Goal: Task Accomplishment & Management: Complete application form

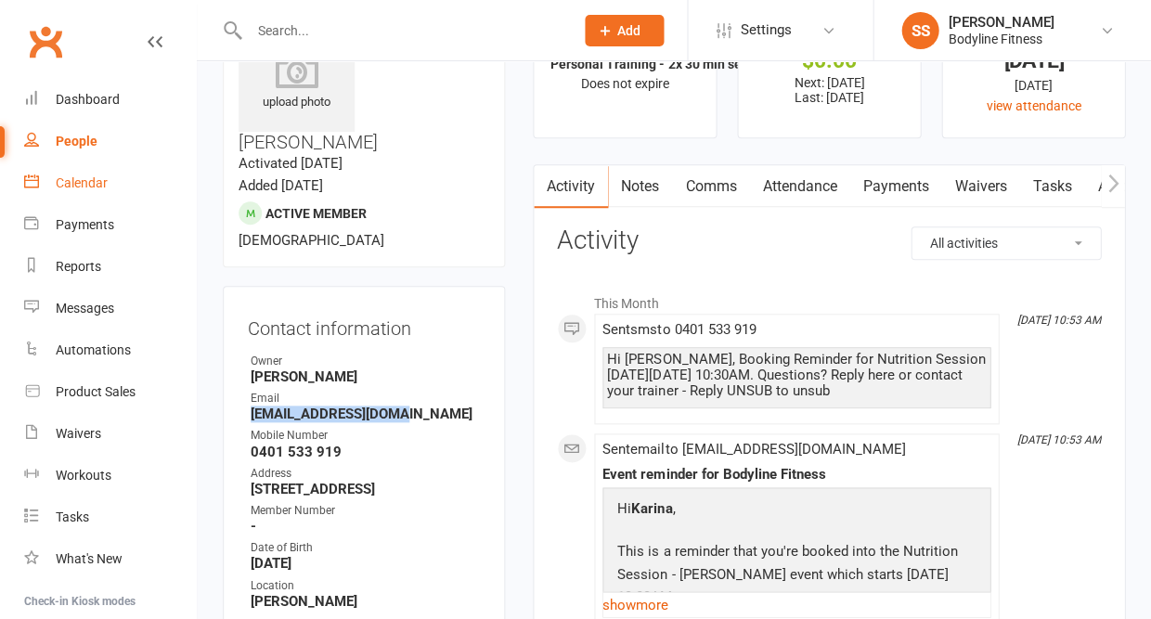
scroll to position [88, 0]
click at [86, 173] on link "Calendar" at bounding box center [110, 184] width 172 height 42
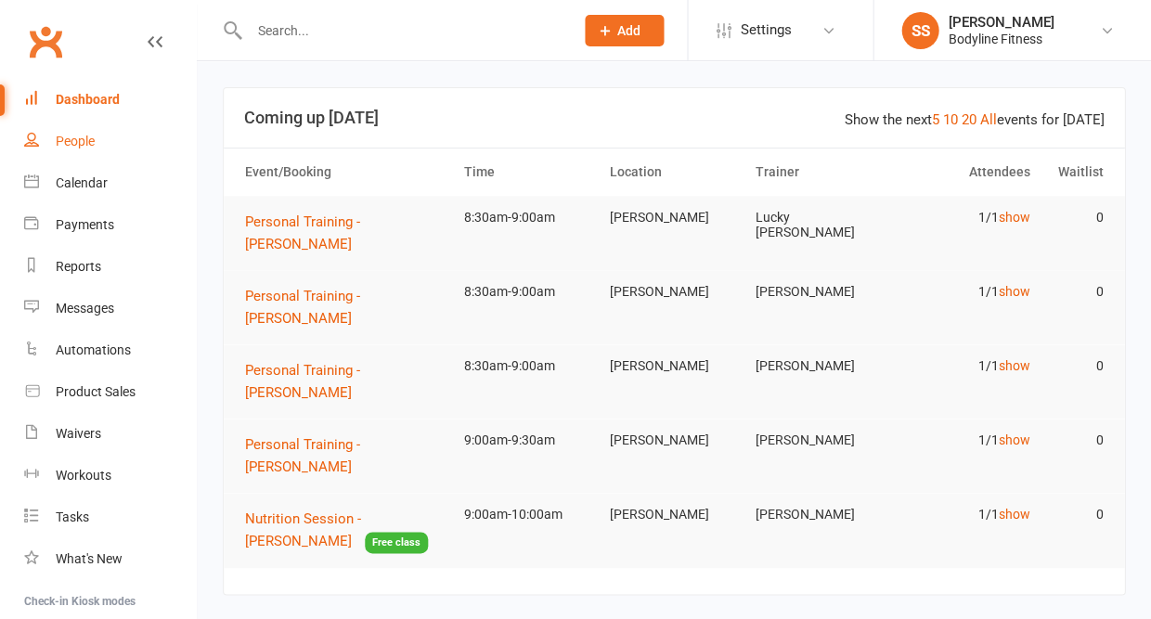
click at [86, 148] on div "People" at bounding box center [75, 141] width 39 height 15
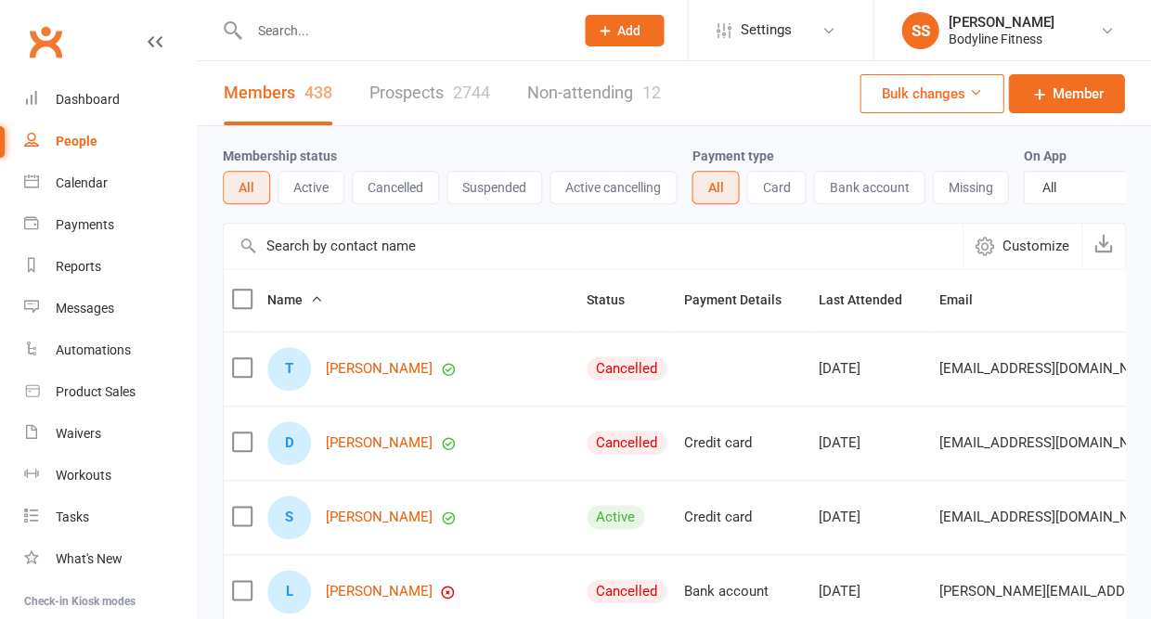
click at [429, 94] on link "Prospects 2744" at bounding box center [430, 93] width 121 height 64
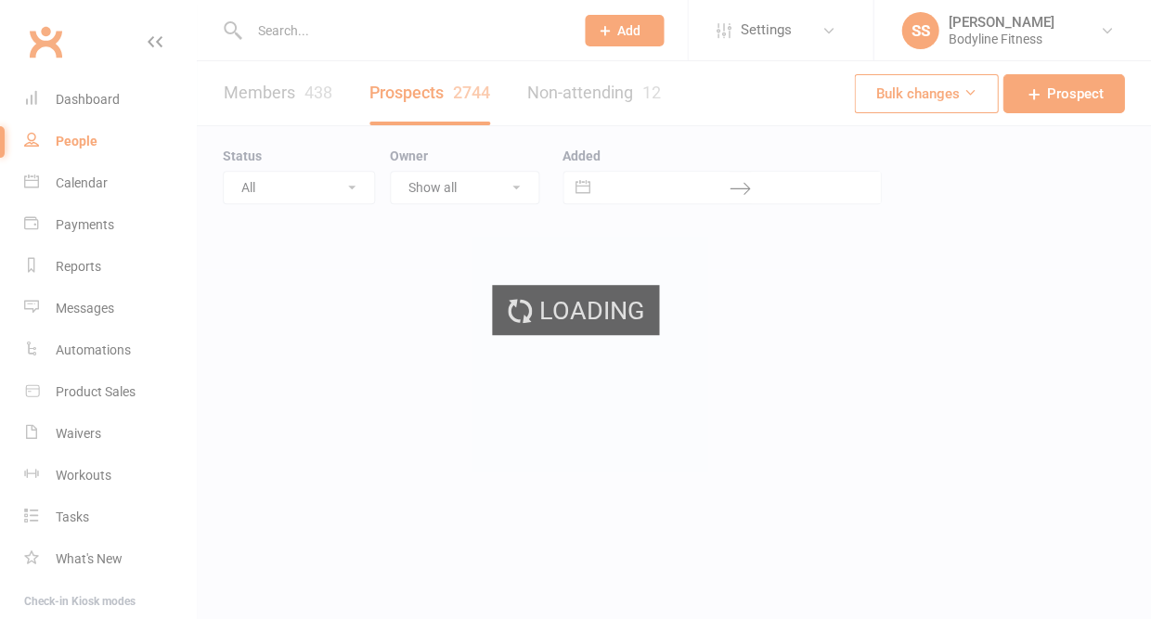
select select "50"
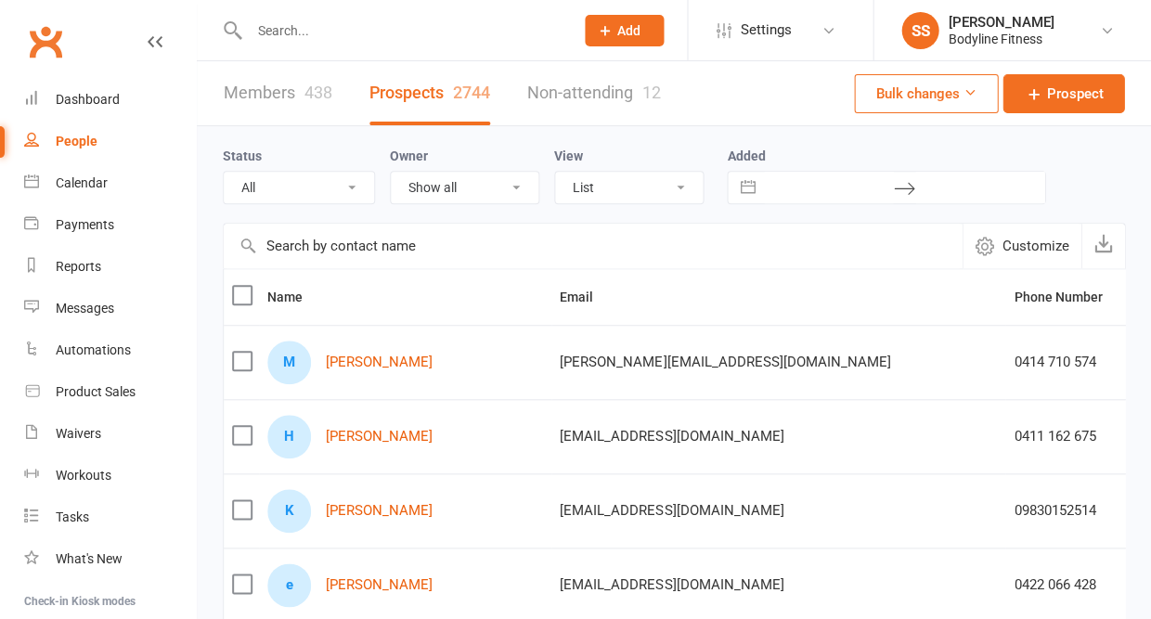
select select "New Lead"
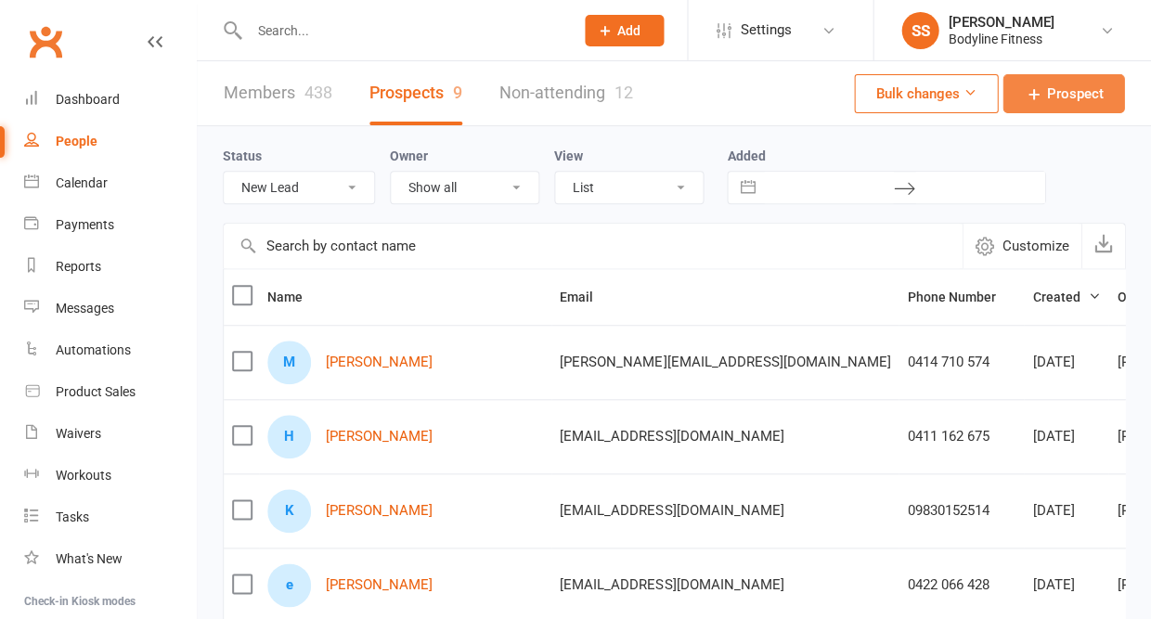
click at [1072, 104] on span "Prospect" at bounding box center [1075, 94] width 57 height 22
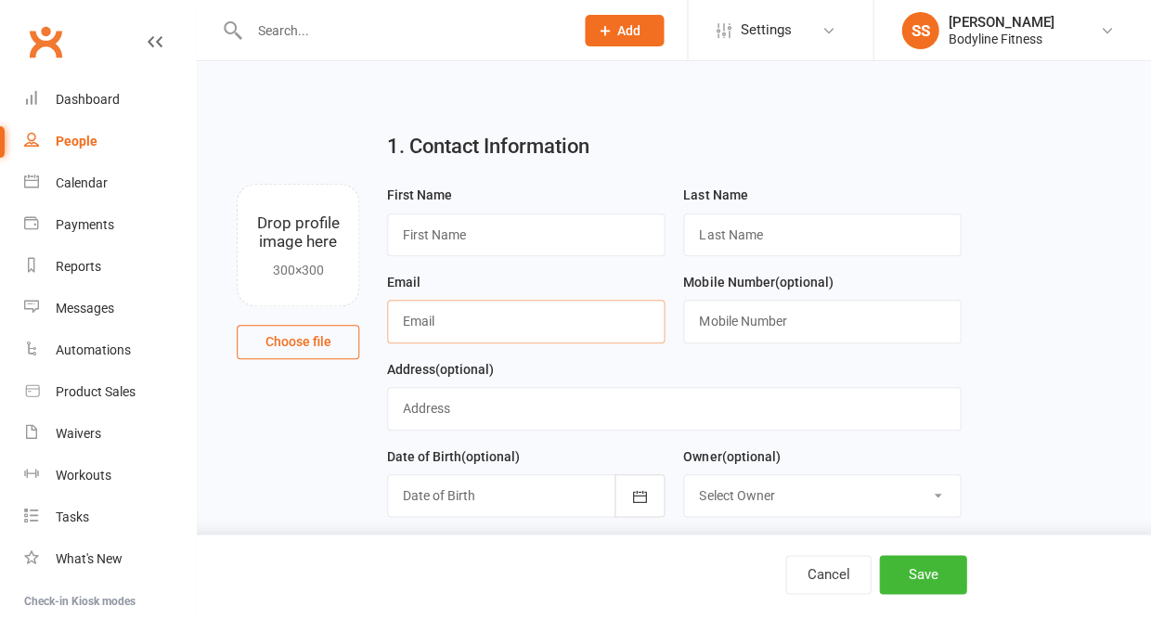
paste input "loukaitis@me.com"
type input "loukaitis@me.com"
type input "Lucas"
click at [713, 325] on input "text" at bounding box center [822, 321] width 278 height 43
paste input "0414 032 034"
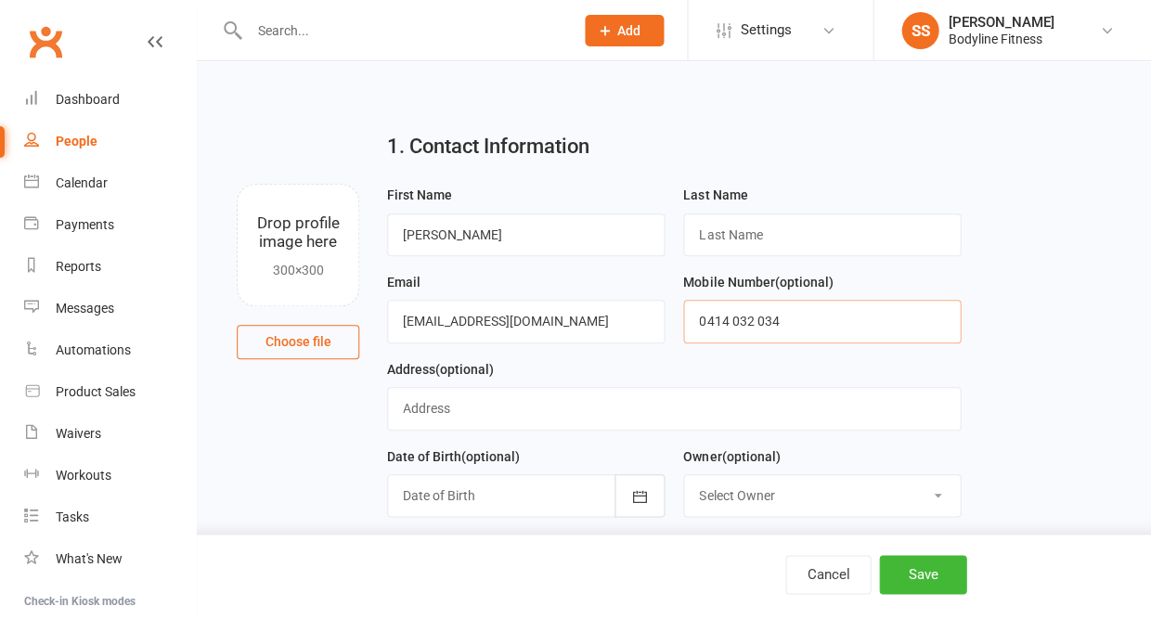
type input "0414 032 034"
drag, startPoint x: 452, startPoint y: 328, endPoint x: 394, endPoint y: 332, distance: 58.6
click at [394, 332] on input "loukaitis@me.com" at bounding box center [526, 321] width 278 height 43
paste input "loukaitis"
click at [703, 238] on input "loukaitis" at bounding box center [822, 235] width 278 height 43
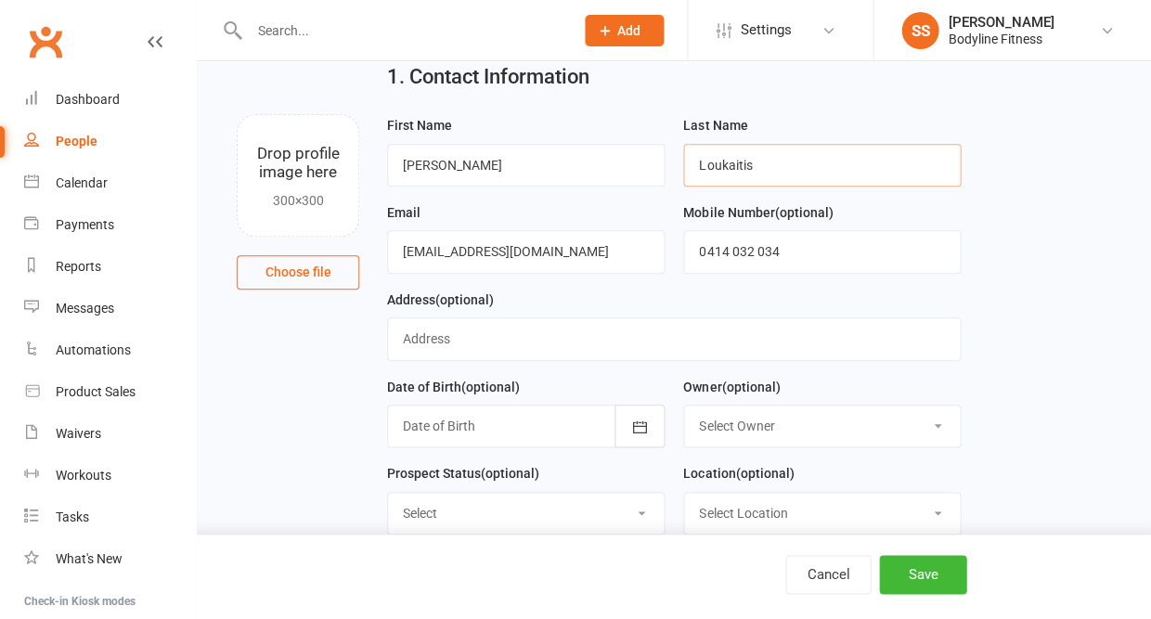
scroll to position [87, 0]
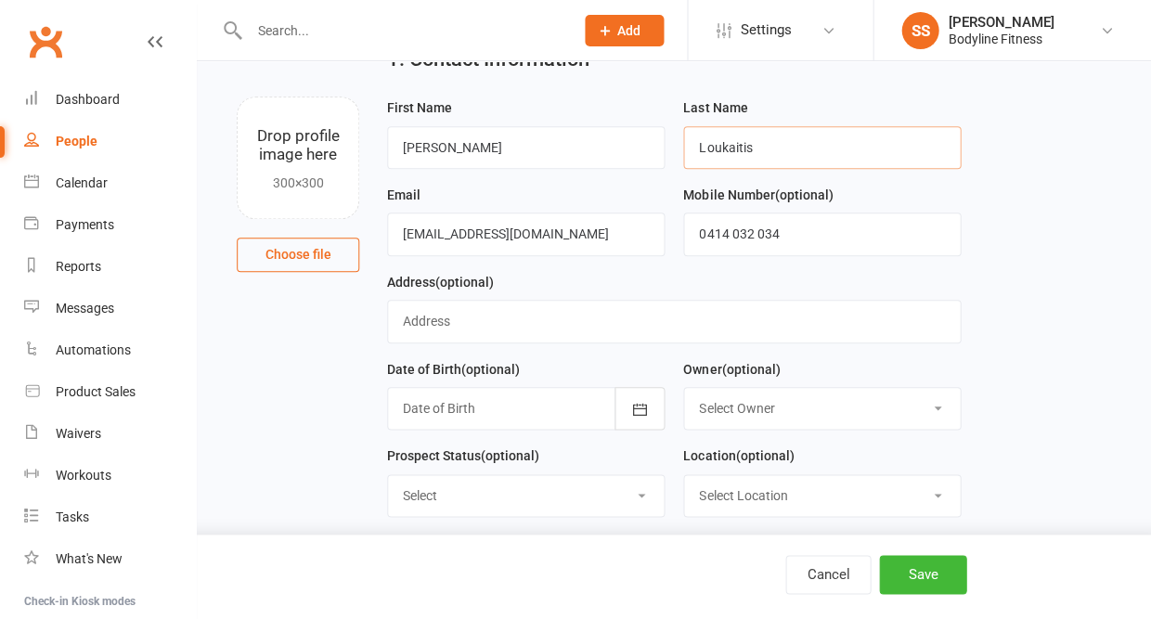
type input "Loukaitis"
select select "New Lead"
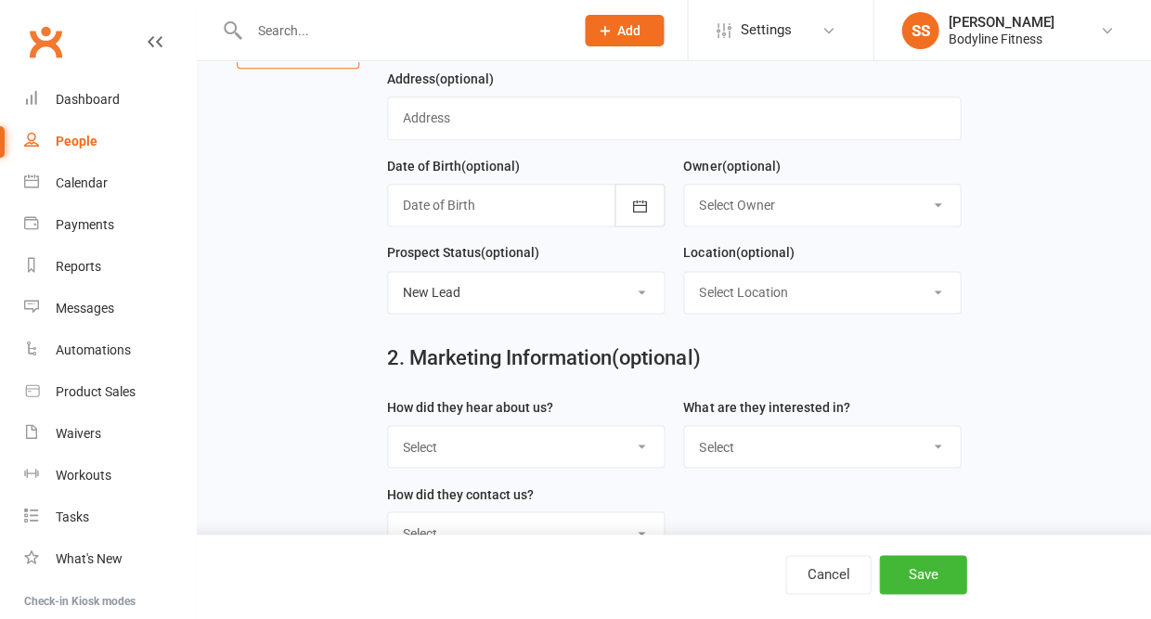
scroll to position [303, 0]
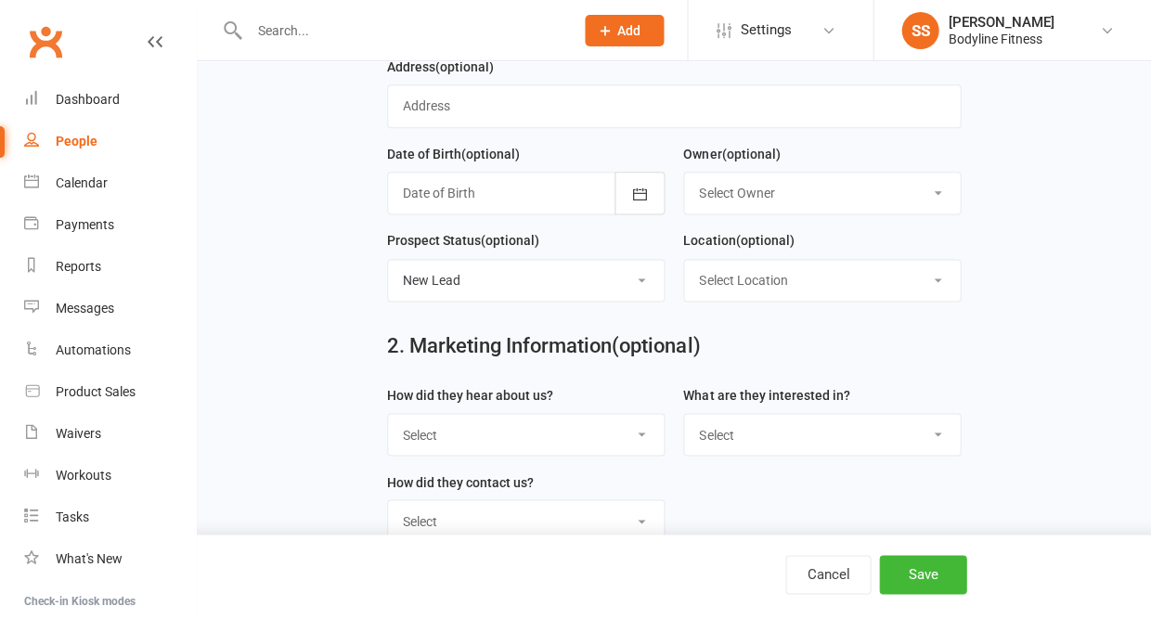
select select "Facebook"
select select "Personal Training"
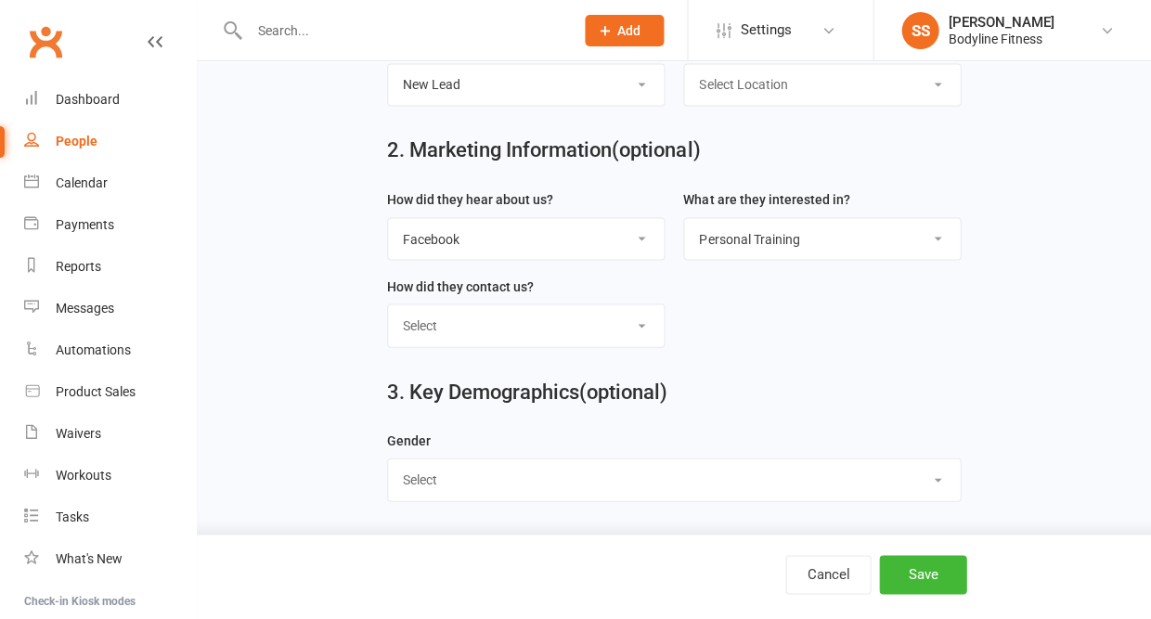
scroll to position [507, 0]
select select "[DEMOGRAPHIC_DATA]"
click at [900, 569] on button "Save" at bounding box center [922, 574] width 87 height 39
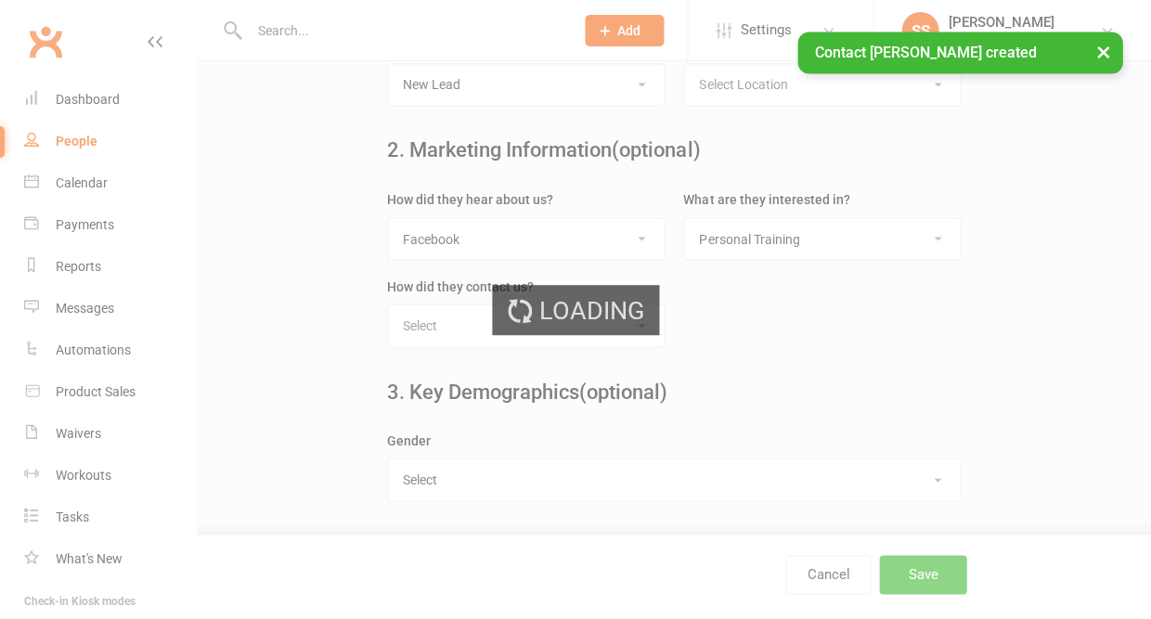
scroll to position [0, 0]
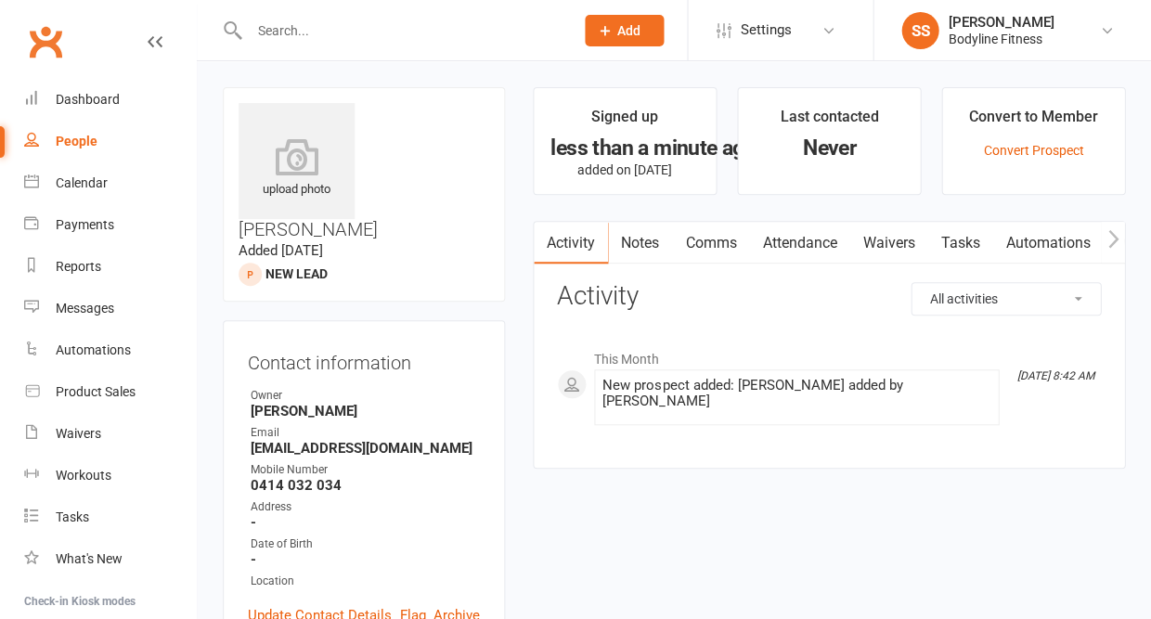
click at [85, 137] on div "People" at bounding box center [77, 141] width 42 height 15
select select "50"
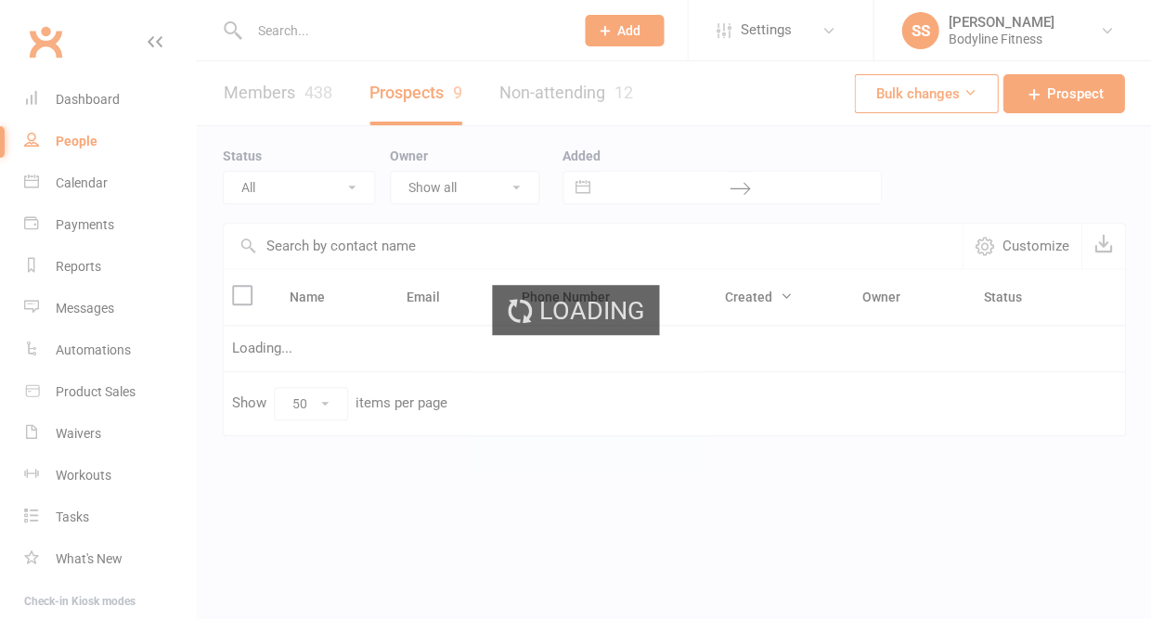
select select "New Lead"
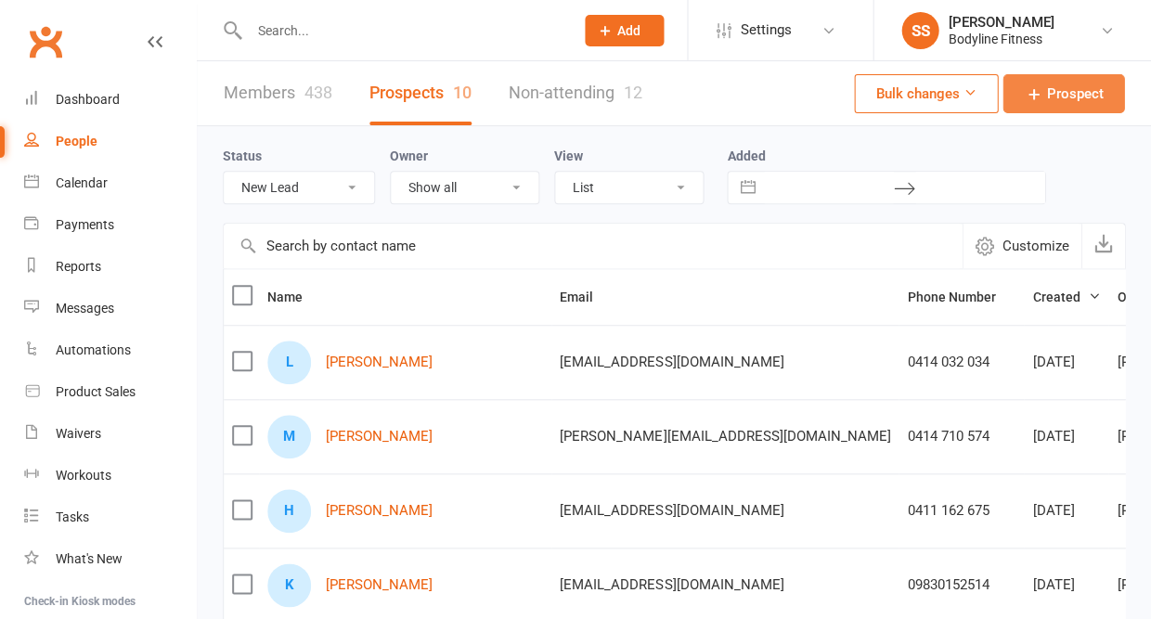
click at [1048, 98] on span "Prospect" at bounding box center [1075, 94] width 57 height 22
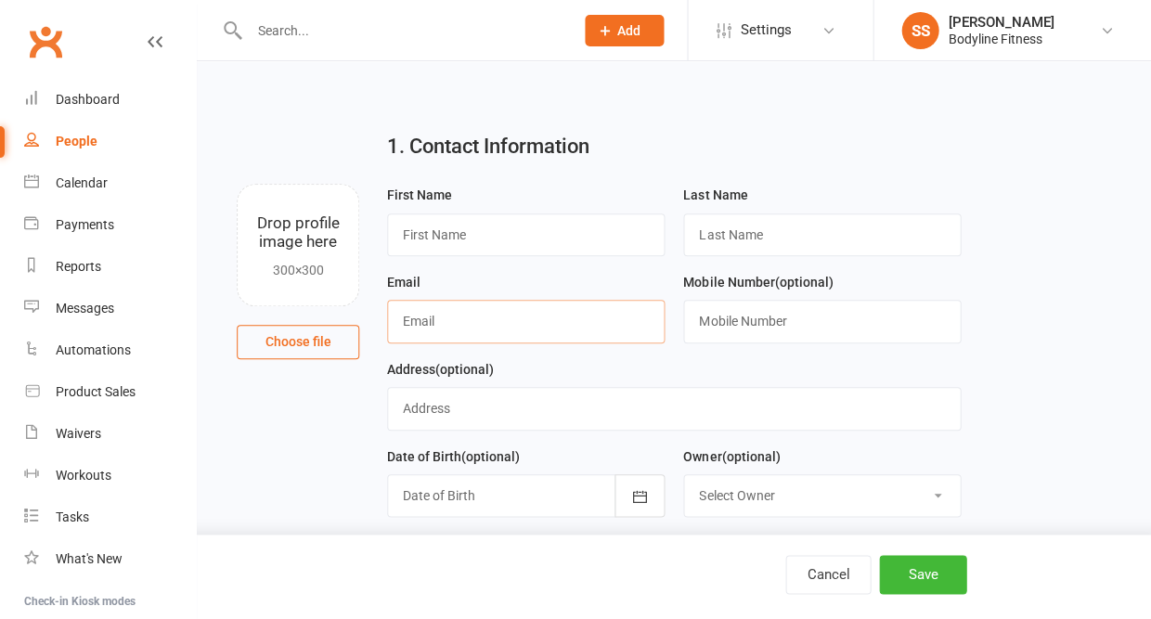
paste input "asavoy85@gmail.com"
type input "asavoy85@gmail.com"
type input "Alex"
type input "s"
type input "Savoy"
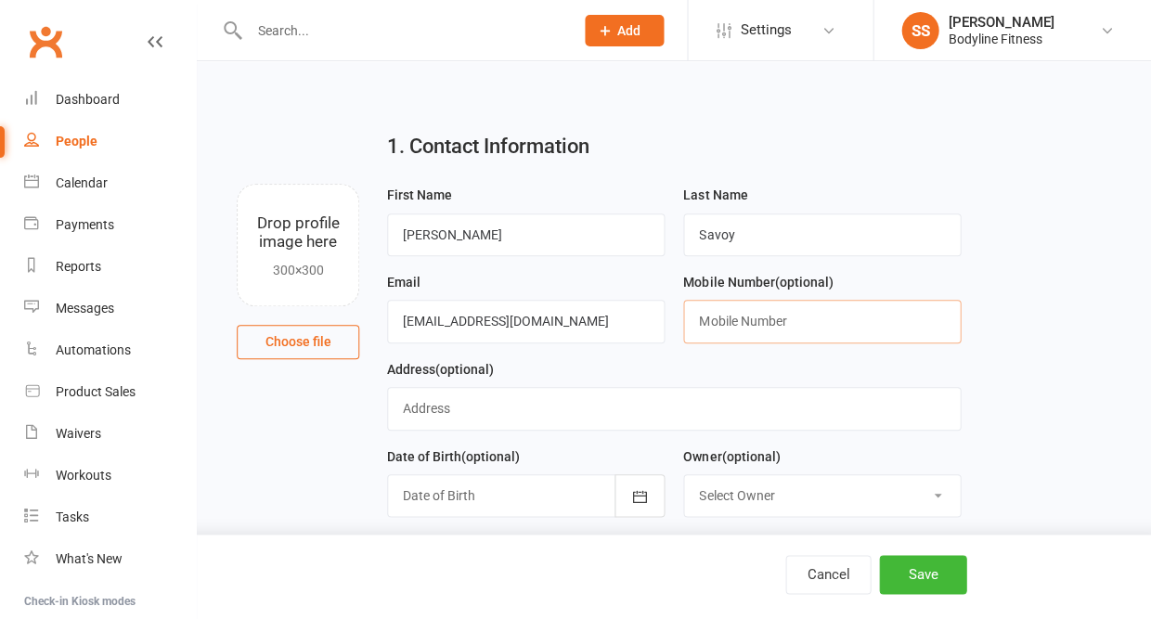
click at [742, 328] on input "text" at bounding box center [822, 321] width 278 height 43
paste input "0481 846 424"
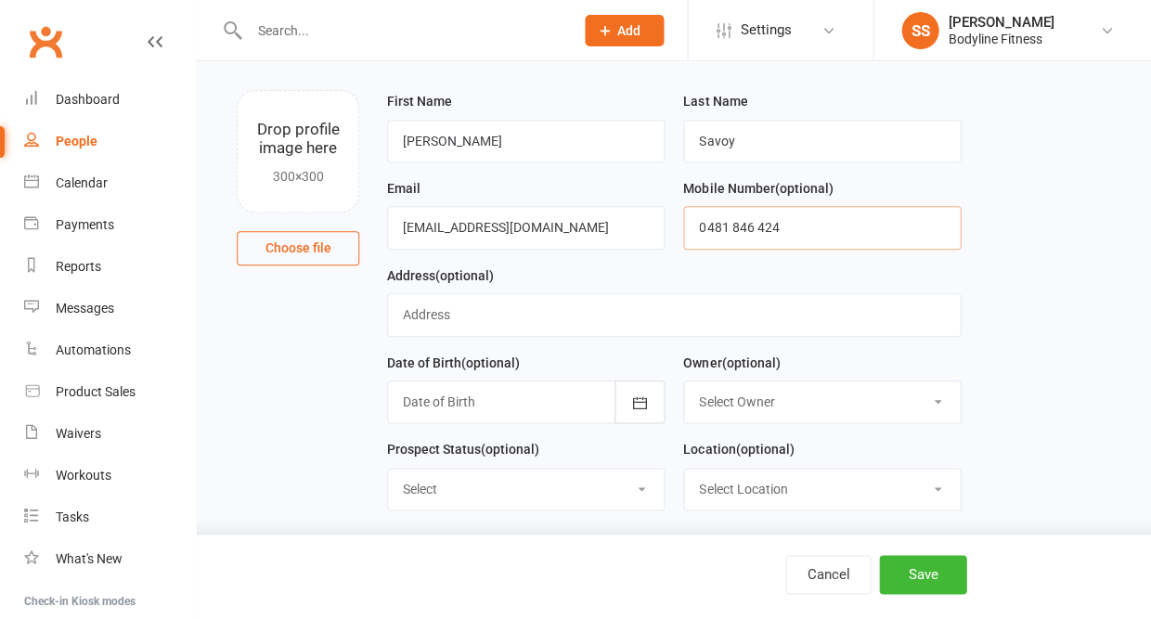
scroll to position [134, 0]
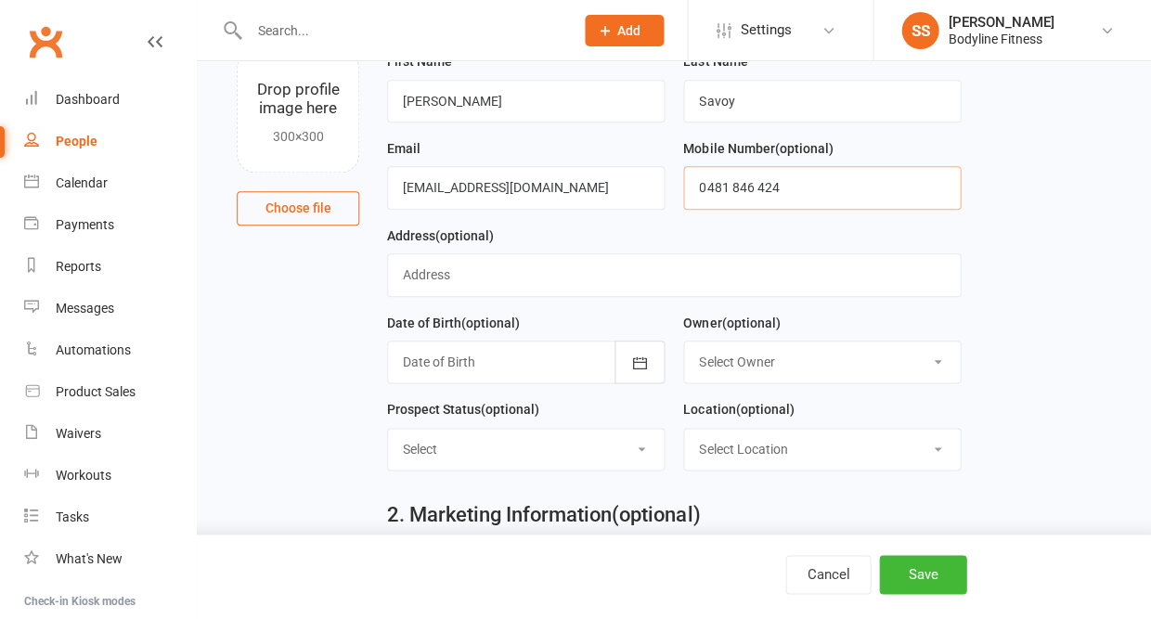
type input "0481 846 424"
select select "New Lead"
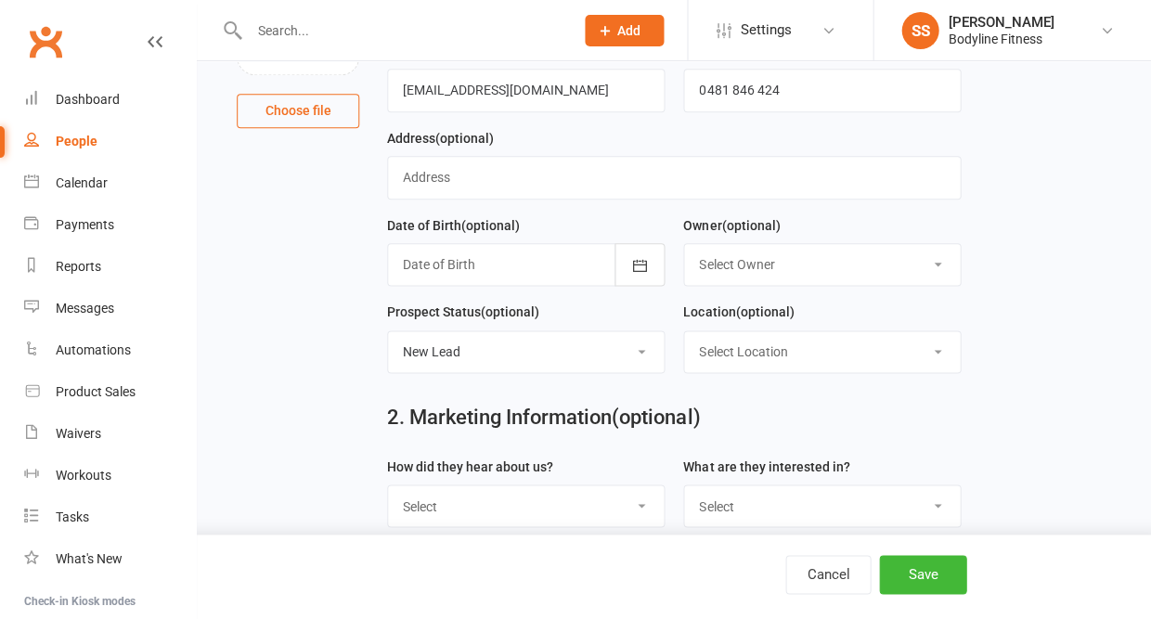
scroll to position [306, 0]
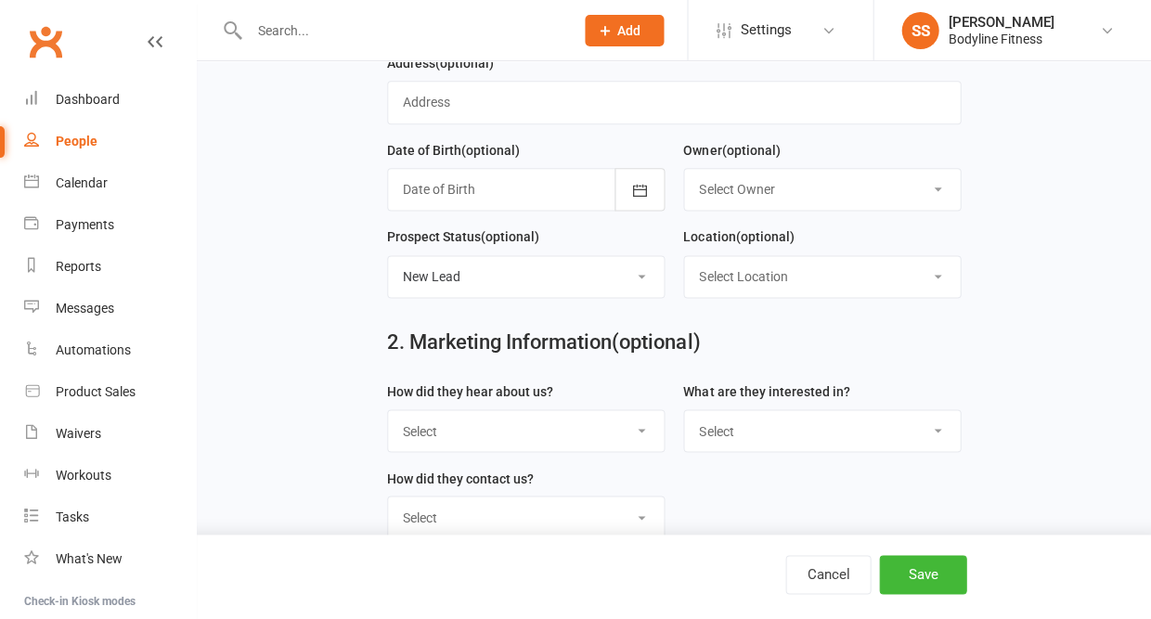
select select "Facebook"
select select "Personal Training"
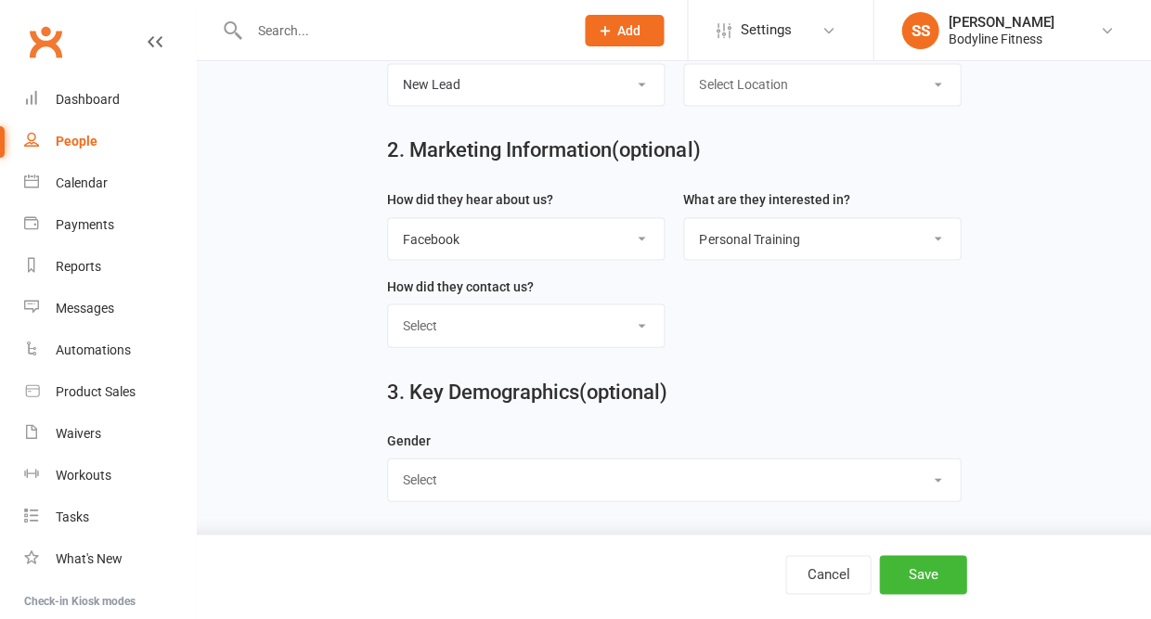
scroll to position [507, 0]
select select "[DEMOGRAPHIC_DATA]"
click at [947, 565] on button "Save" at bounding box center [922, 574] width 87 height 39
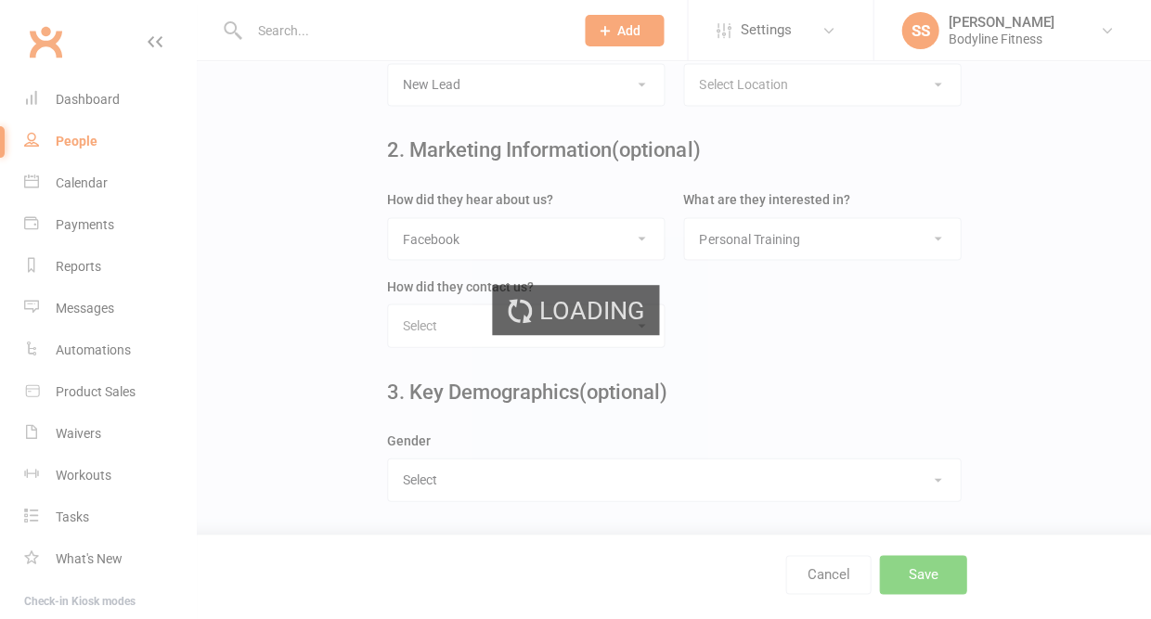
scroll to position [0, 0]
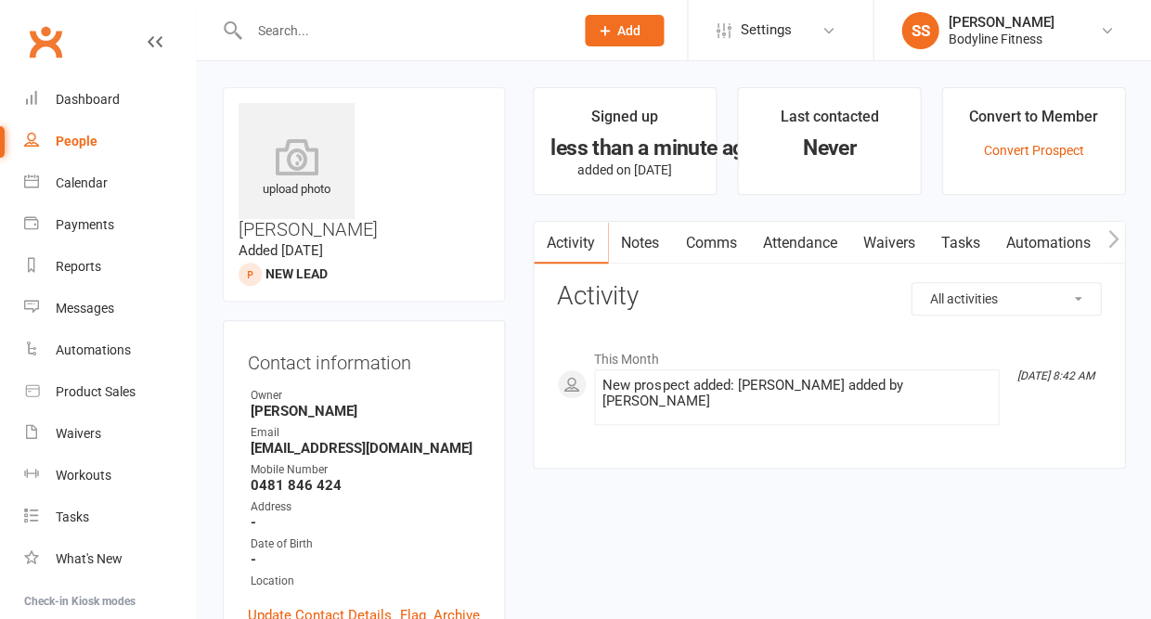
click at [80, 153] on link "People" at bounding box center [110, 142] width 172 height 42
select select "50"
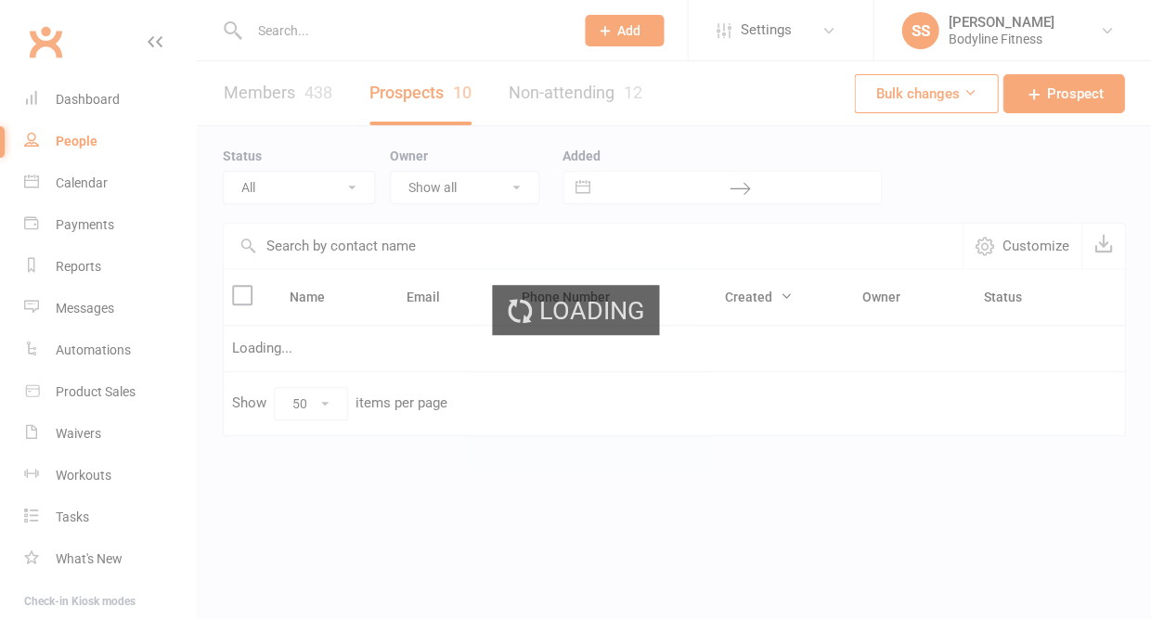
select select "New Lead"
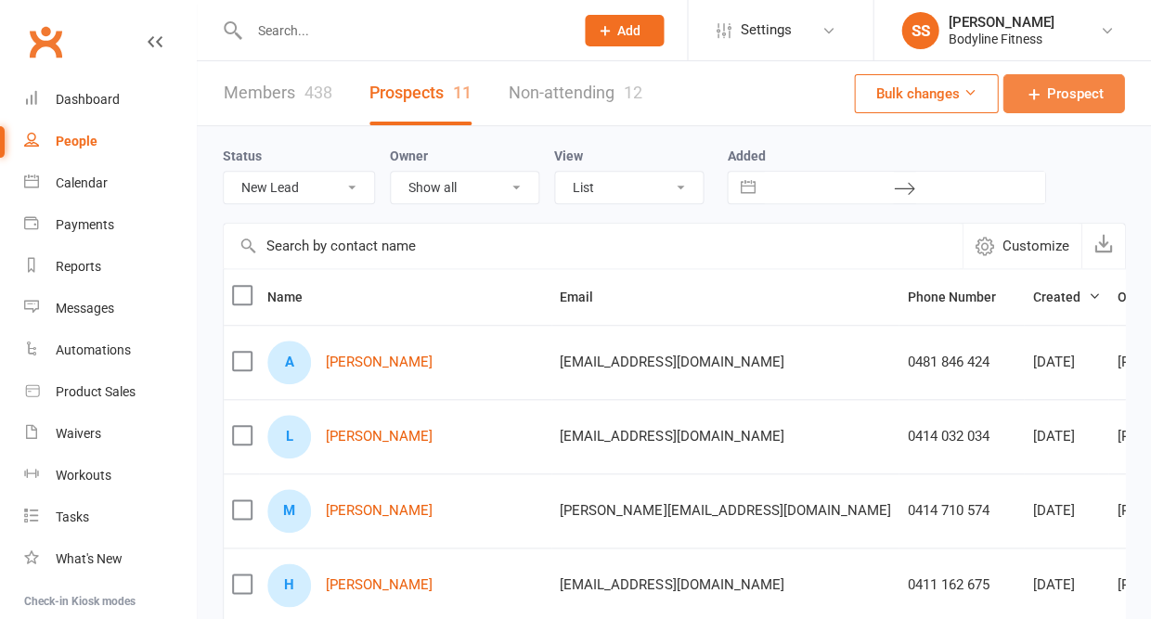
click at [1068, 100] on span "Prospect" at bounding box center [1075, 94] width 57 height 22
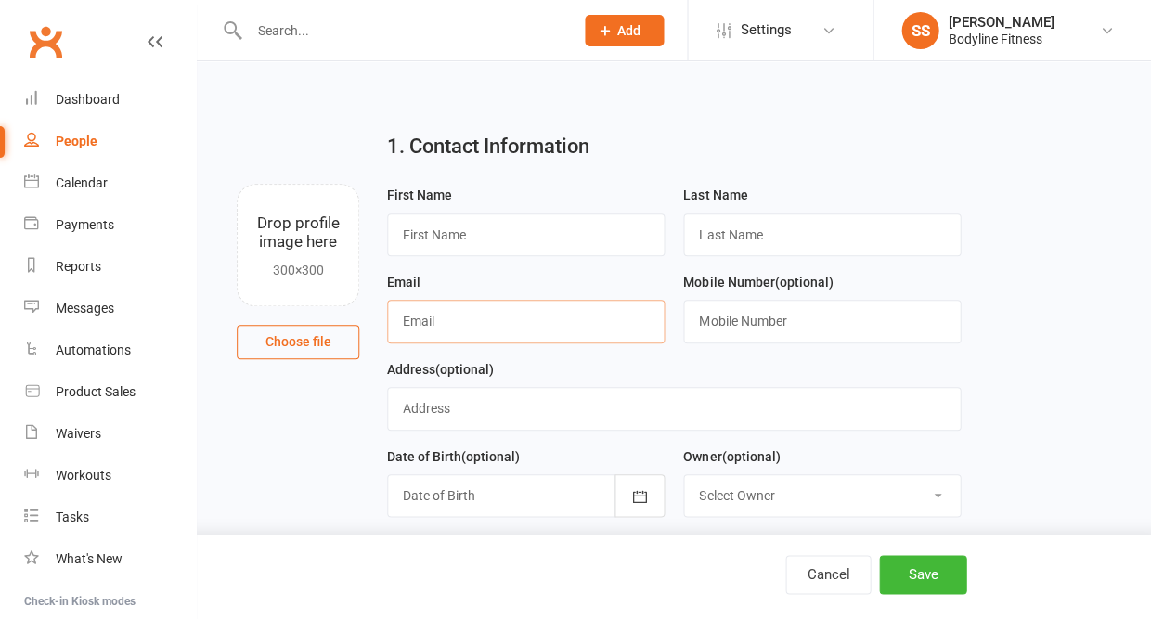
paste input "donnajwilson9@gmail.com"
type input "donnajwilson9@gmail.com"
type input "Donna"
type input "Wilson"
click at [711, 322] on input "text" at bounding box center [822, 321] width 278 height 43
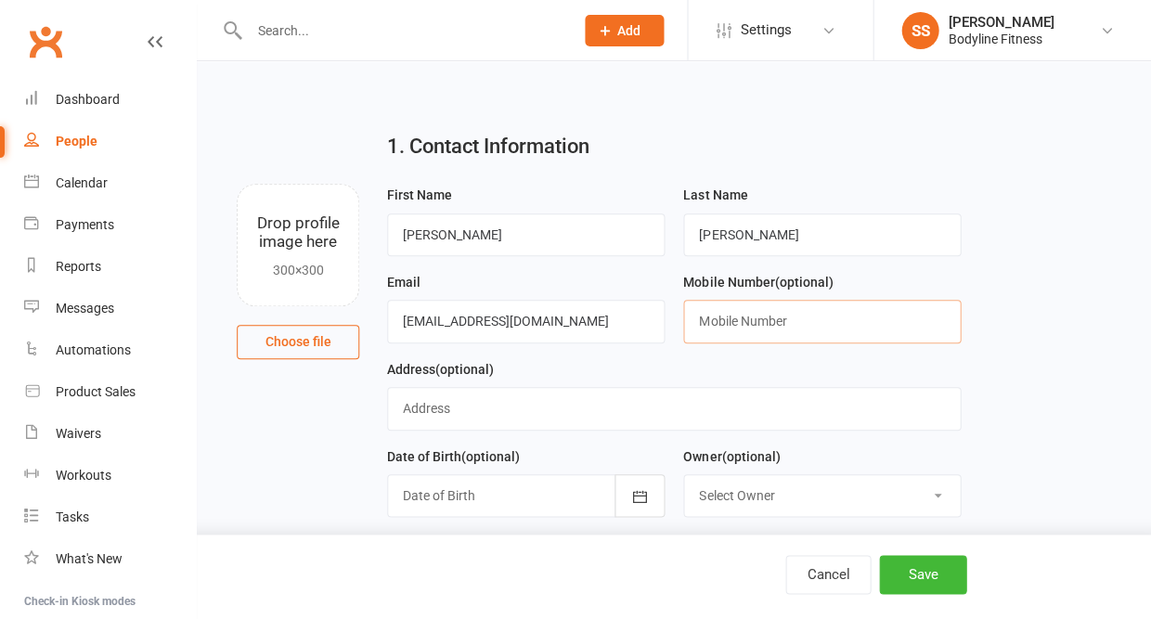
paste input "0481 726 677"
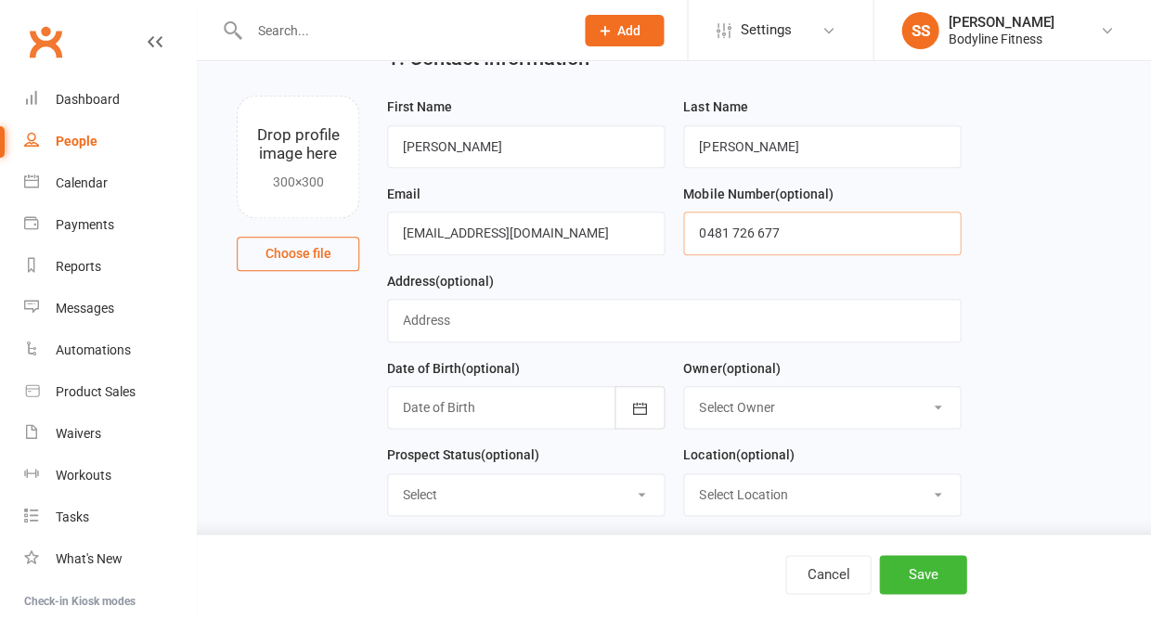
scroll to position [124, 0]
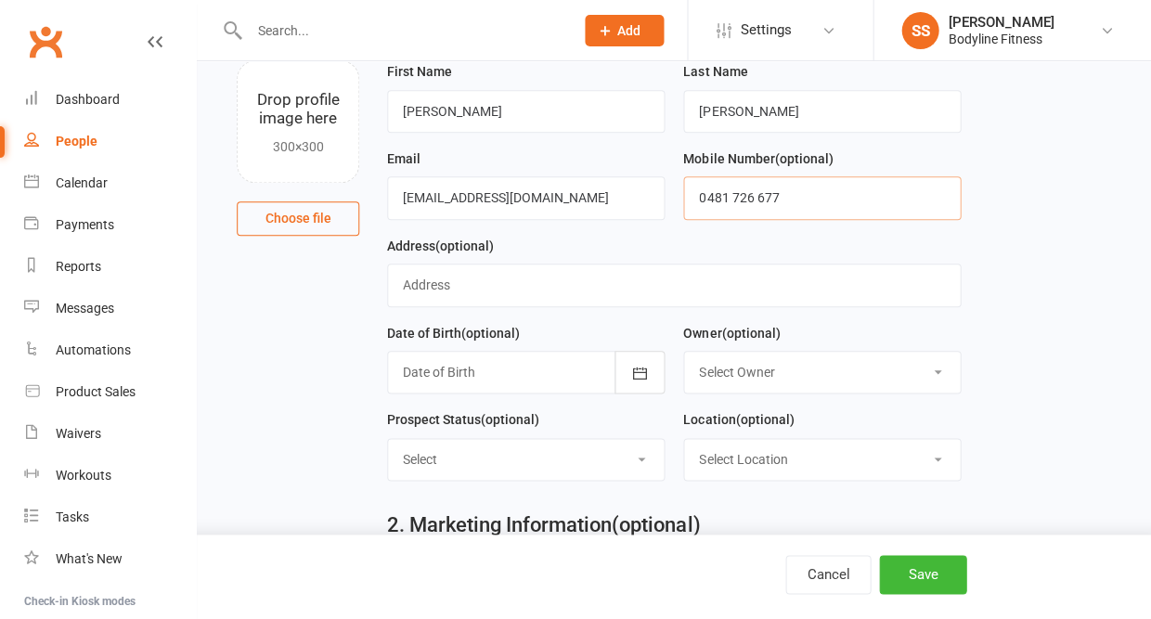
type input "0481 726 677"
select select "New Lead"
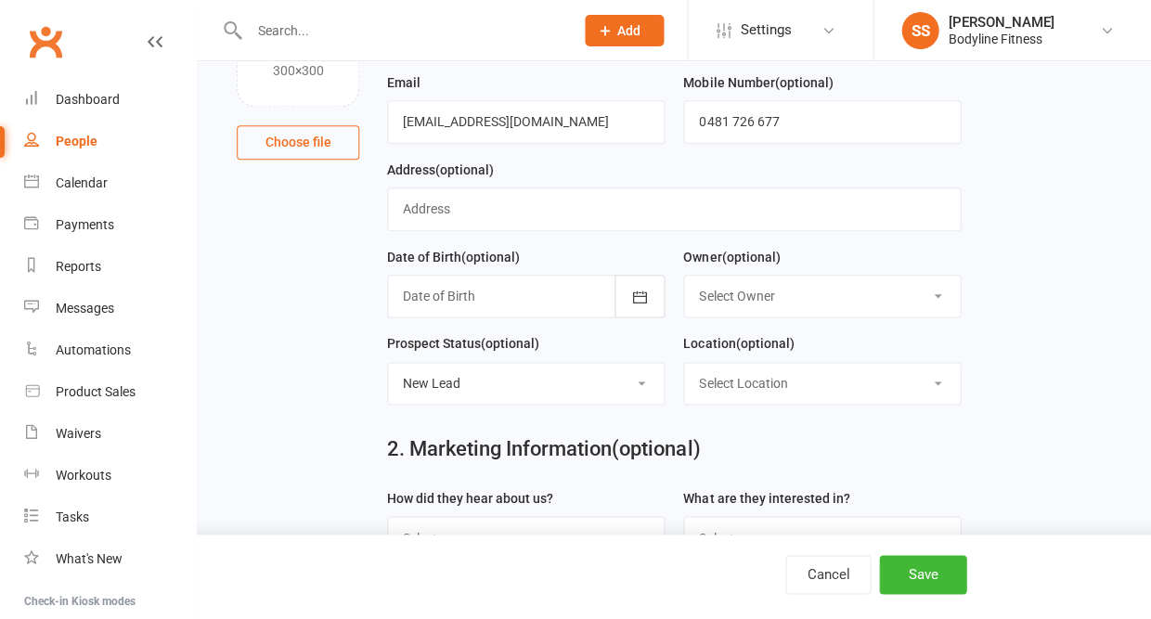
scroll to position [238, 0]
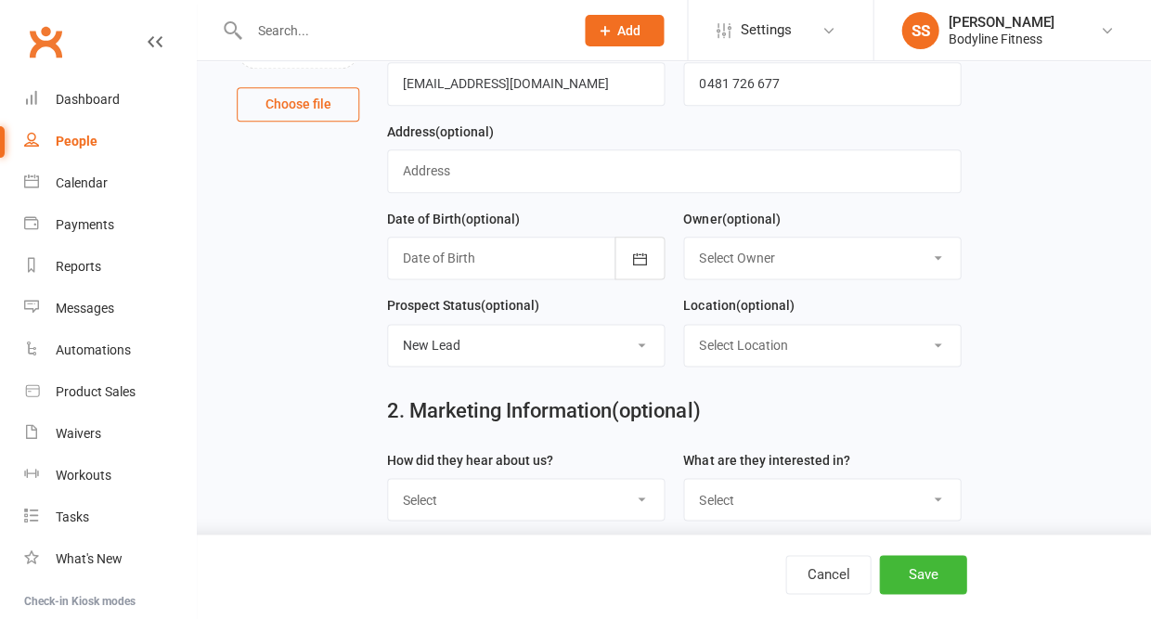
select select "Facebook"
select select "Personal Training"
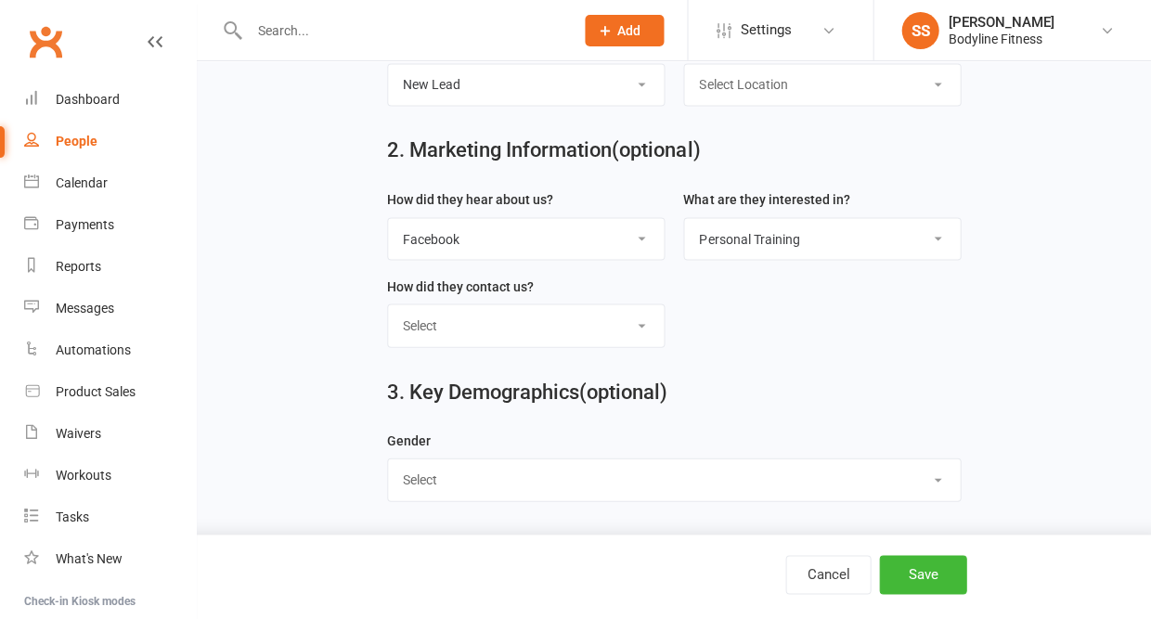
scroll to position [507, 0]
select select "Female"
click at [922, 570] on button "Save" at bounding box center [922, 574] width 87 height 39
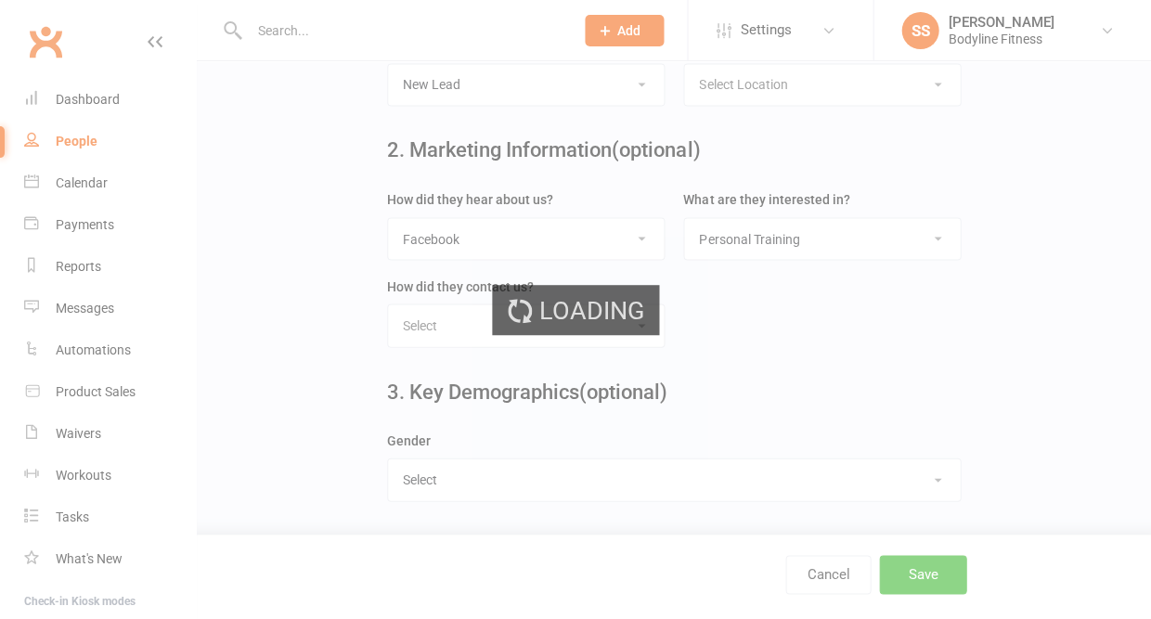
scroll to position [0, 0]
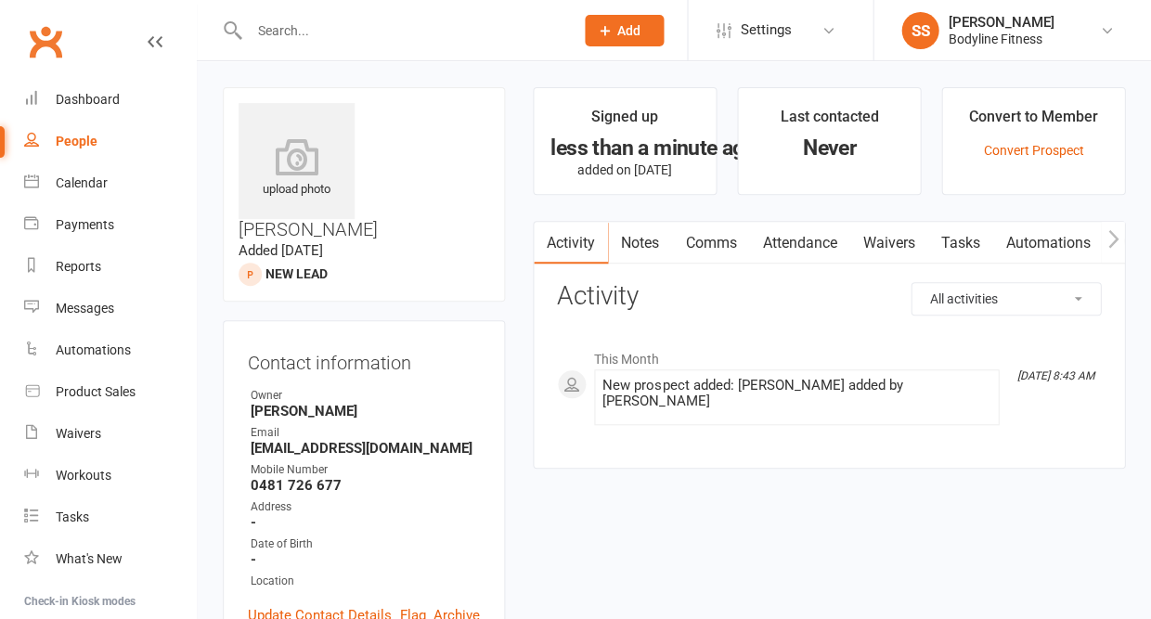
click at [71, 144] on div "People" at bounding box center [77, 141] width 42 height 15
select select "50"
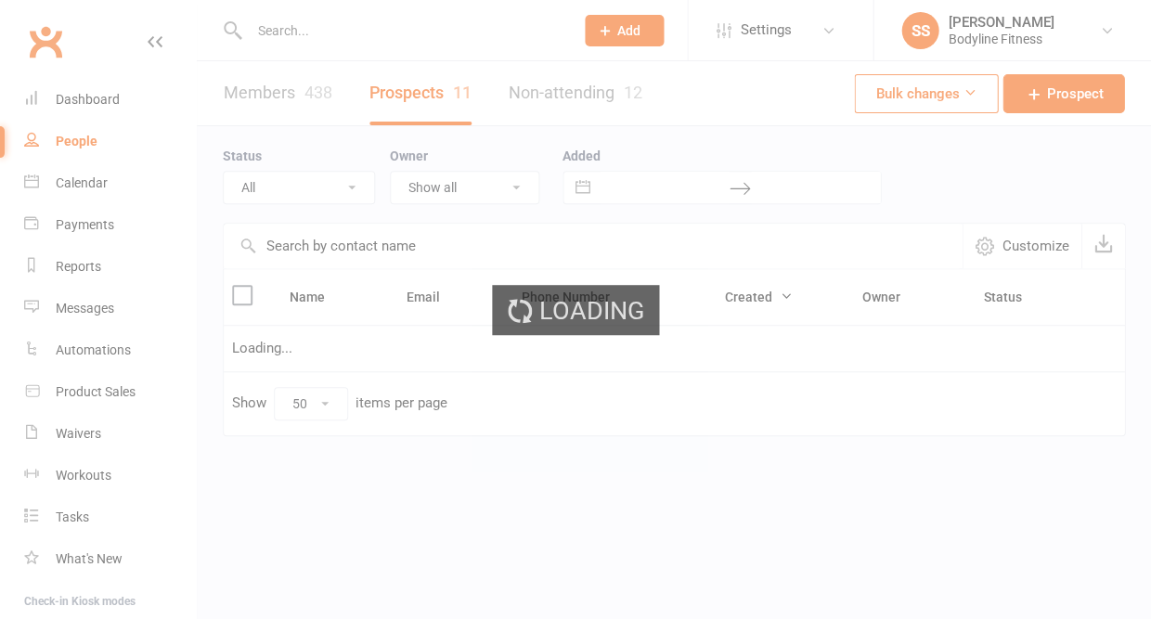
select select "New Lead"
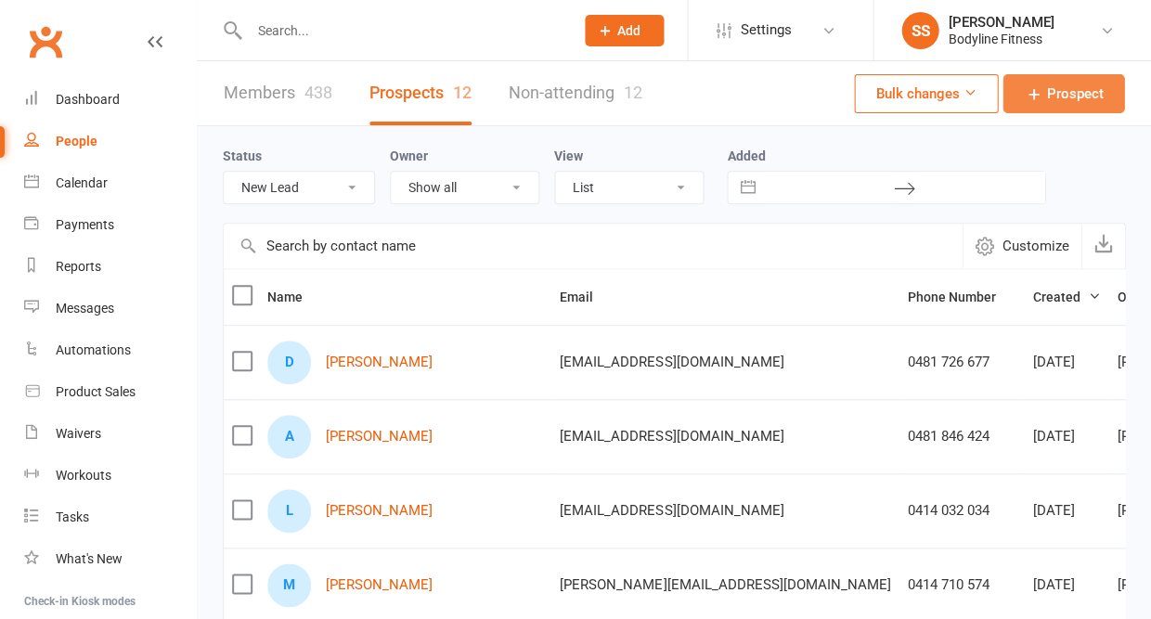
click at [1029, 98] on icon at bounding box center [1033, 94] width 19 height 19
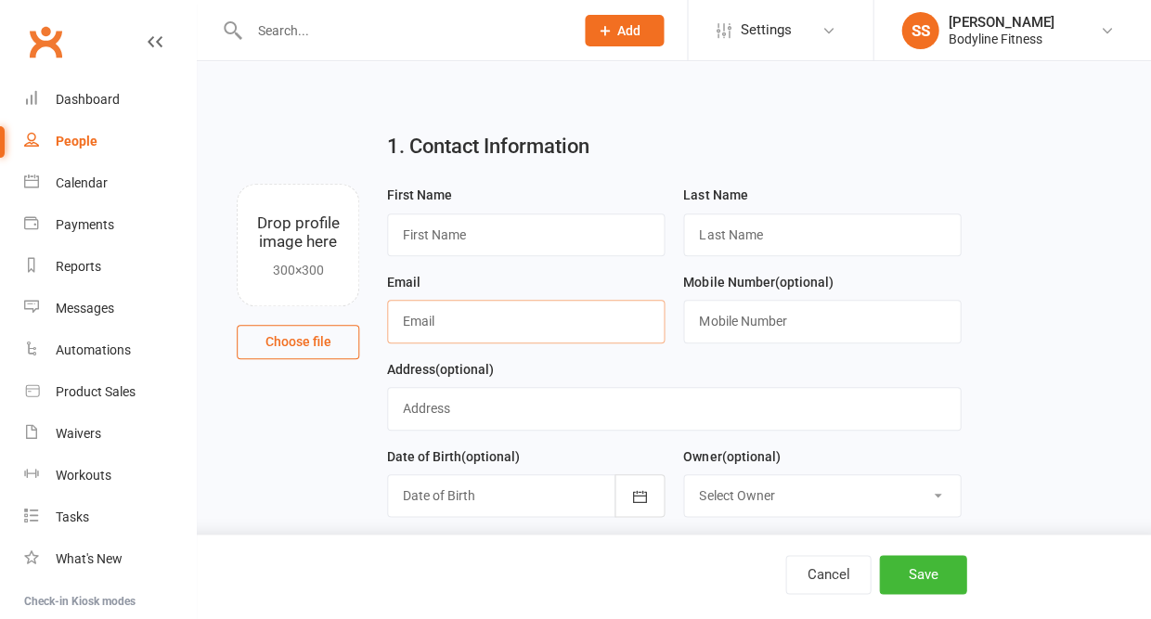
paste input "norm.maamary@gmail.com"
type input "norm.maamary@gmail.com"
type input "Norm"
type input "Maamary"
click at [714, 317] on input "text" at bounding box center [822, 321] width 278 height 43
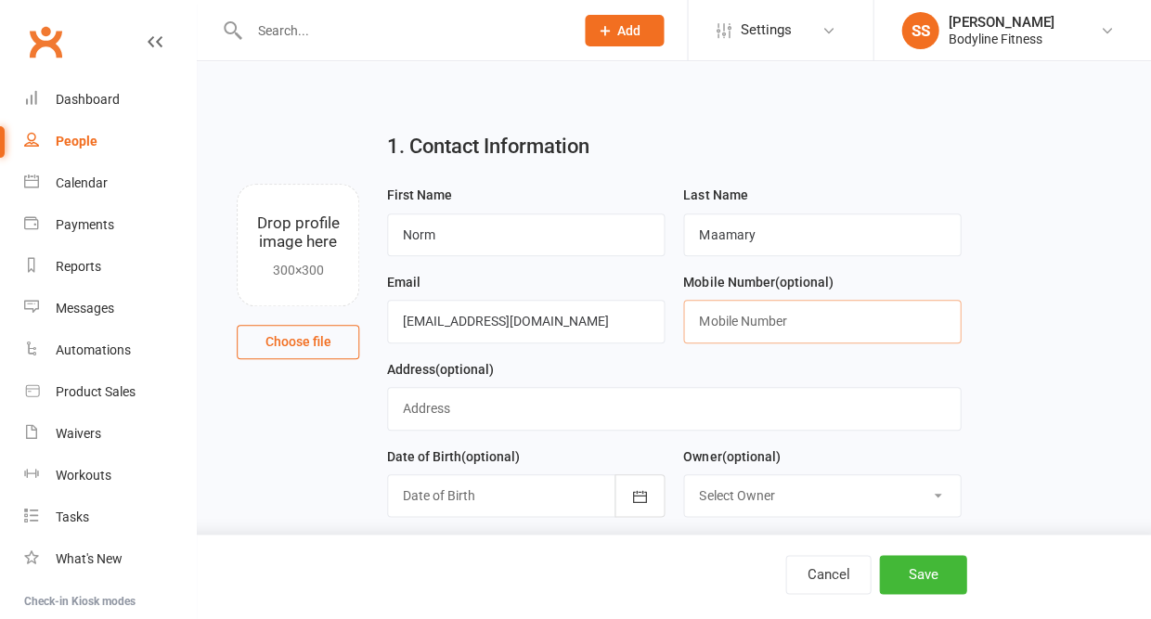
paste input "0406 296 717"
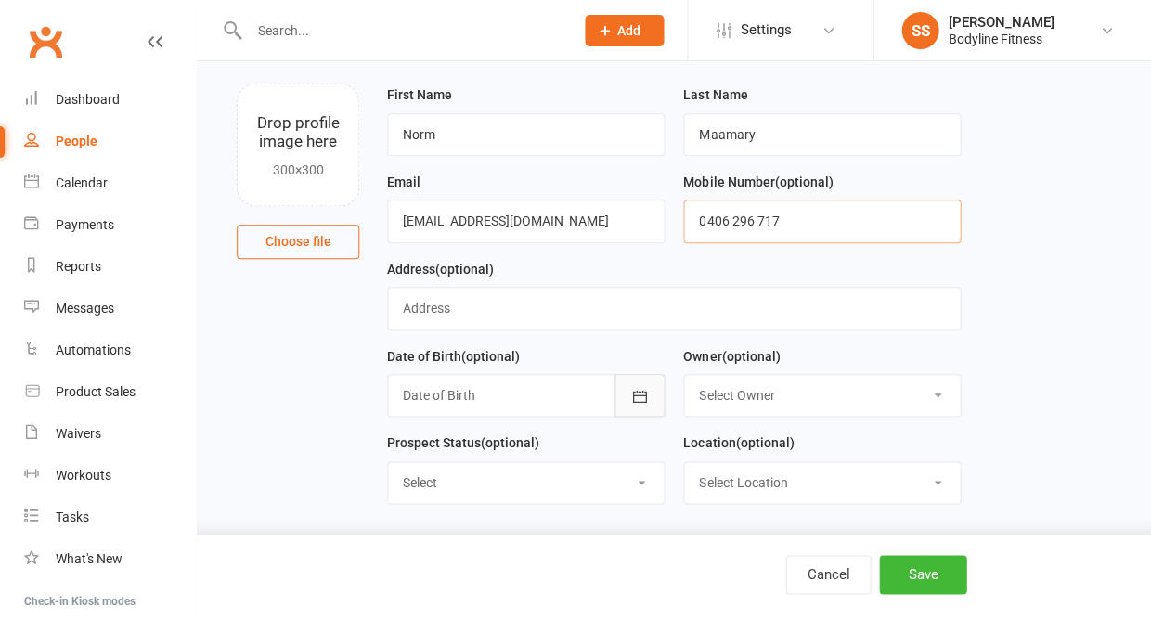
scroll to position [129, 0]
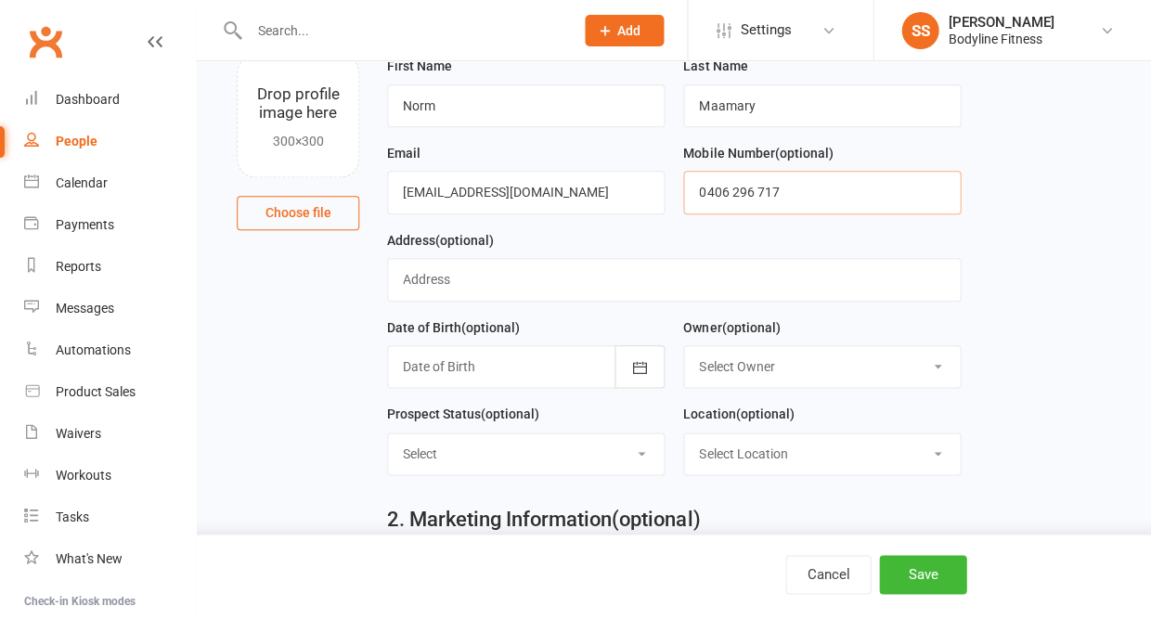
type input "0406 296 717"
select select "New Lead"
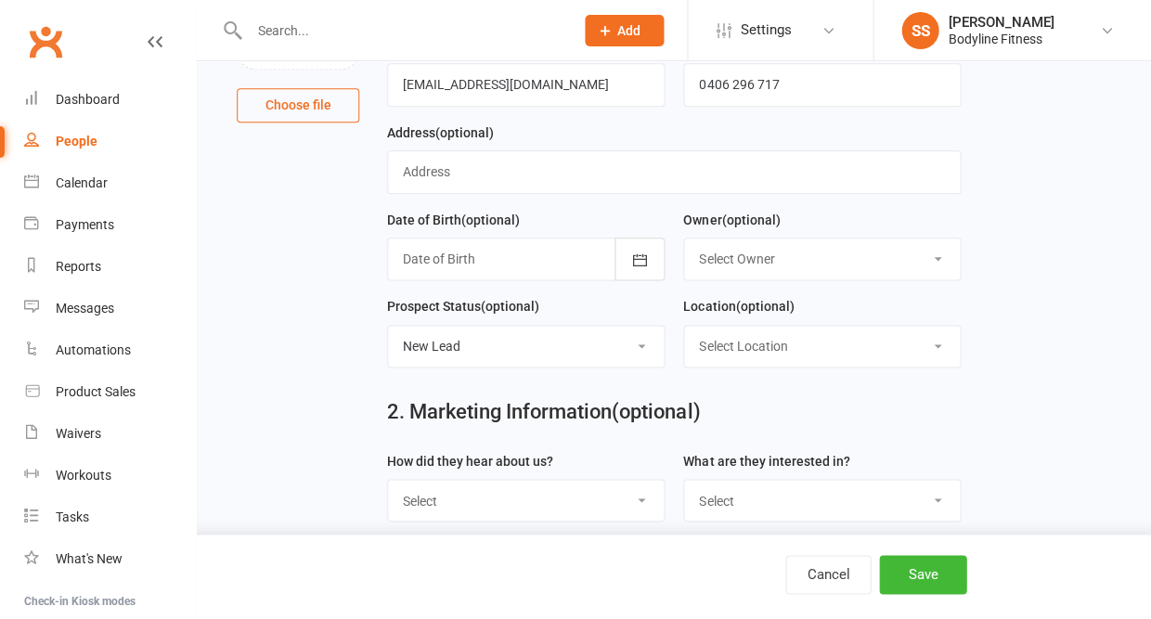
scroll to position [349, 0]
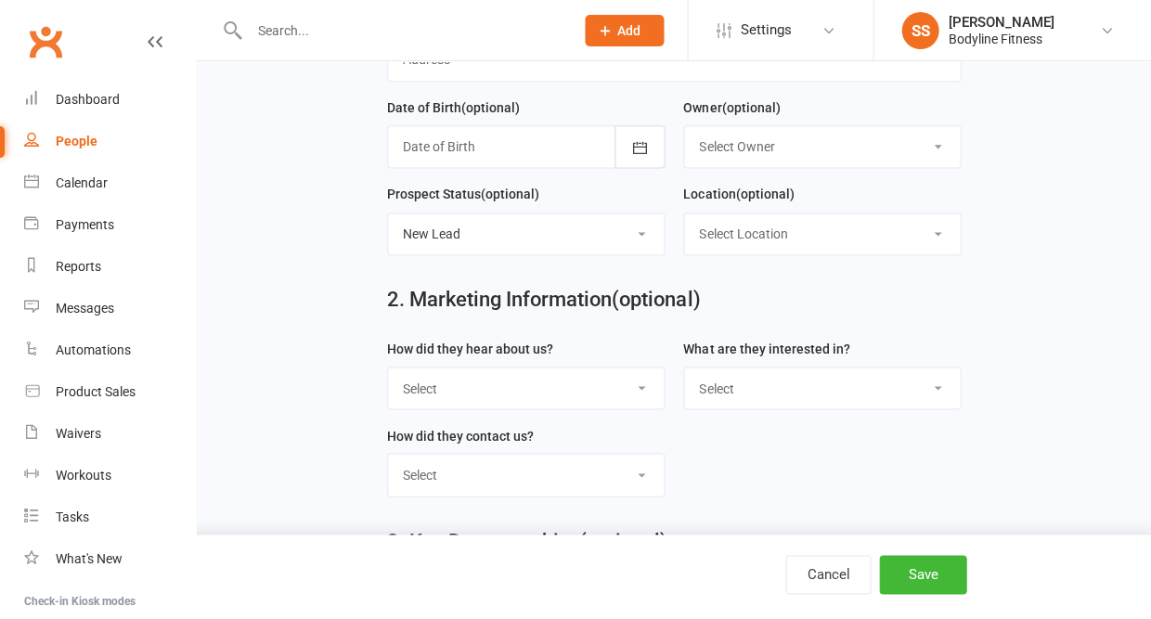
select select "Facebook"
select select "Personal Training"
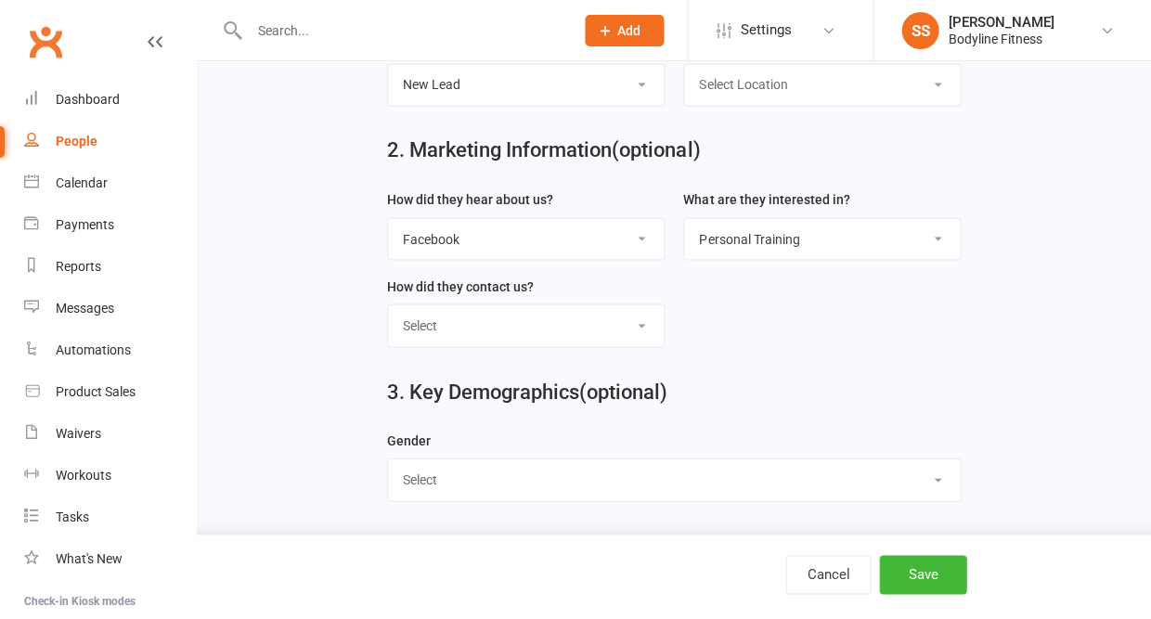
scroll to position [507, 0]
select select "[DEMOGRAPHIC_DATA]"
click at [930, 576] on button "Save" at bounding box center [922, 574] width 87 height 39
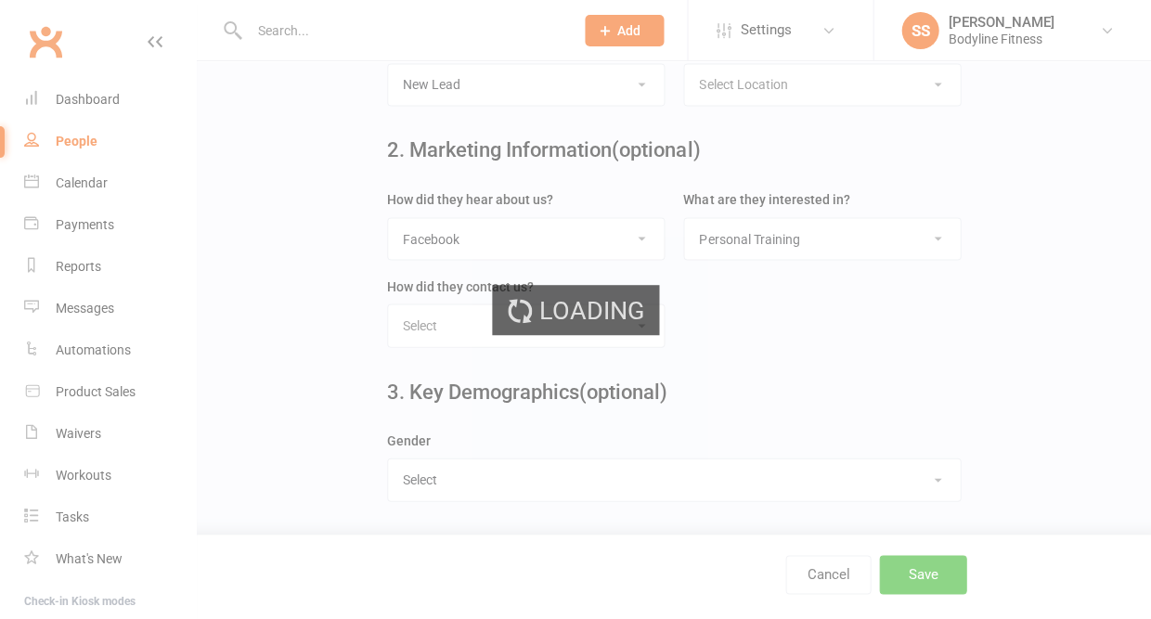
scroll to position [0, 0]
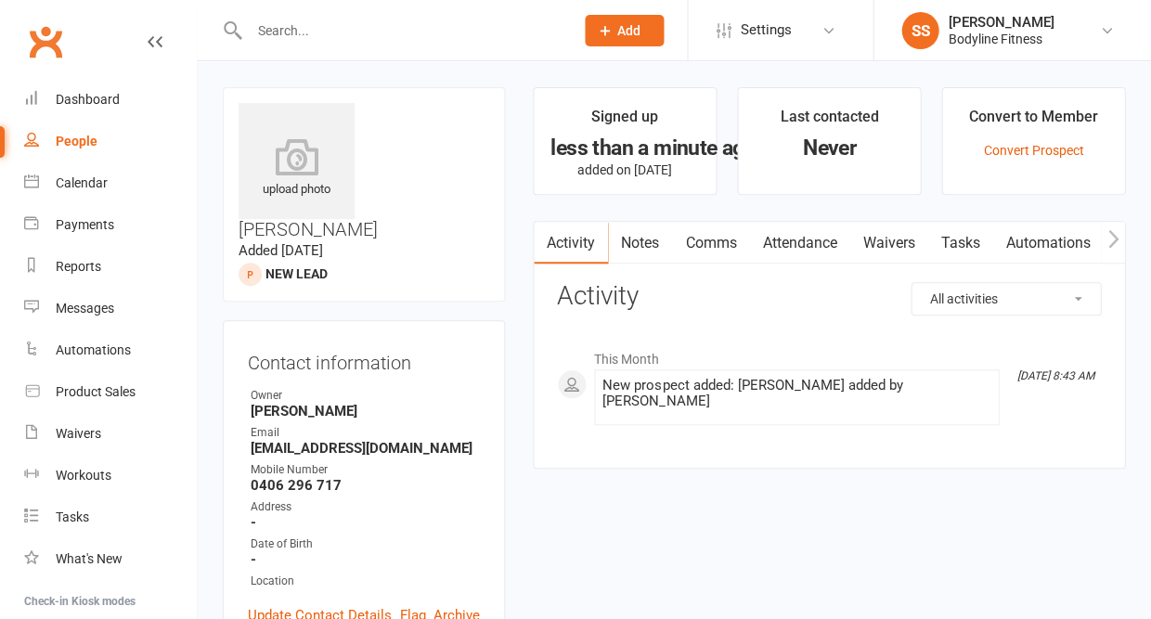
click at [90, 140] on div "People" at bounding box center [77, 141] width 42 height 15
select select "50"
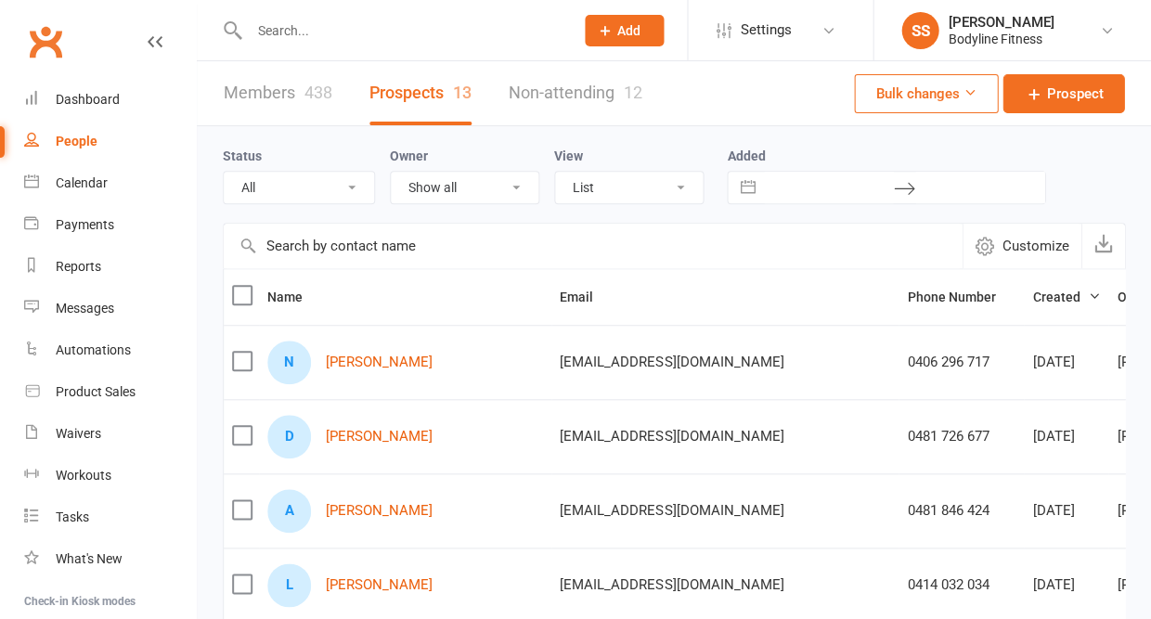
select select "New Lead"
click at [1041, 80] on link "Prospect" at bounding box center [1064, 93] width 122 height 39
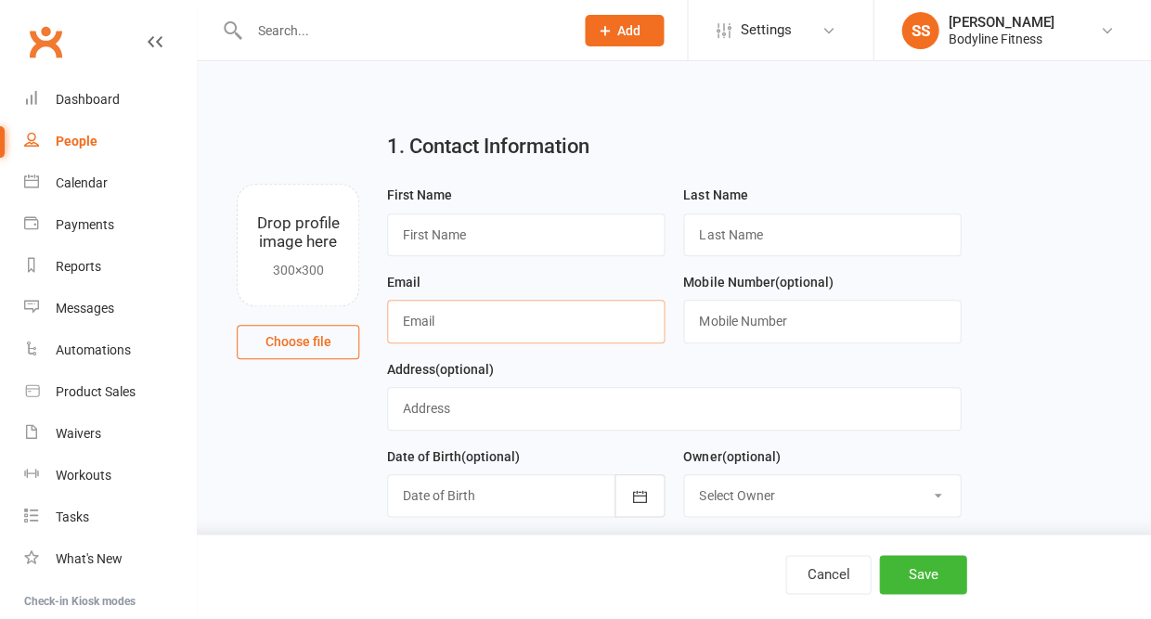
paste input "jpb51066@gmail.com"
type input "jpb51066@gmail.com"
type input "j"
type input "Jean"
type input "Paul"
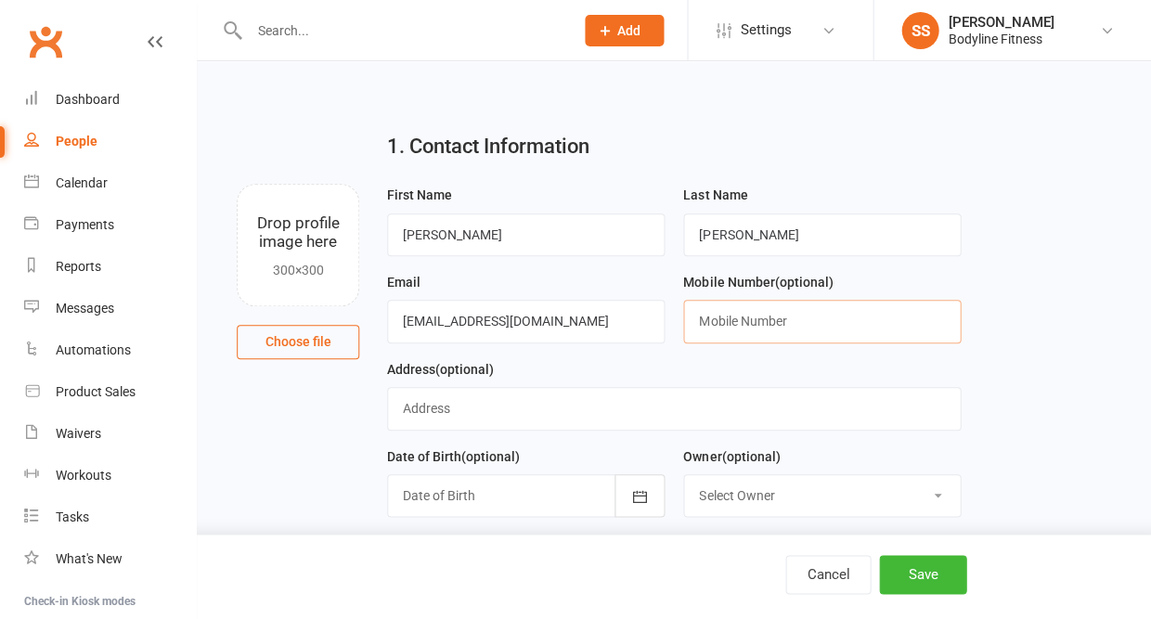
click at [750, 321] on input "text" at bounding box center [822, 321] width 278 height 43
paste input "0405 450 066"
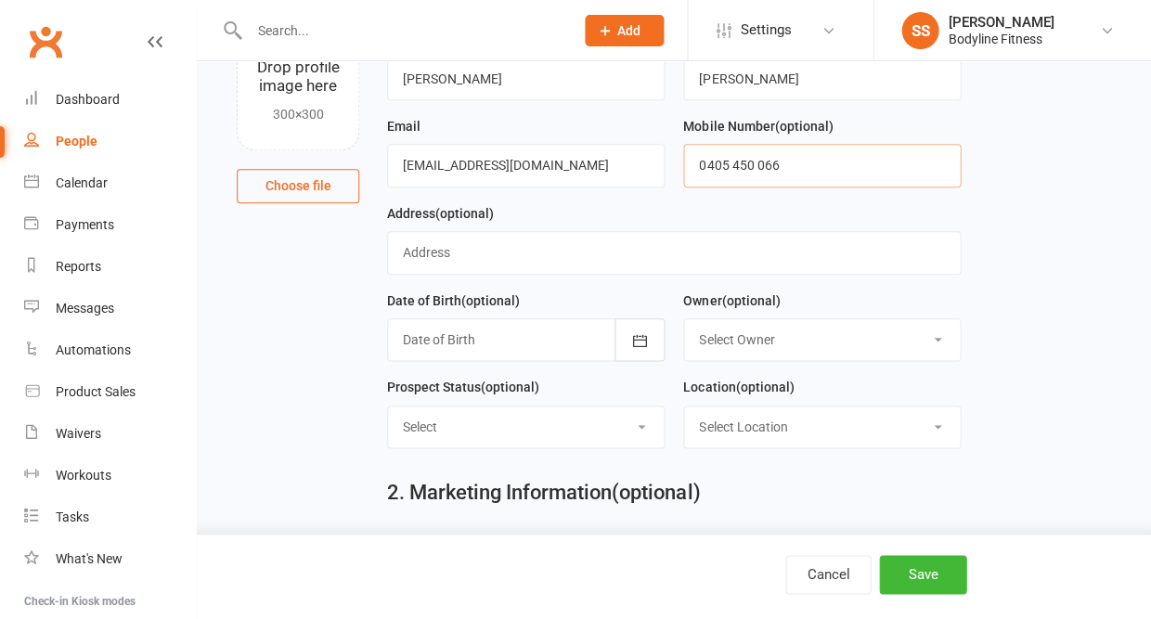
scroll to position [167, 0]
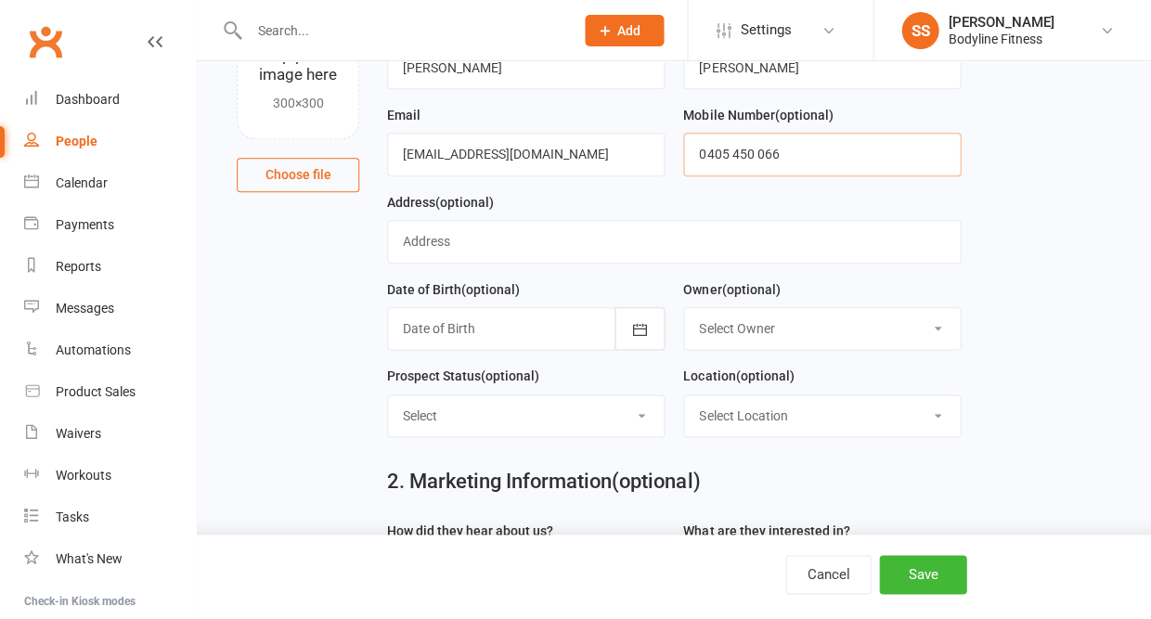
type input "0405 450 066"
select select "New Lead"
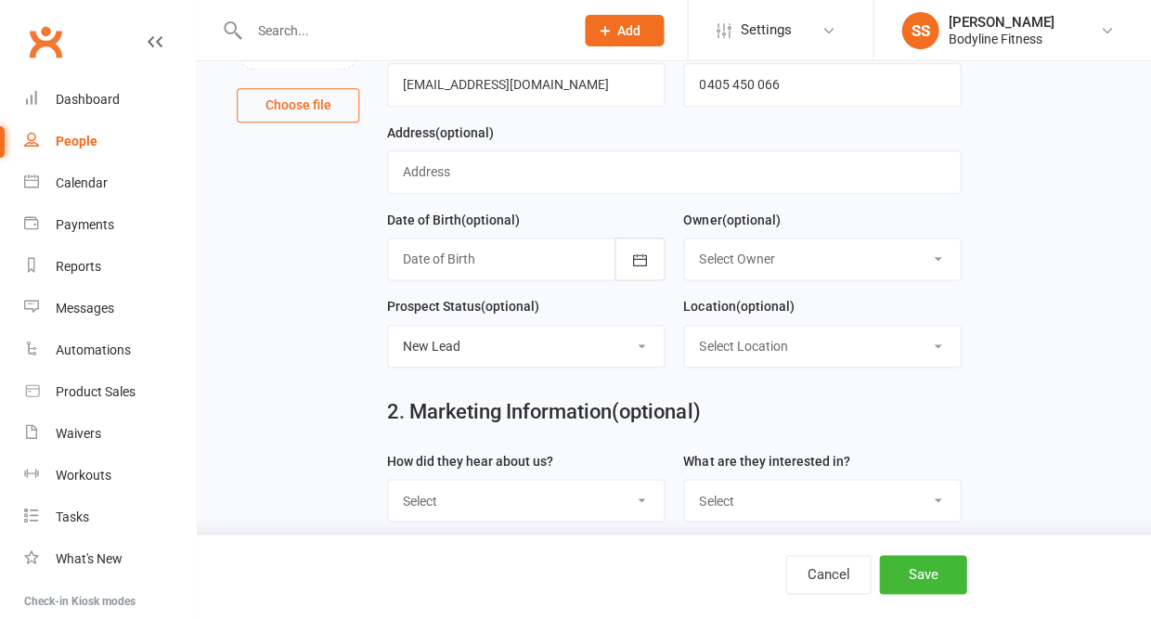
scroll to position [328, 0]
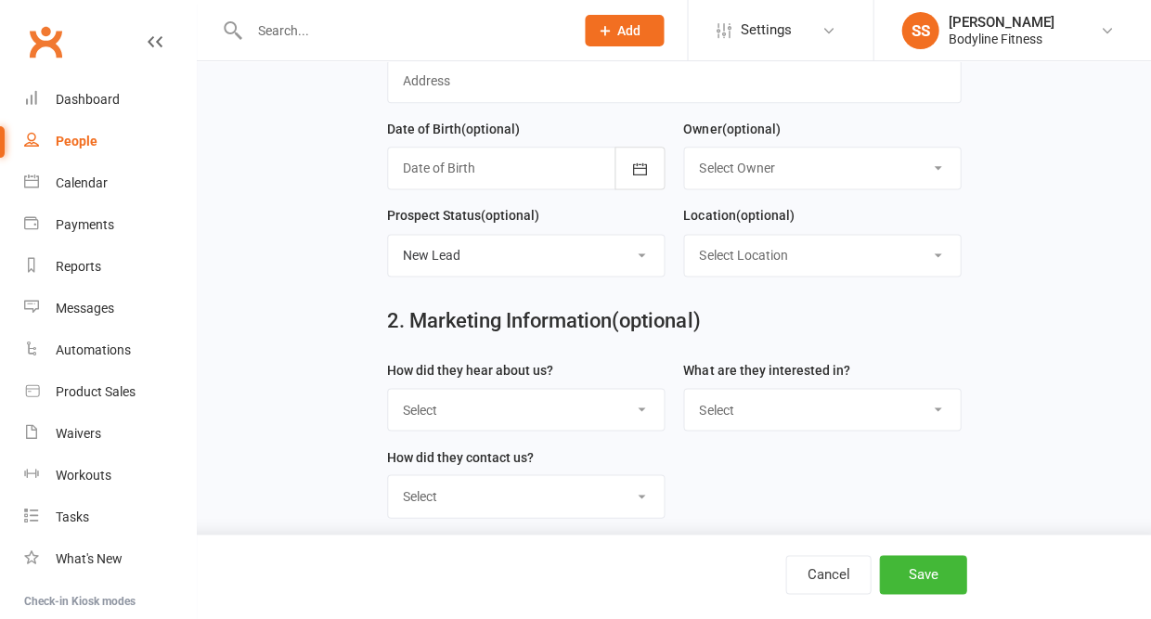
select select "Facebook"
select select "Personal Training"
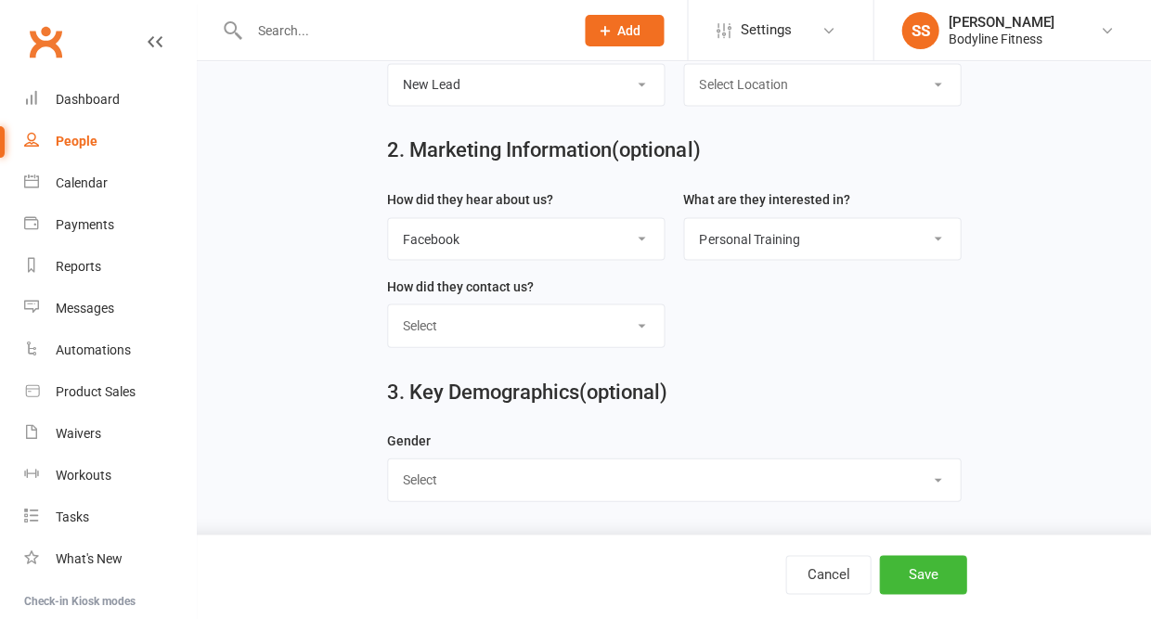
scroll to position [507, 0]
select select "[DEMOGRAPHIC_DATA]"
click at [925, 575] on button "Save" at bounding box center [922, 574] width 87 height 39
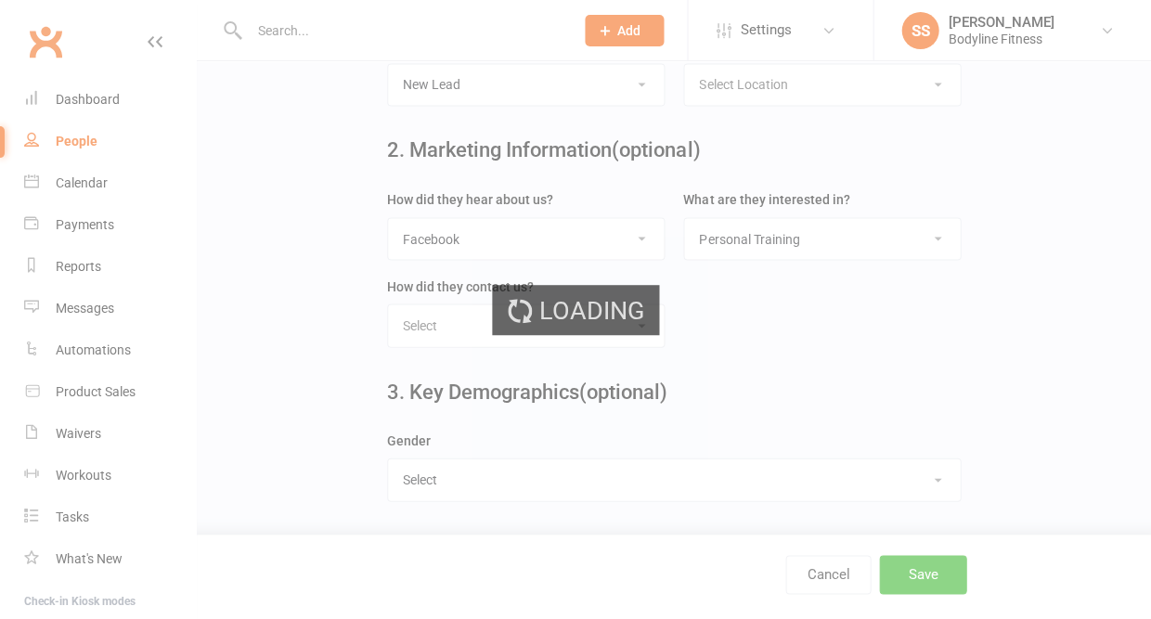
scroll to position [0, 0]
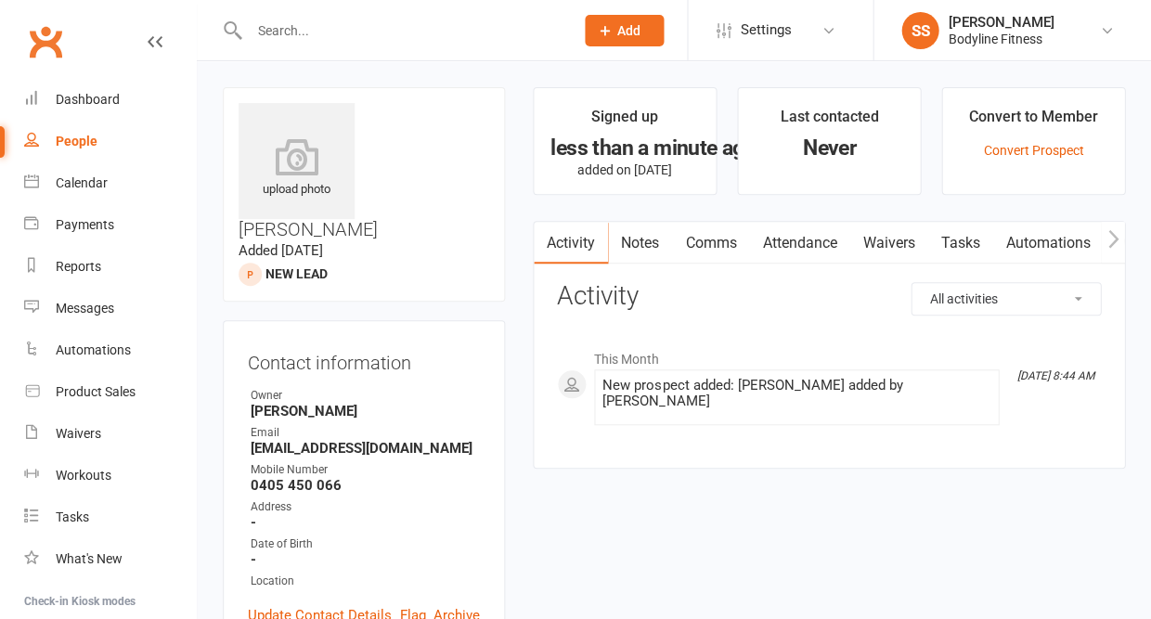
click at [96, 137] on link "People" at bounding box center [110, 142] width 172 height 42
select select "50"
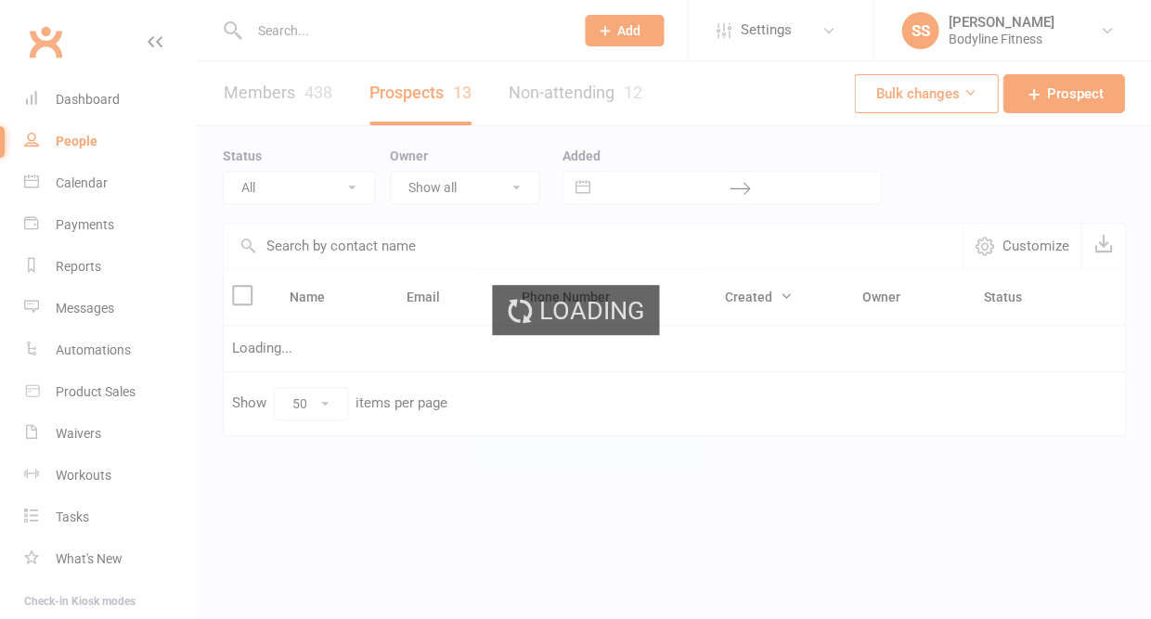
select select "New Lead"
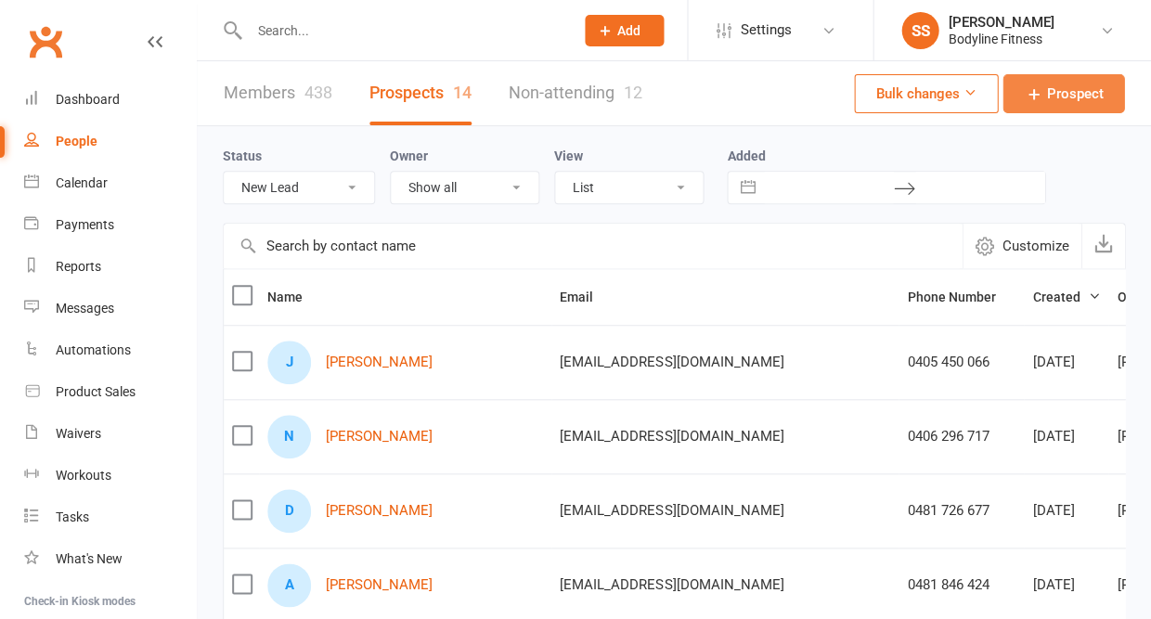
click at [1064, 97] on span "Prospect" at bounding box center [1075, 94] width 57 height 22
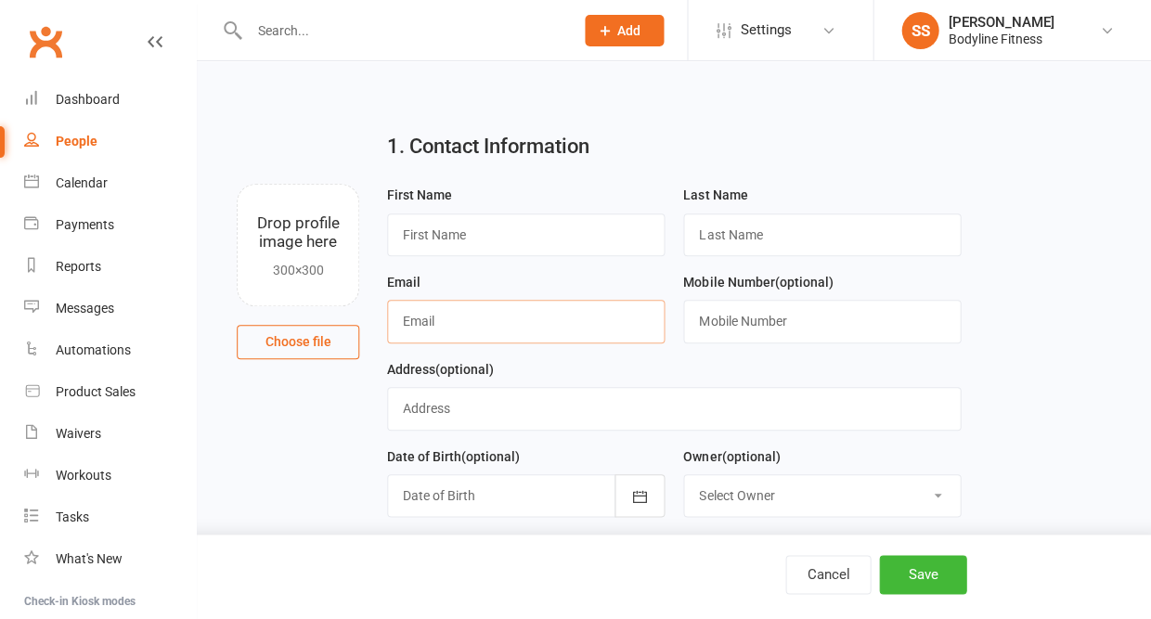
paste input "[EMAIL_ADDRESS][DOMAIN_NAME]"
type input "[EMAIL_ADDRESS][DOMAIN_NAME]"
type input "Ali"
type input "Abboud"
click at [710, 333] on input "text" at bounding box center [822, 321] width 278 height 43
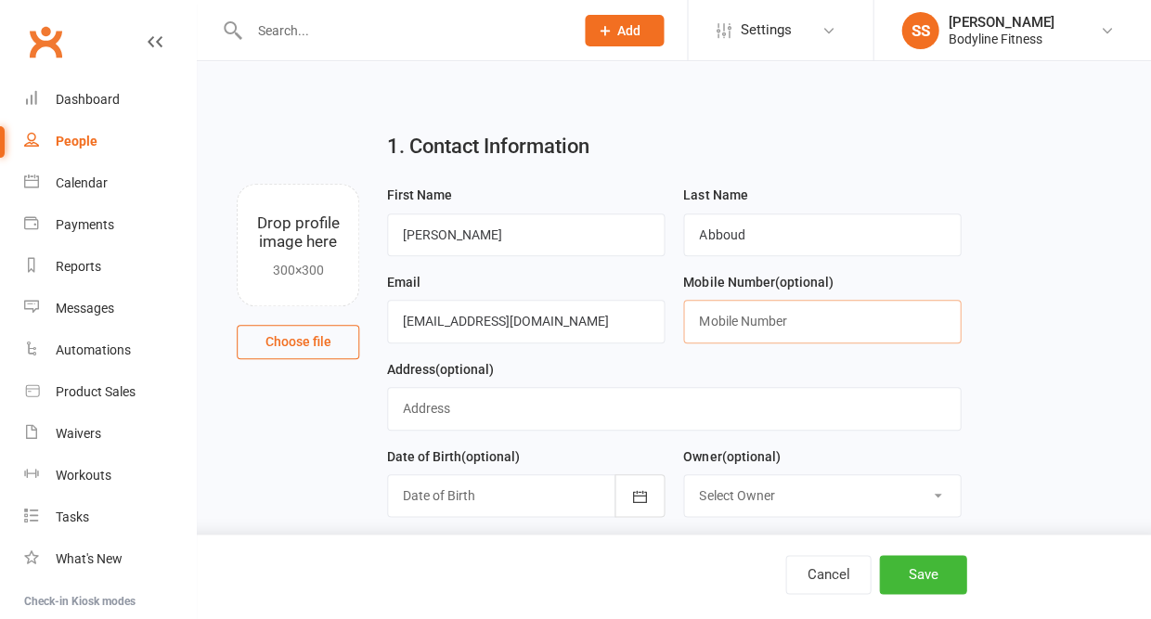
paste input "+61406701835"
click at [719, 330] on input "+61406701835" at bounding box center [822, 321] width 278 height 43
click at [730, 328] on input "0406701835" at bounding box center [822, 321] width 278 height 43
click at [751, 324] on input "0406 701835" at bounding box center [822, 321] width 278 height 43
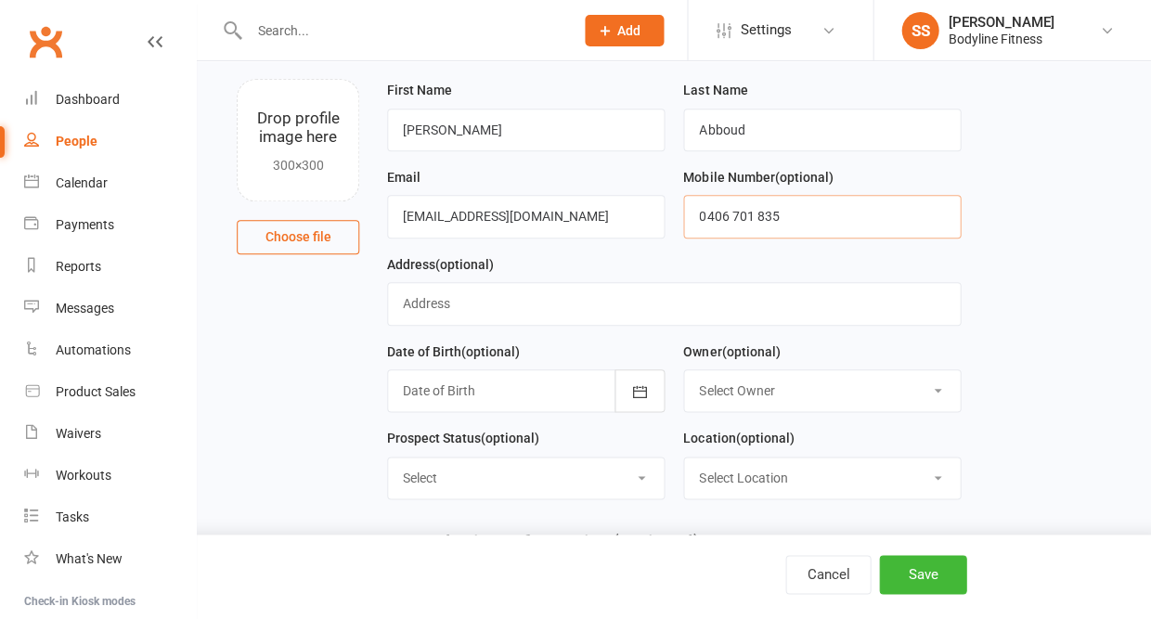
scroll to position [111, 0]
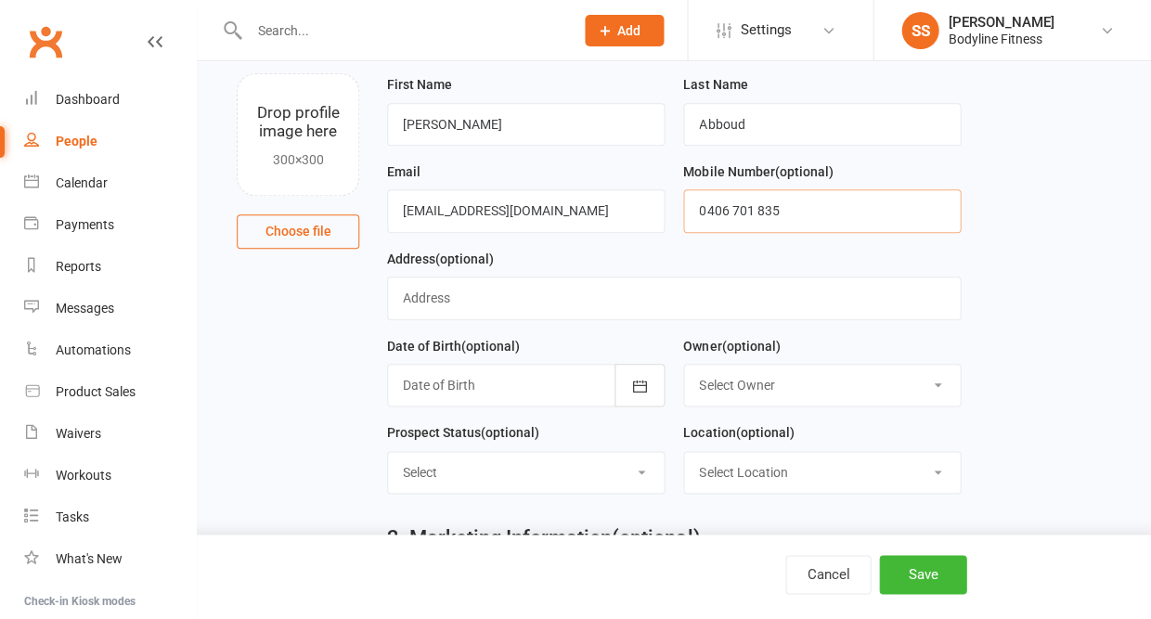
type input "0406 701 835"
select select "New Lead"
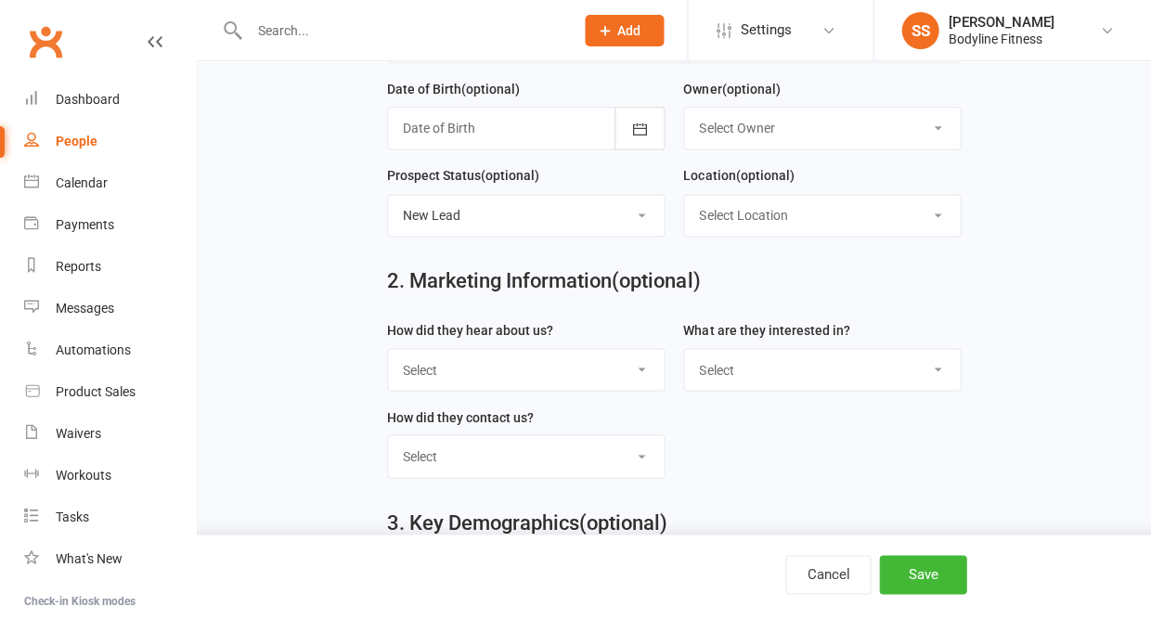
scroll to position [368, 0]
select select "Google PT"
select select "Personal Training"
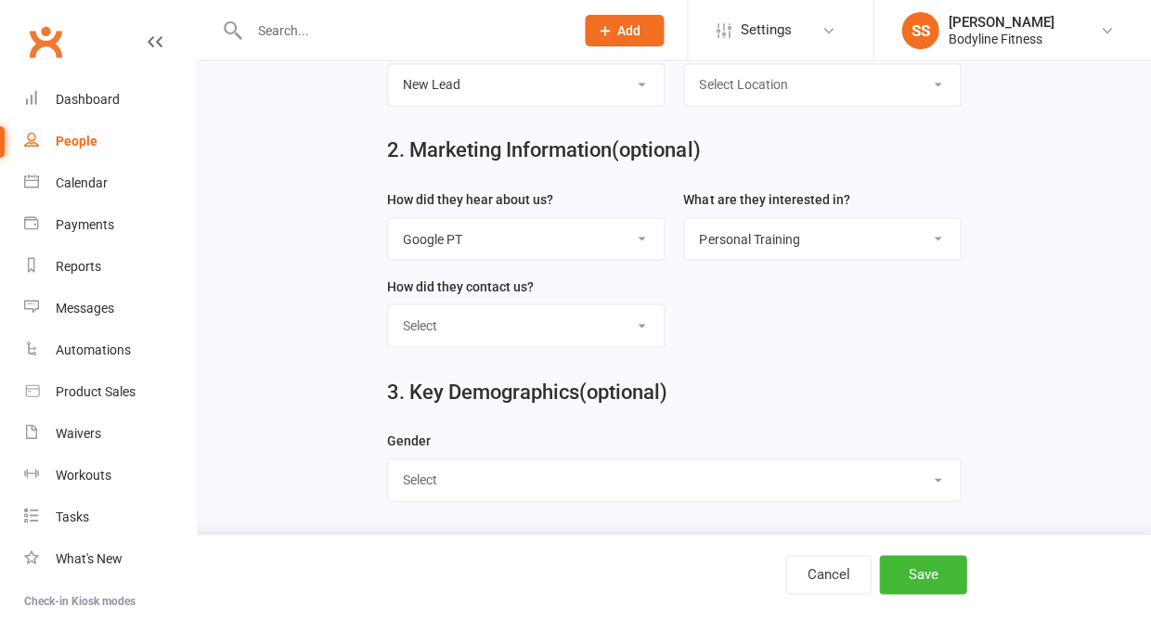
scroll to position [507, 0]
select select "[DEMOGRAPHIC_DATA]"
click at [917, 566] on button "Save" at bounding box center [922, 574] width 87 height 39
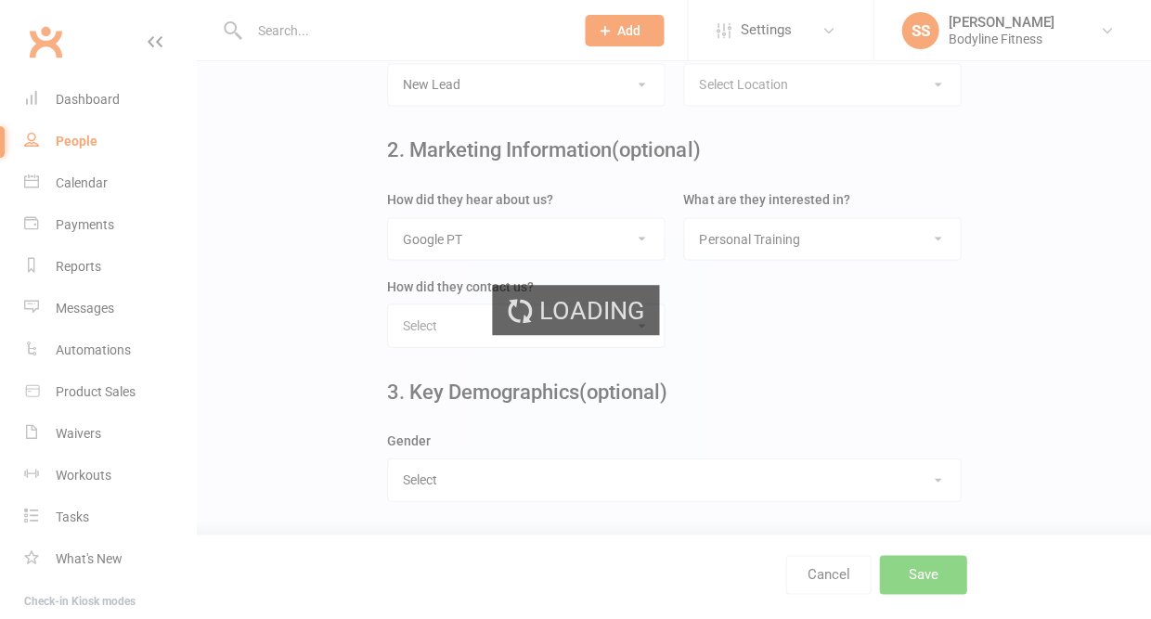
scroll to position [0, 0]
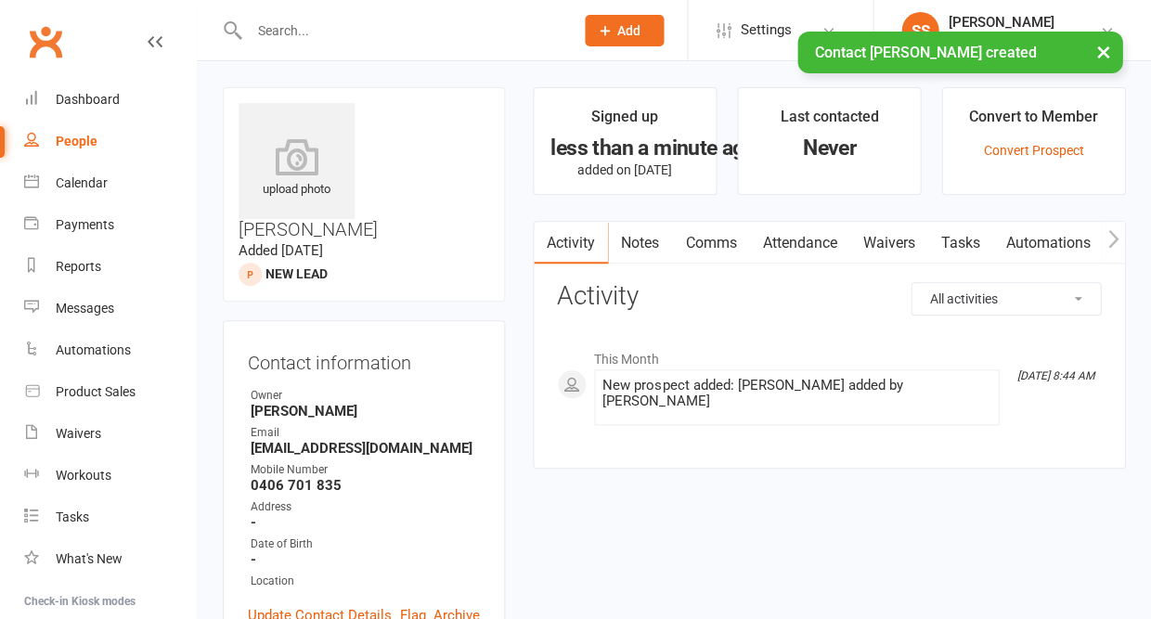
click at [644, 248] on link "Notes" at bounding box center [640, 243] width 64 height 43
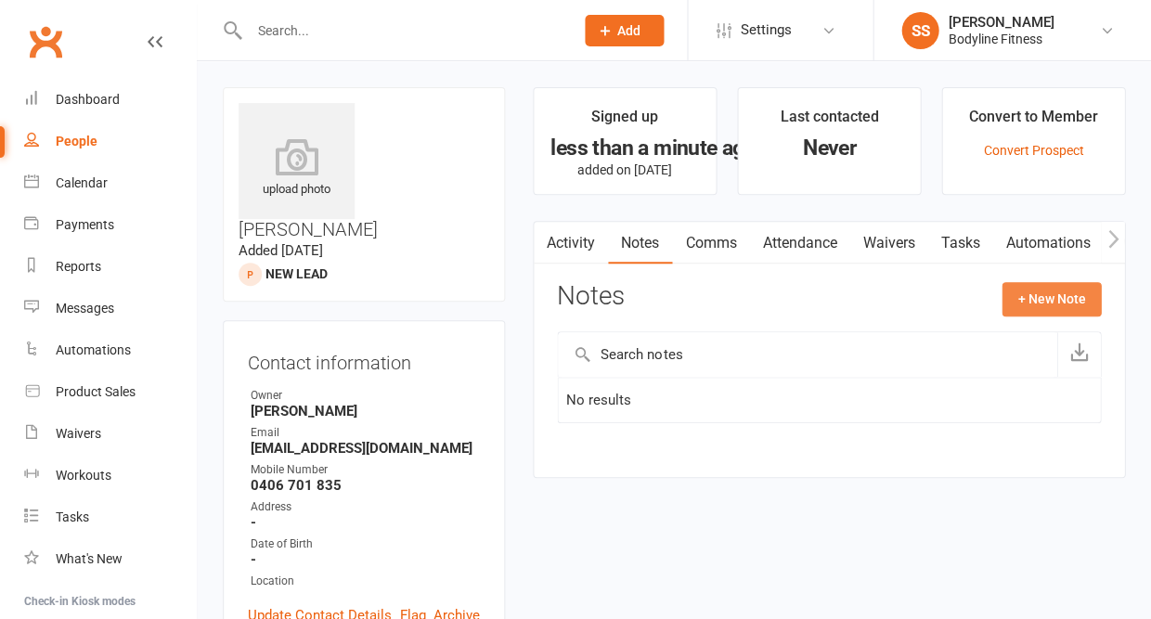
click at [1050, 292] on button "+ New Note" at bounding box center [1051, 298] width 99 height 33
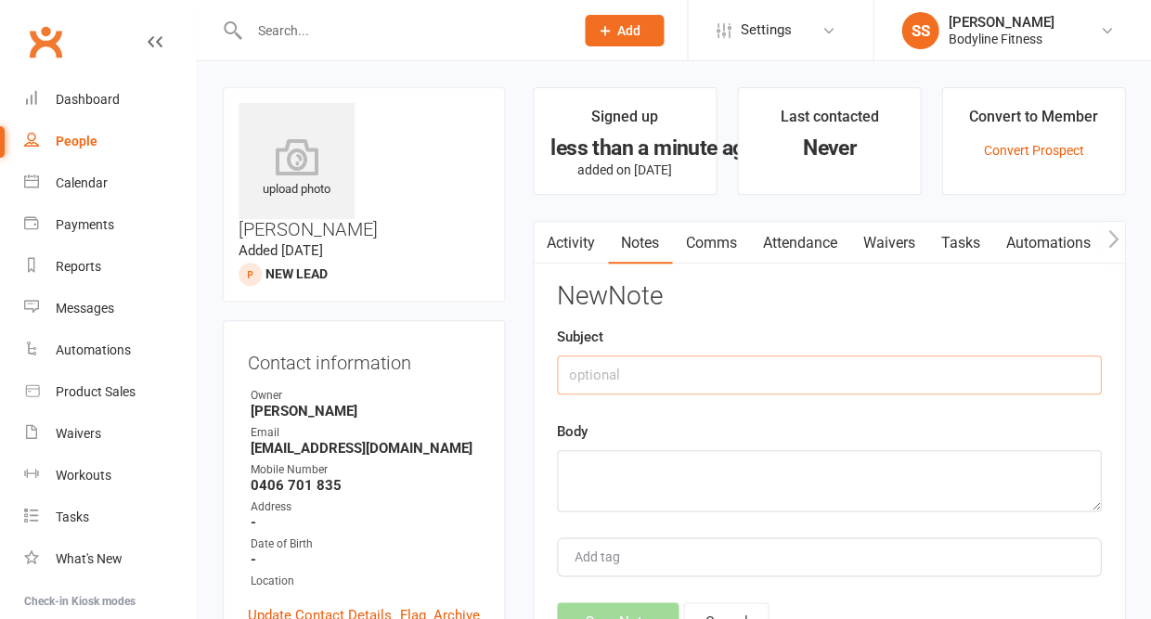
click at [683, 361] on input "text" at bounding box center [829, 375] width 544 height 39
type input "google lead"
click at [630, 455] on textarea at bounding box center [829, 480] width 544 height 61
paste textarea "Currently weigh 89kg want to drop fat and bound muscle"
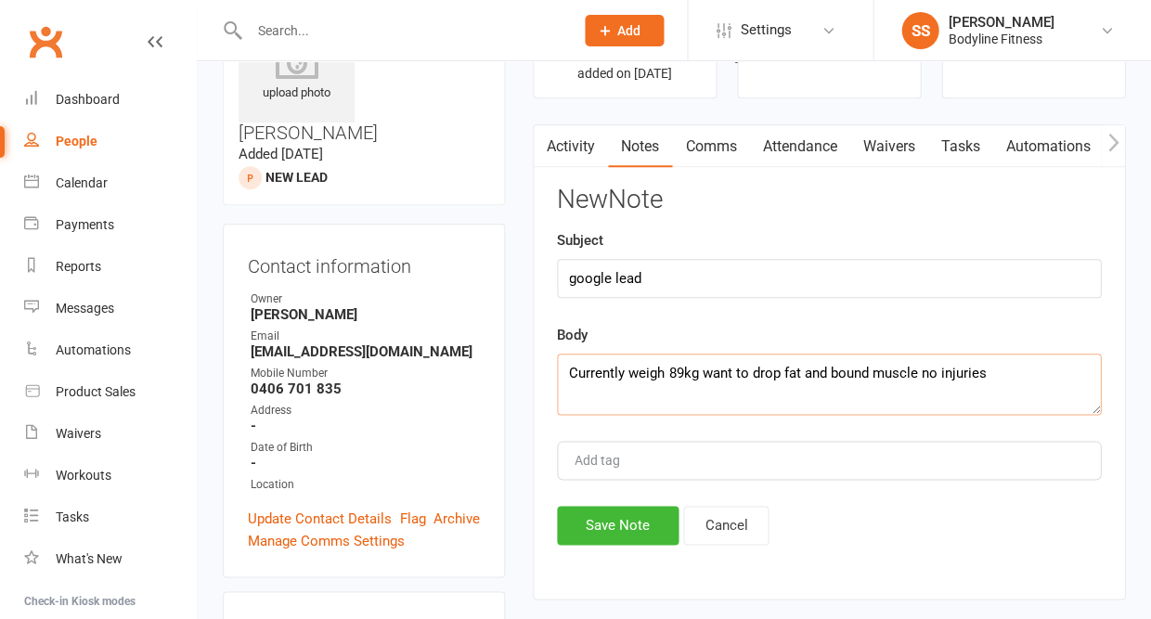
scroll to position [185, 0]
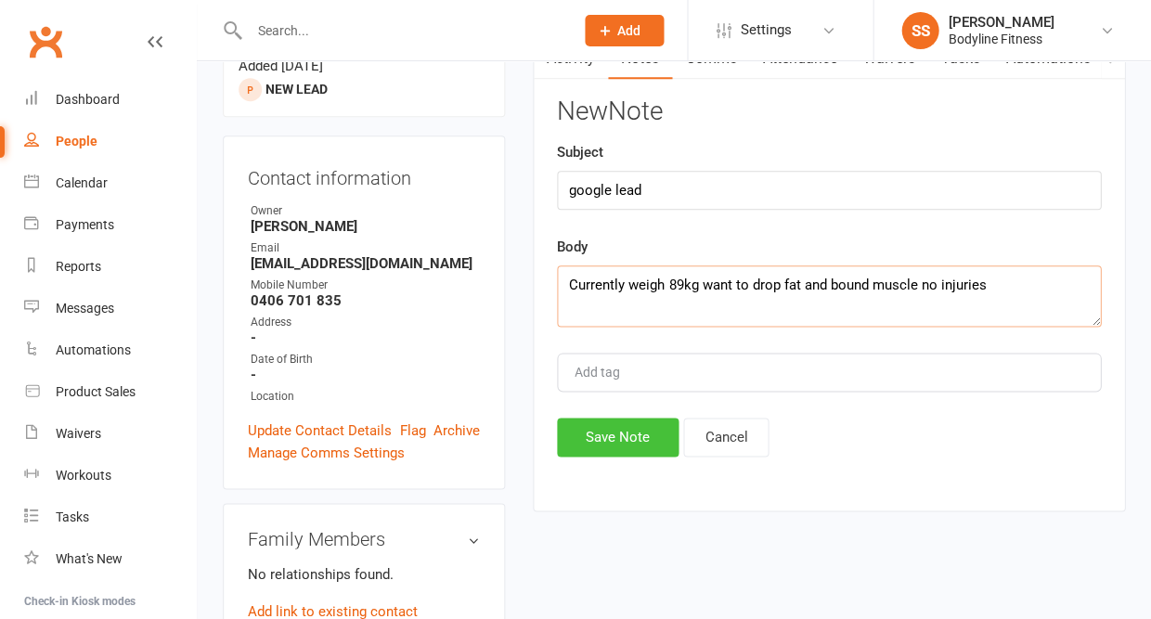
type textarea "Currently weigh 89kg want to drop fat and bound muscle no injuries"
click at [633, 421] on button "Save Note" at bounding box center [618, 437] width 122 height 39
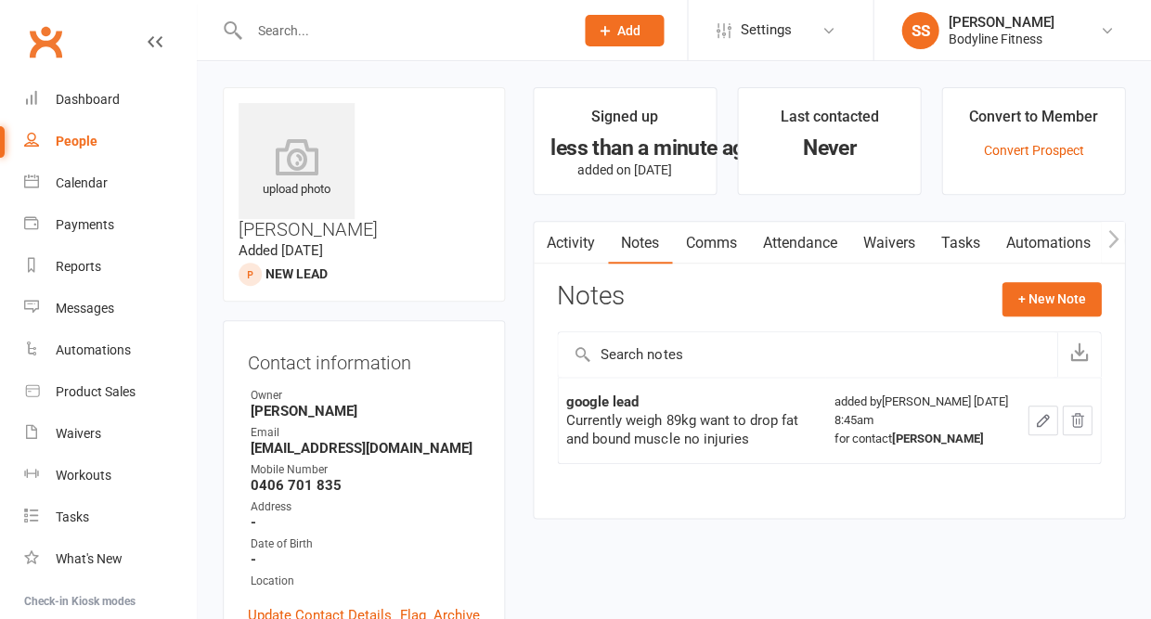
scroll to position [0, 0]
click at [67, 178] on div "Calendar" at bounding box center [82, 183] width 52 height 15
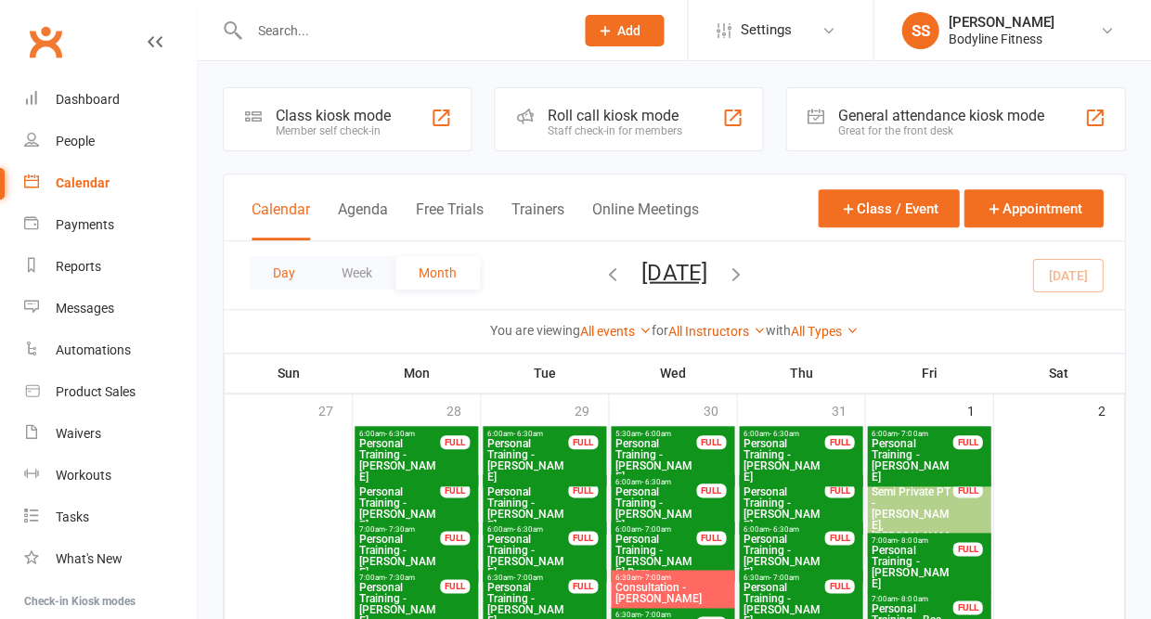
click at [279, 269] on button "Day" at bounding box center [284, 272] width 69 height 33
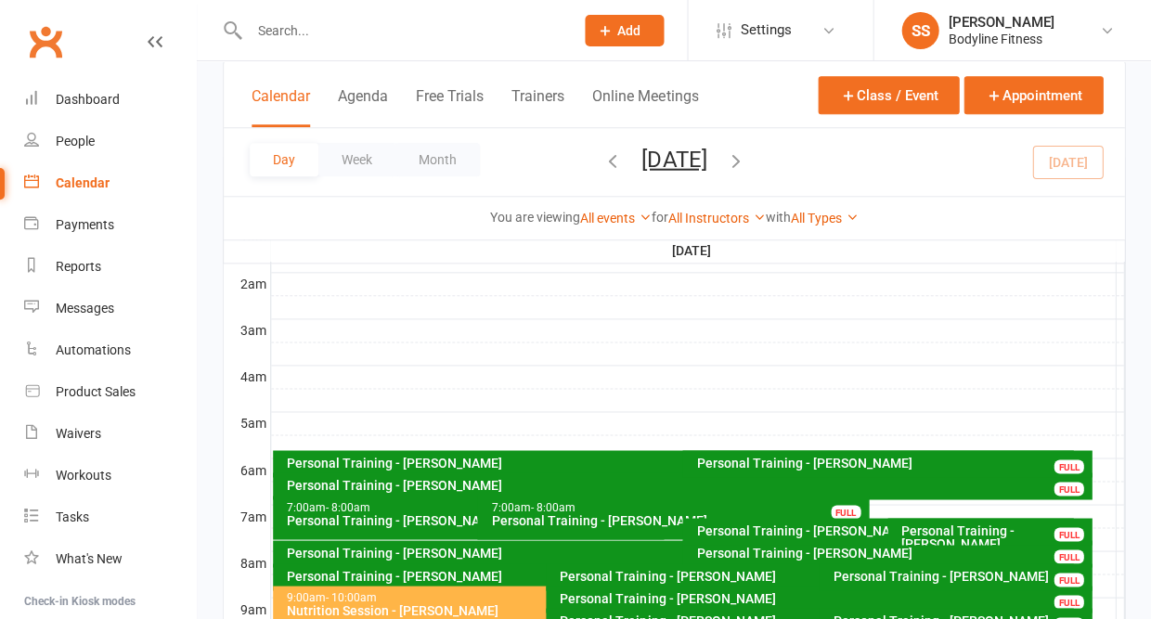
scroll to position [175, 0]
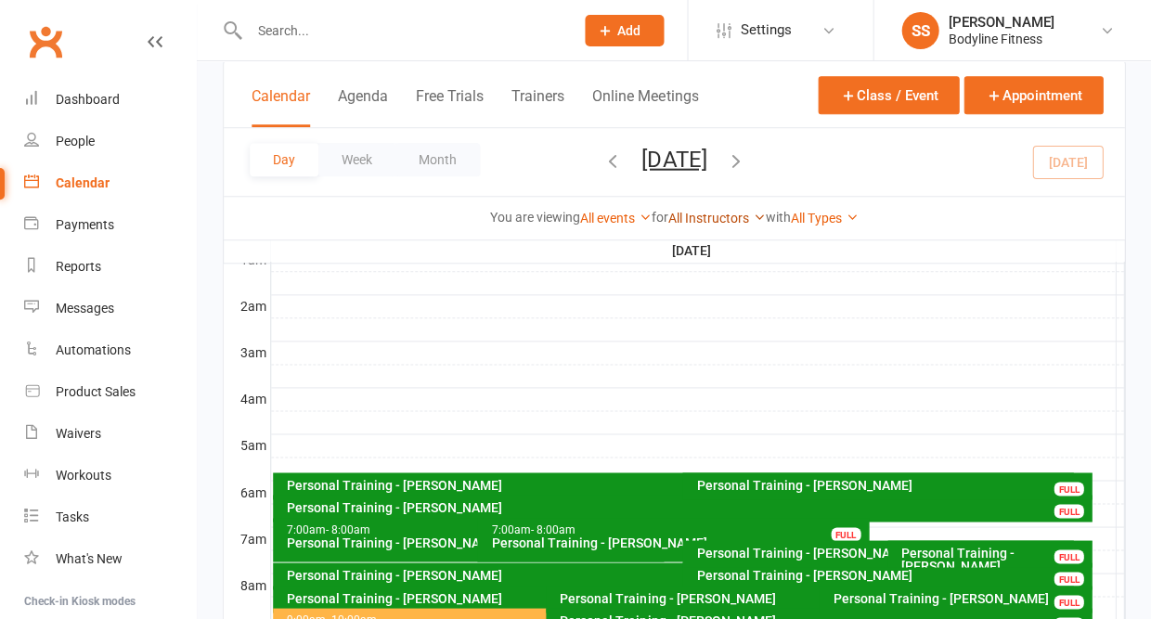
click at [693, 211] on link "All Instructors" at bounding box center [718, 218] width 98 height 15
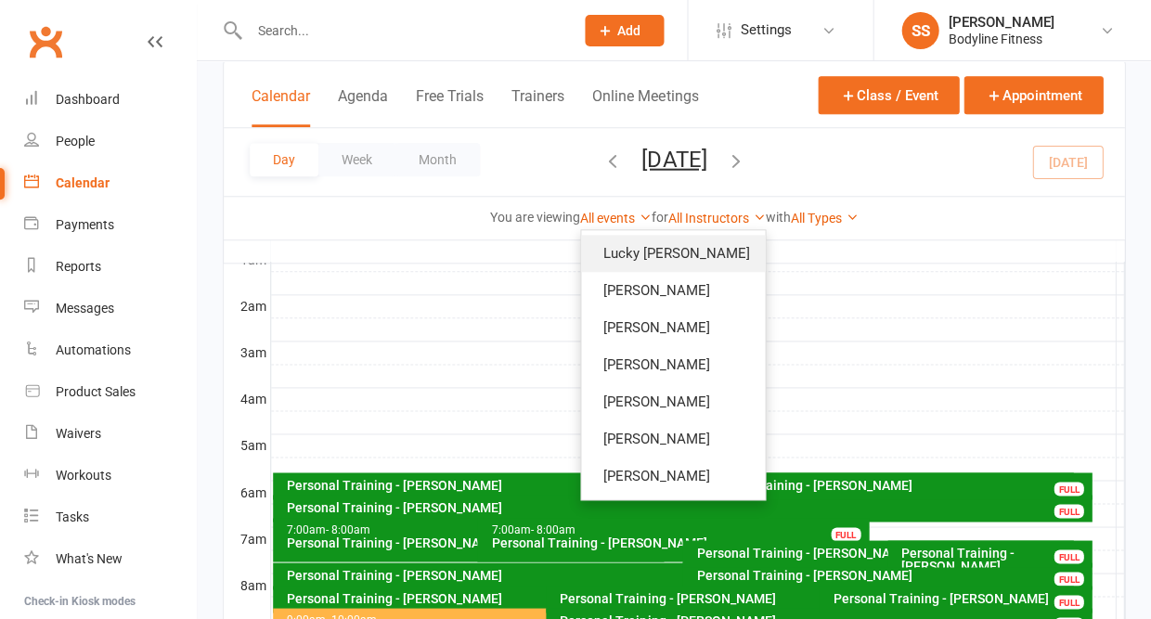
click at [664, 235] on link "Lucky [PERSON_NAME]" at bounding box center [673, 253] width 184 height 37
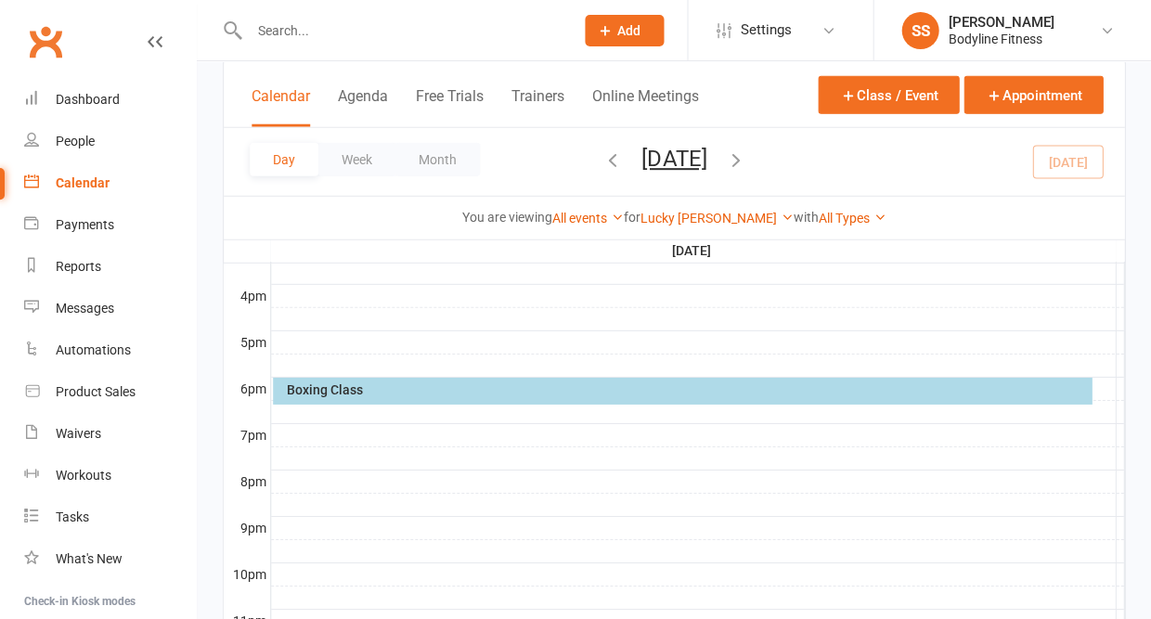
scroll to position [836, 0]
click at [346, 400] on div "Boxing Class" at bounding box center [682, 390] width 819 height 27
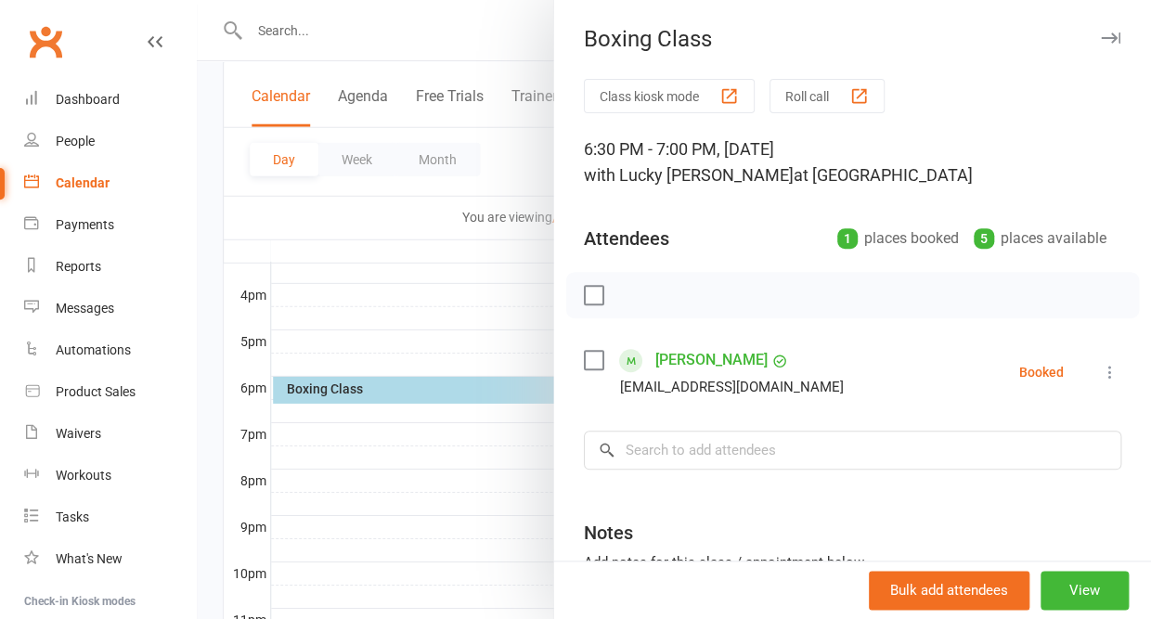
click at [1115, 39] on icon "button" at bounding box center [1111, 38] width 20 height 11
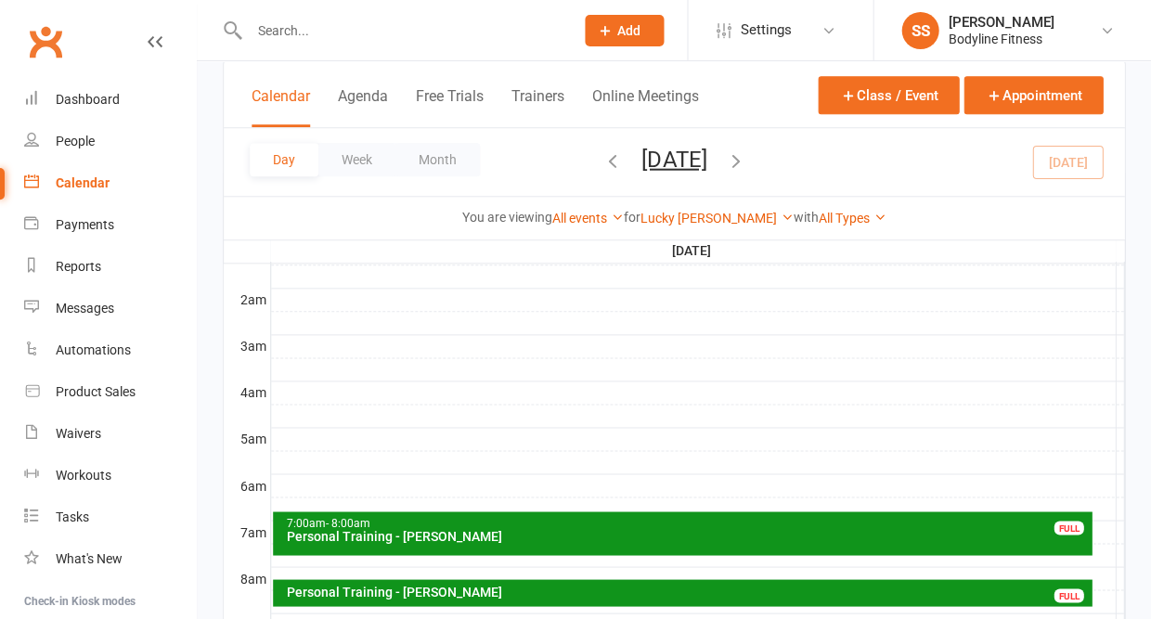
scroll to position [177, 0]
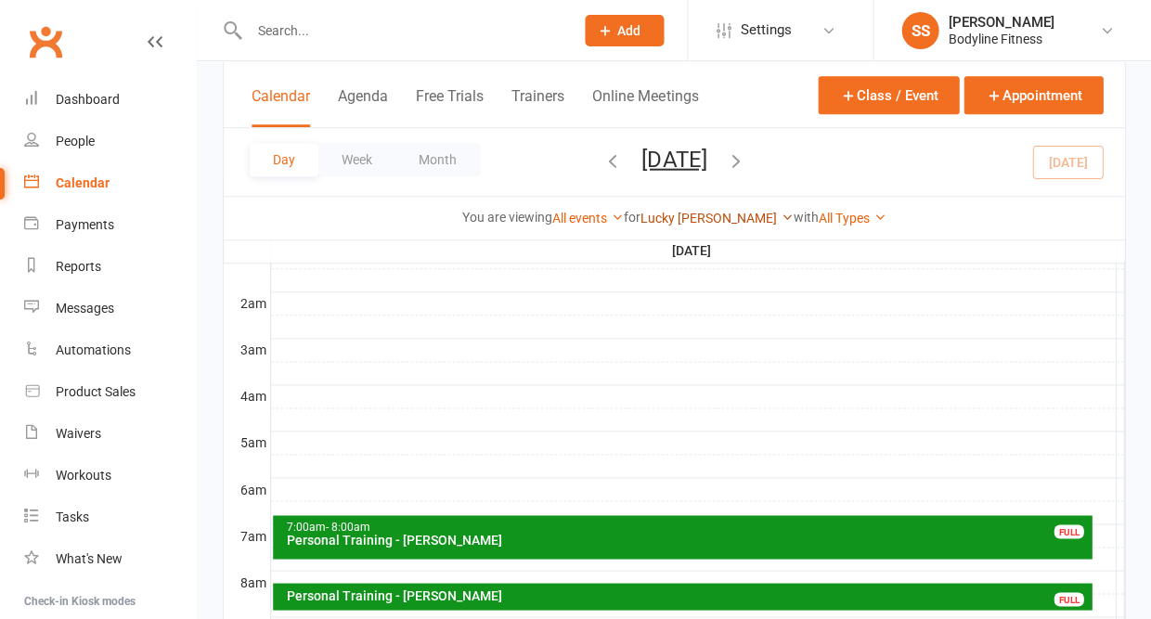
click at [690, 211] on link "Lucky [PERSON_NAME]" at bounding box center [717, 218] width 153 height 15
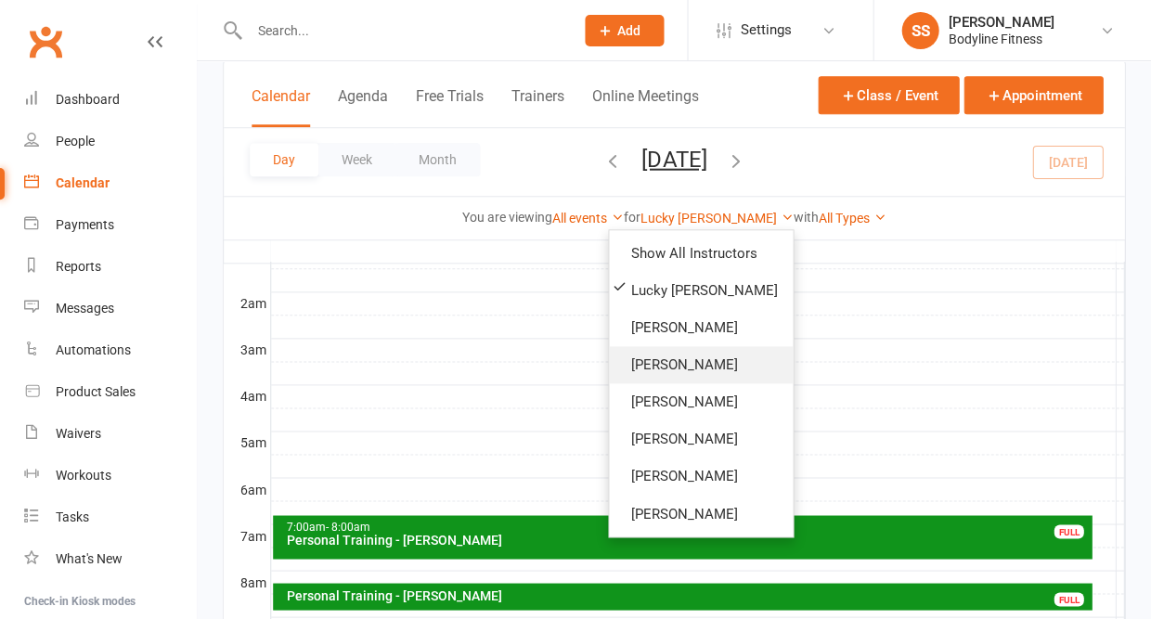
click at [636, 346] on link "[PERSON_NAME]" at bounding box center [701, 364] width 184 height 37
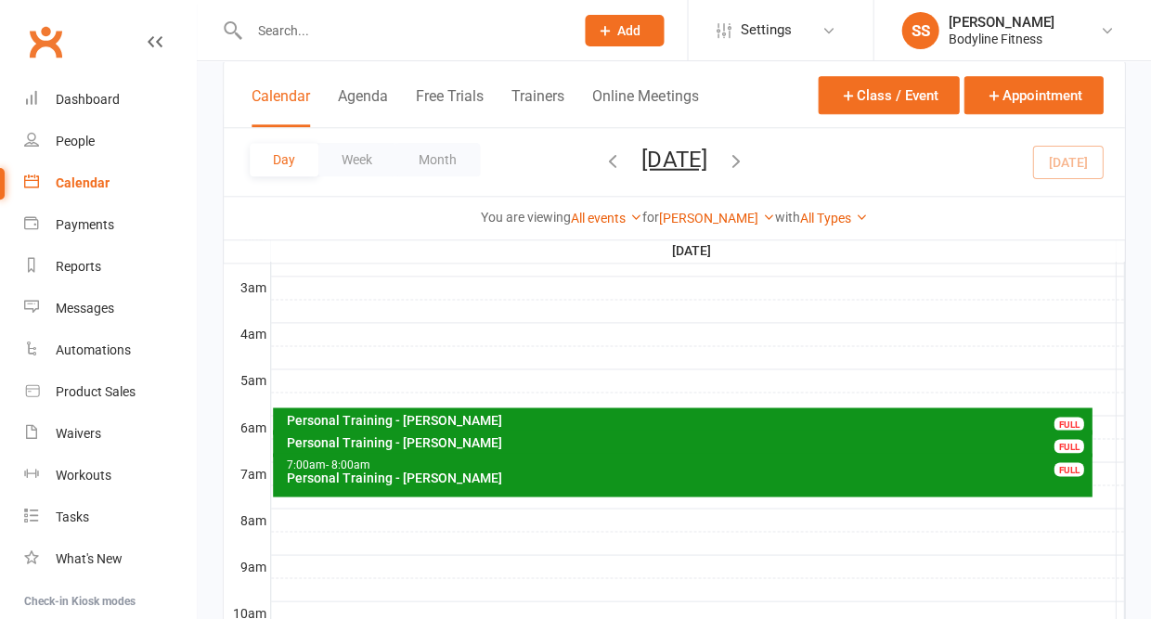
scroll to position [190, 0]
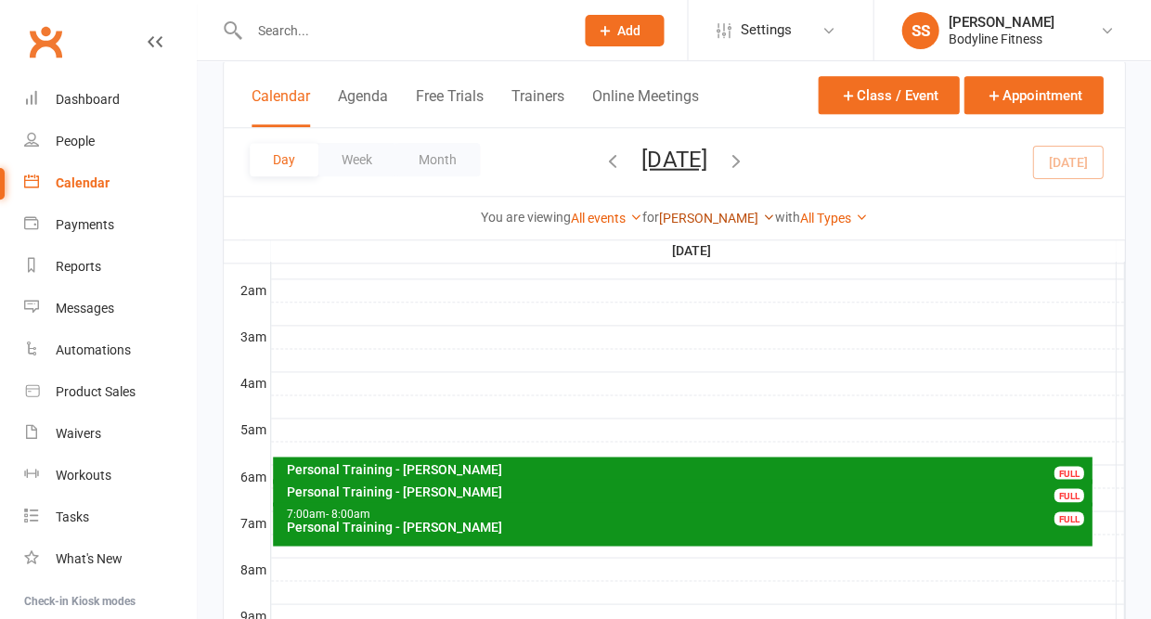
click at [720, 211] on link "[PERSON_NAME]" at bounding box center [717, 218] width 116 height 15
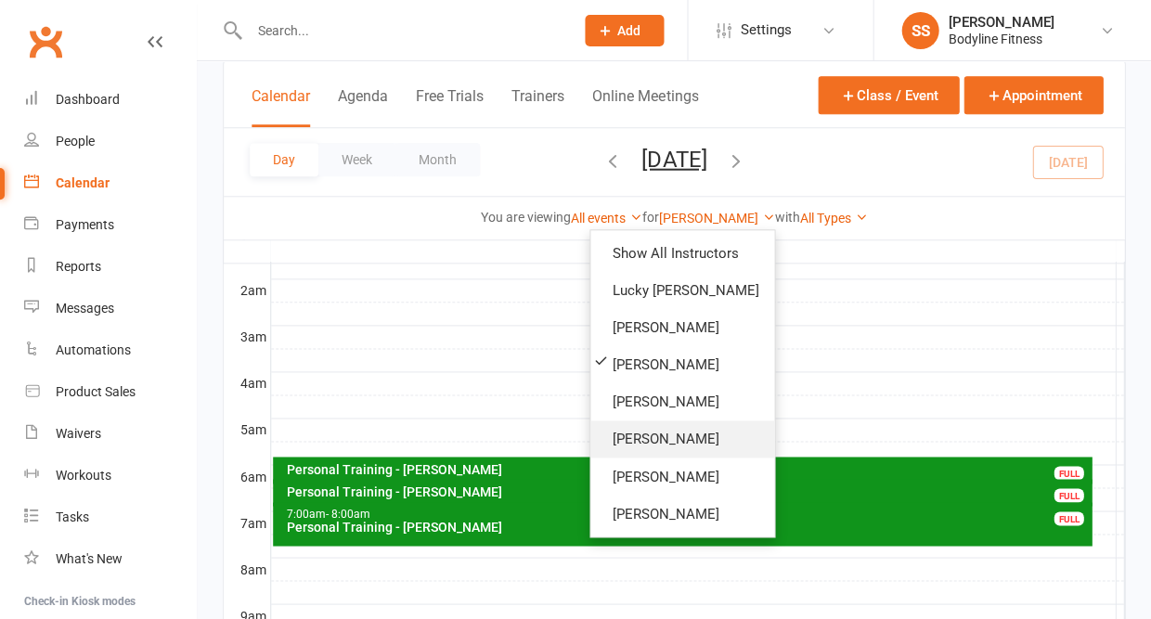
click at [619, 421] on link "[PERSON_NAME]" at bounding box center [683, 439] width 184 height 37
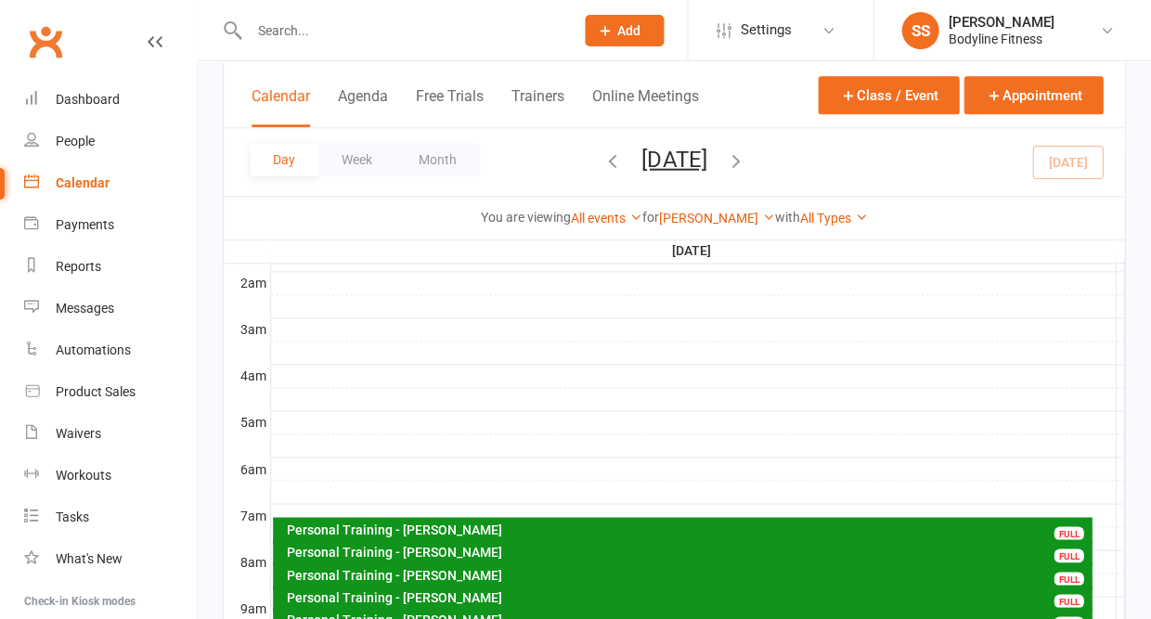
scroll to position [179, 0]
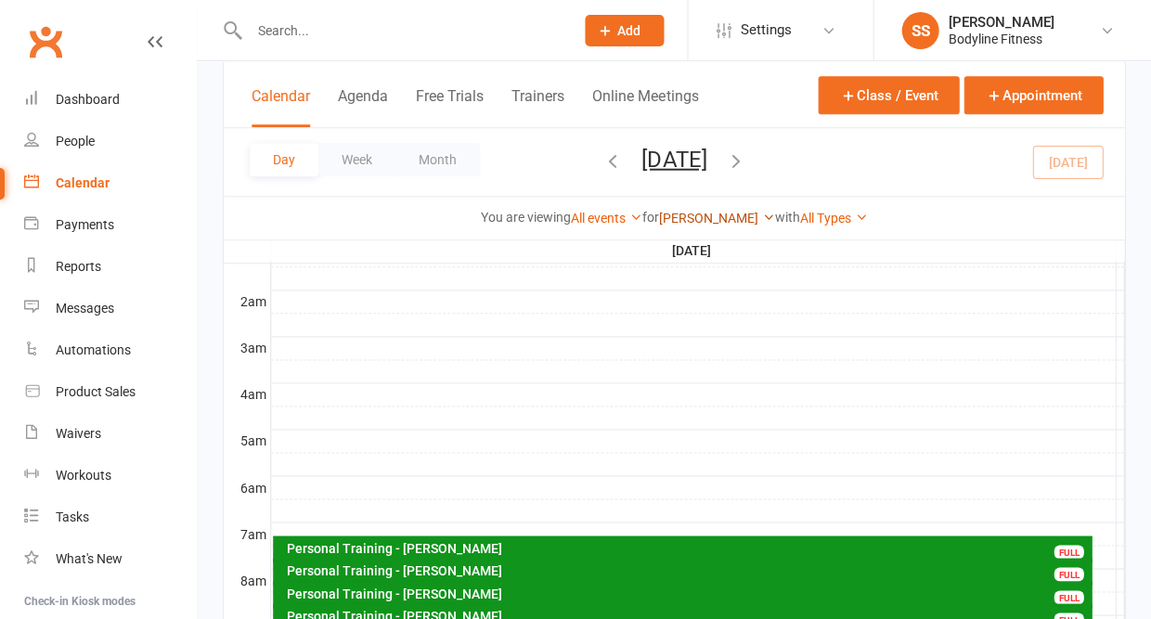
click at [701, 211] on link "[PERSON_NAME]" at bounding box center [717, 218] width 116 height 15
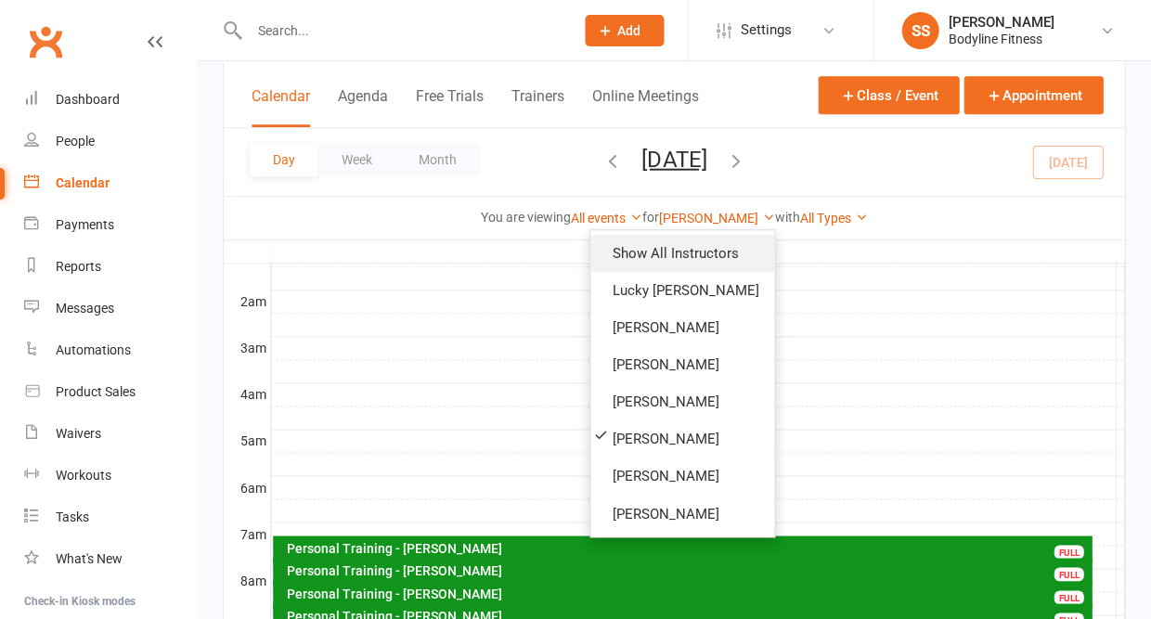
click at [674, 235] on link "Show All Instructors" at bounding box center [683, 253] width 184 height 37
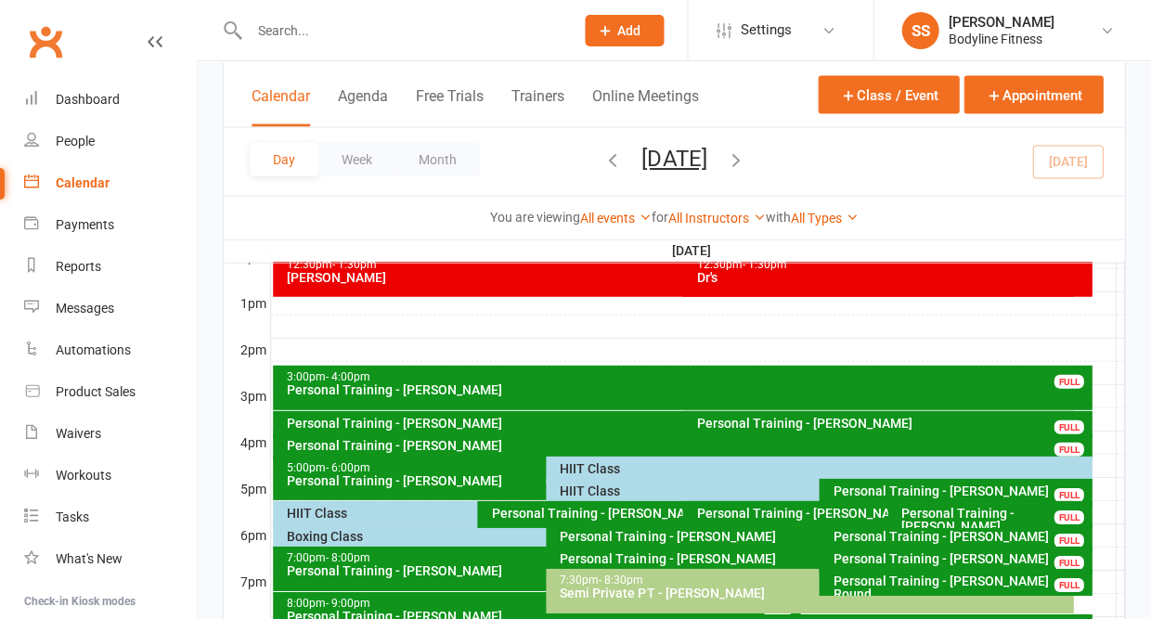
scroll to position [689, 0]
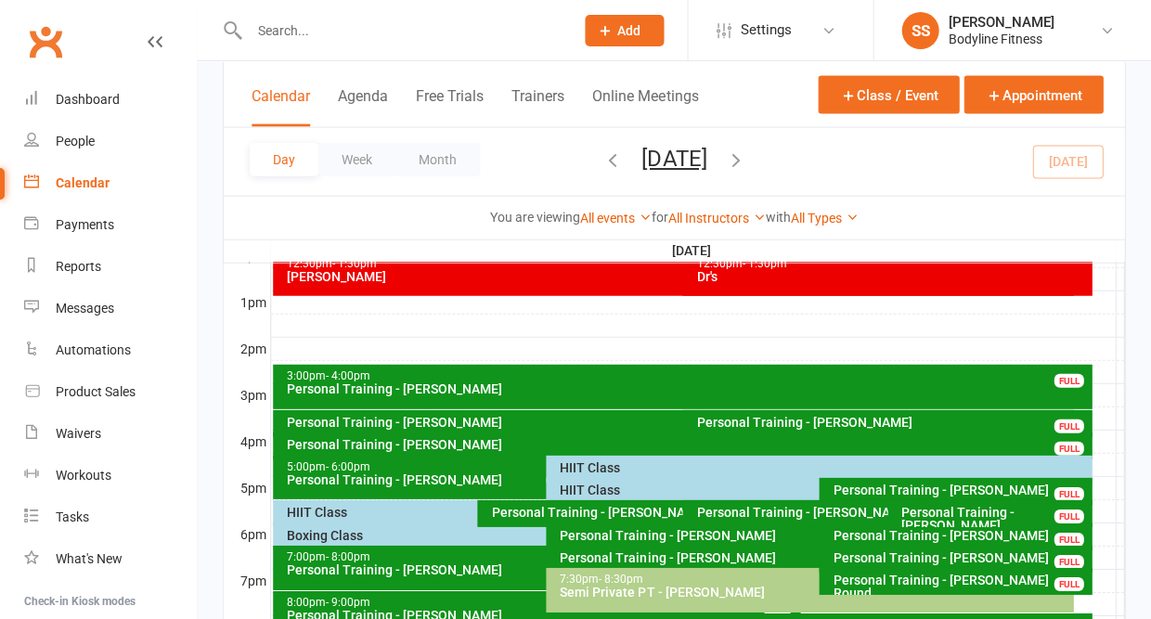
click at [569, 459] on div "HIIT Class" at bounding box center [819, 469] width 546 height 27
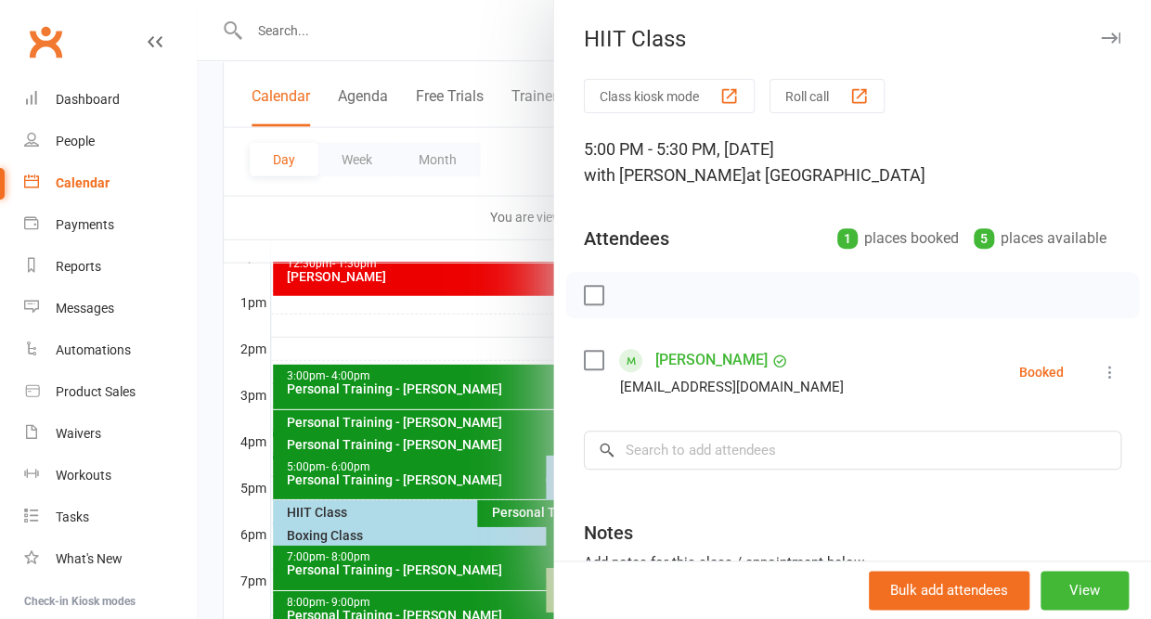
click at [1108, 41] on icon "button" at bounding box center [1111, 38] width 20 height 11
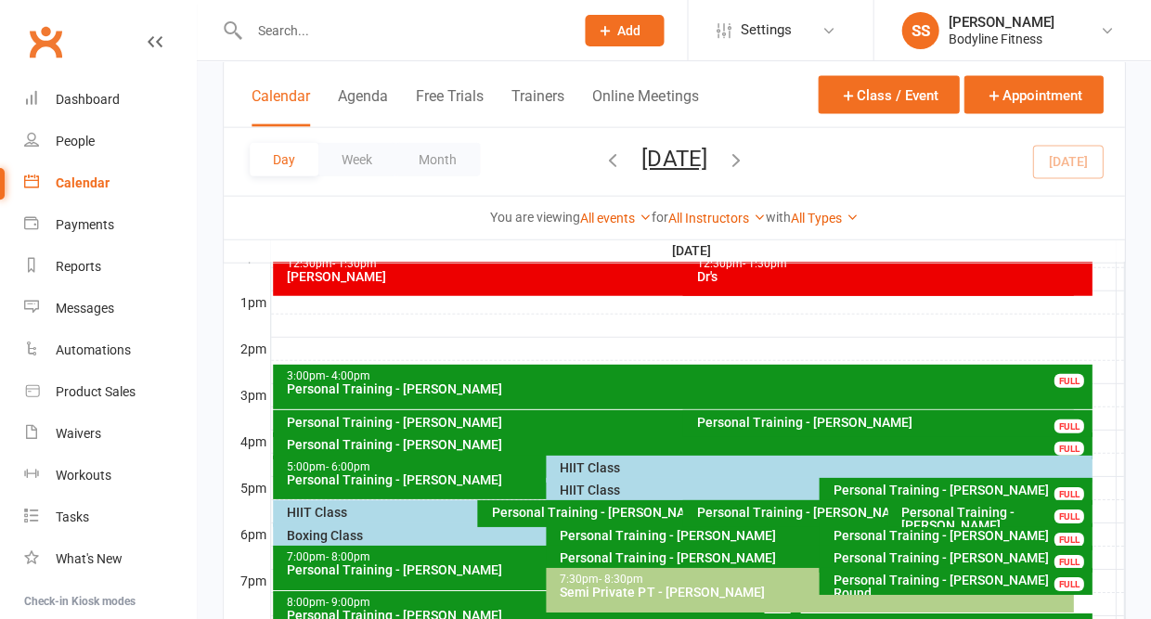
click at [601, 490] on div "HIIT Class" at bounding box center [814, 490] width 511 height 13
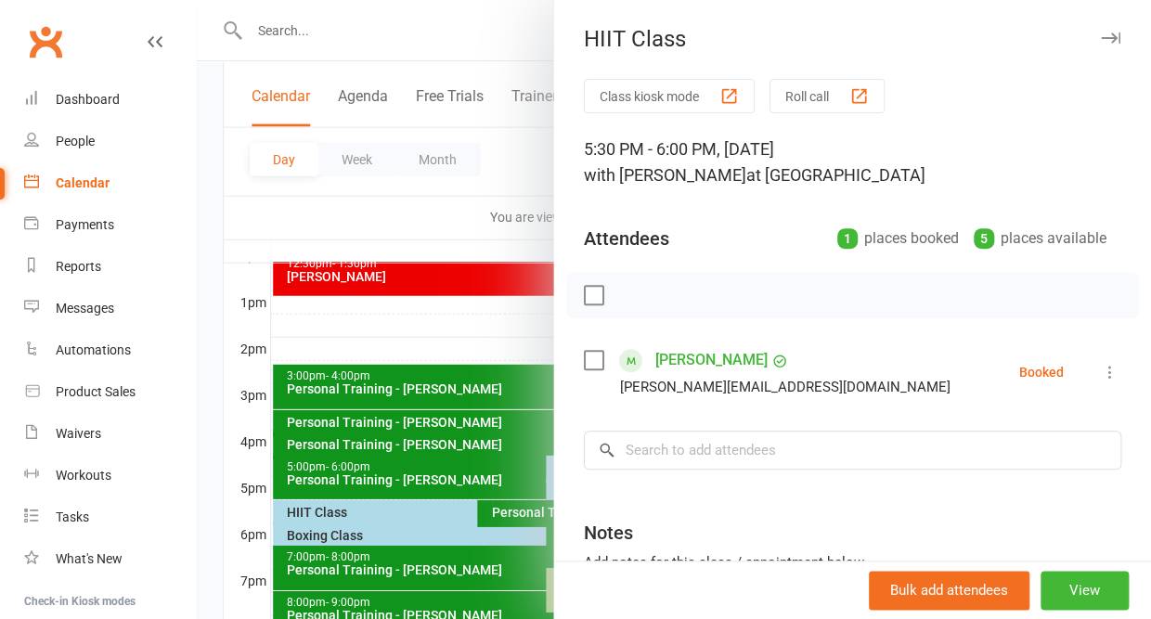
click at [1112, 36] on icon "button" at bounding box center [1111, 38] width 20 height 11
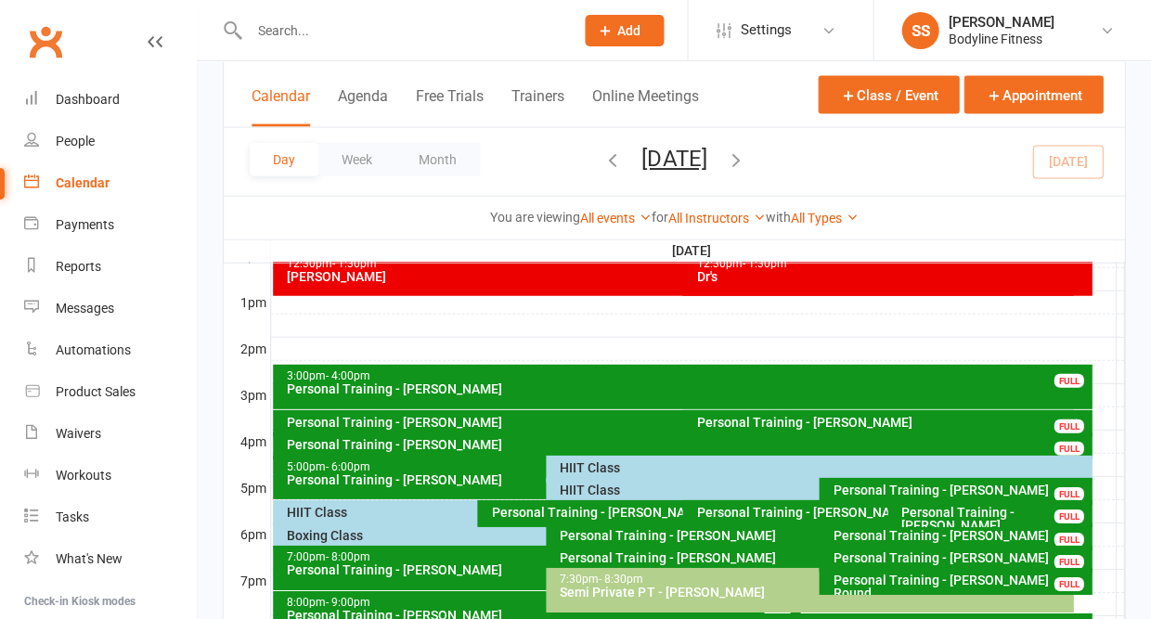
click at [297, 514] on div "HIIT Class" at bounding box center [473, 512] width 374 height 13
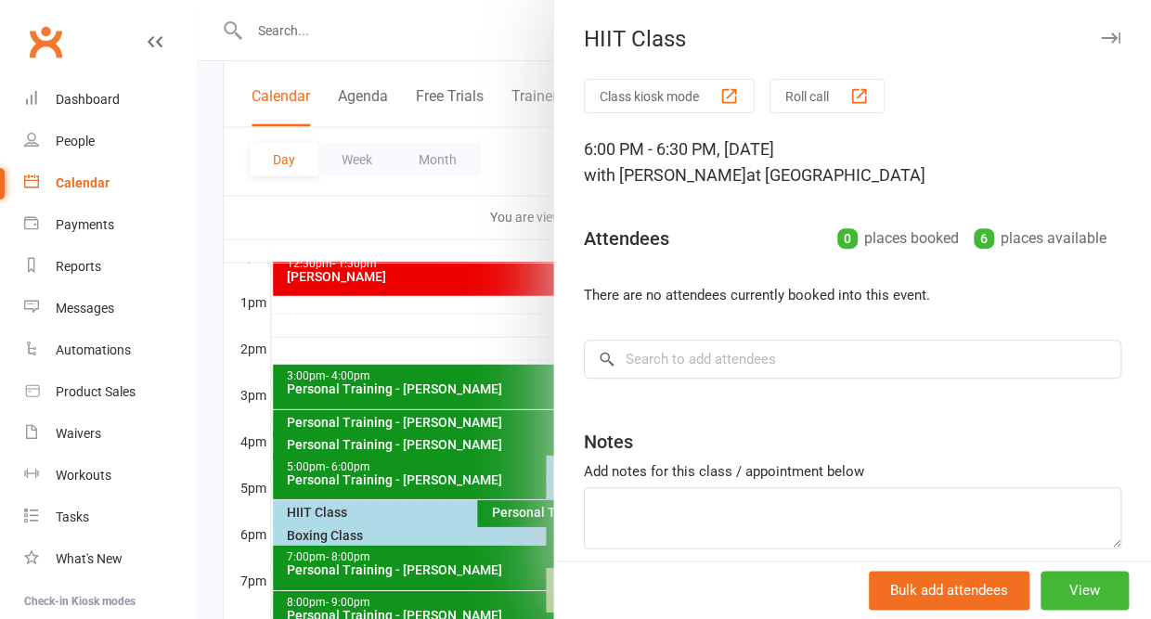
click at [1108, 37] on icon "button" at bounding box center [1111, 38] width 20 height 11
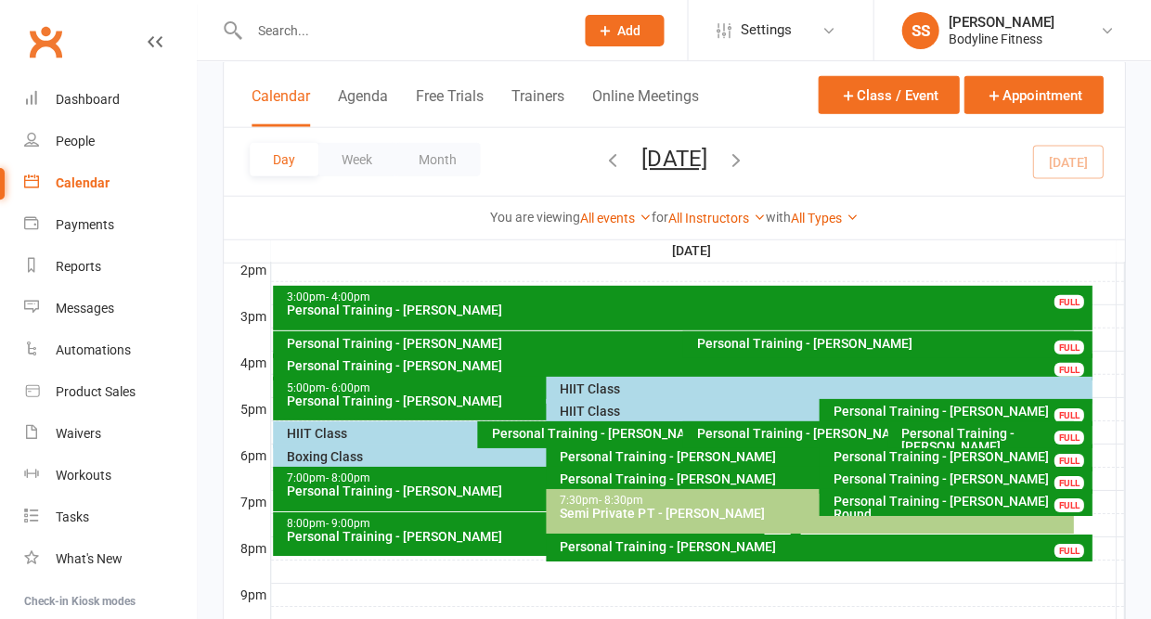
scroll to position [754, 0]
